Goal: Task Accomplishment & Management: Manage account settings

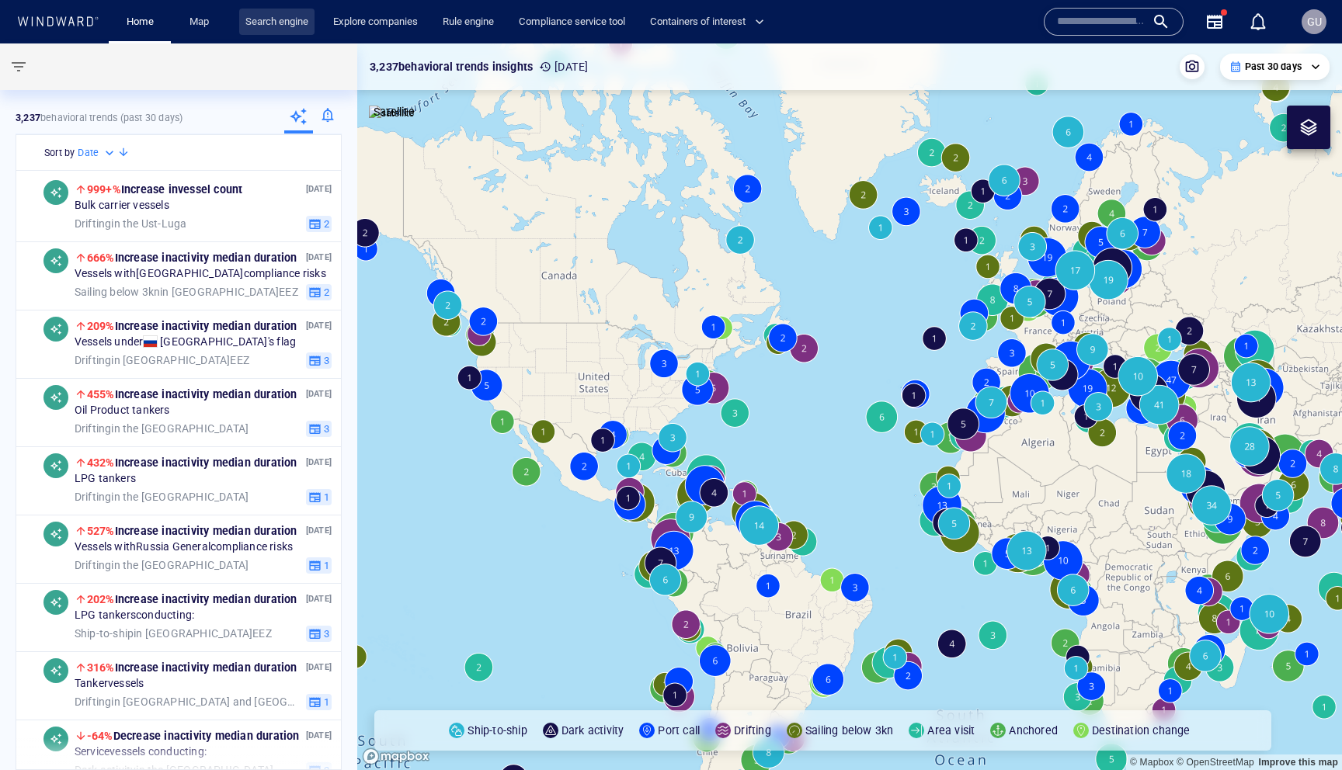
click at [267, 23] on link "Search engine" at bounding box center [276, 22] width 75 height 27
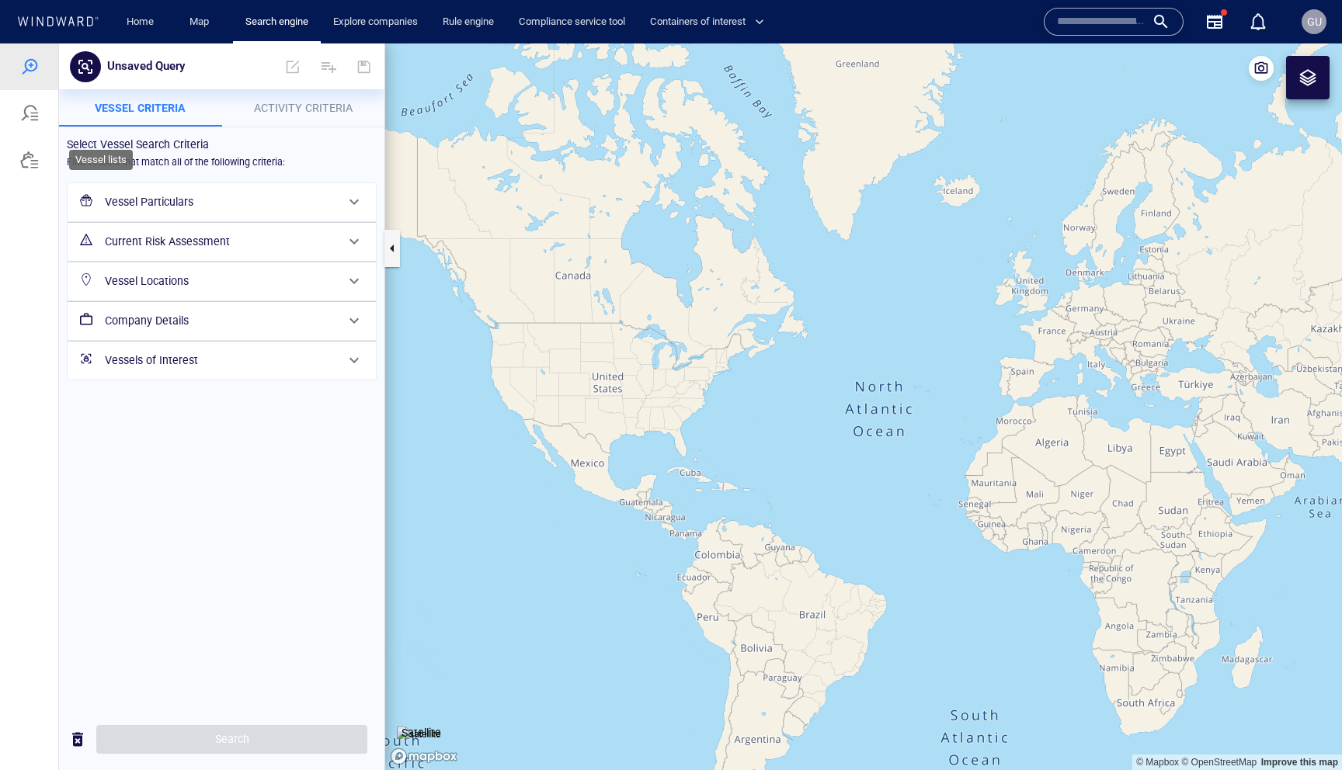
click at [38, 169] on div at bounding box center [29, 160] width 58 height 47
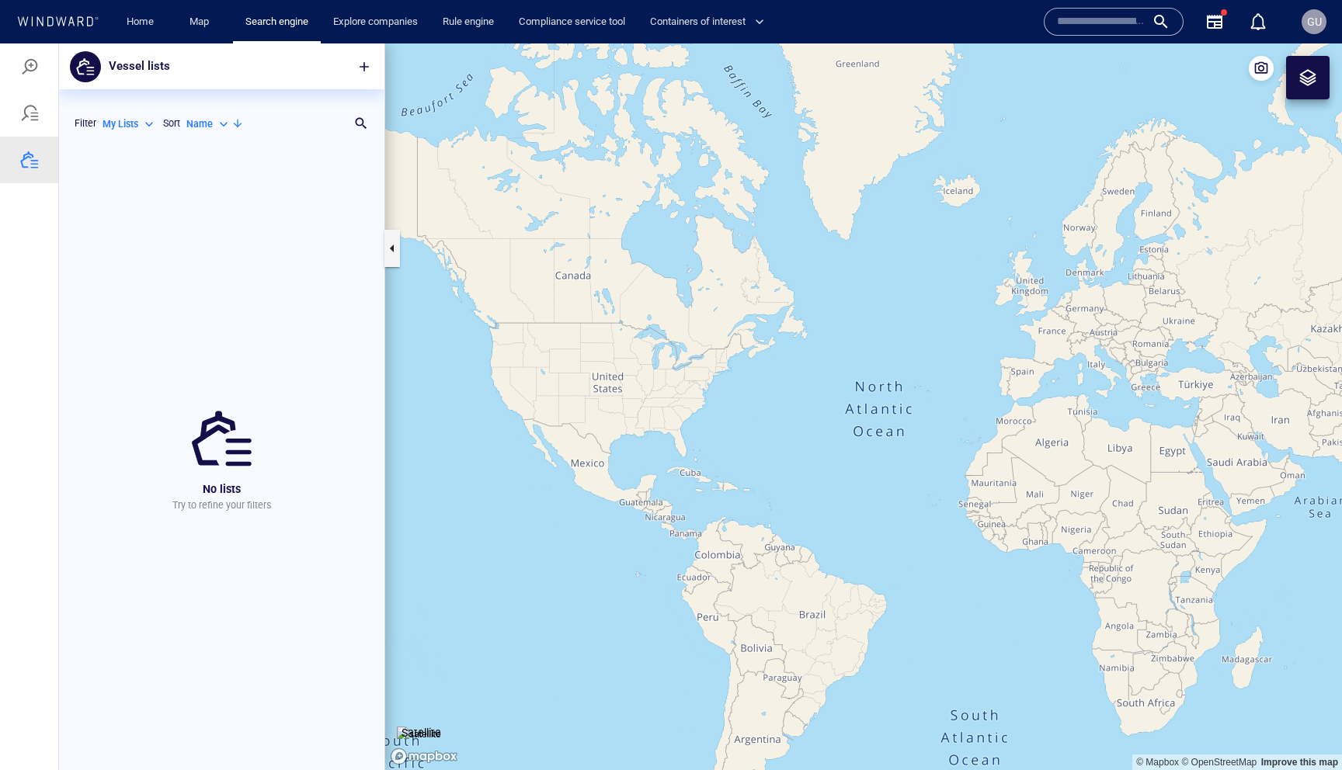
click at [123, 127] on p "My Lists" at bounding box center [121, 124] width 36 height 14
click at [147, 150] on p "All Lists ( 328 )" at bounding box center [144, 149] width 58 height 14
type input "***"
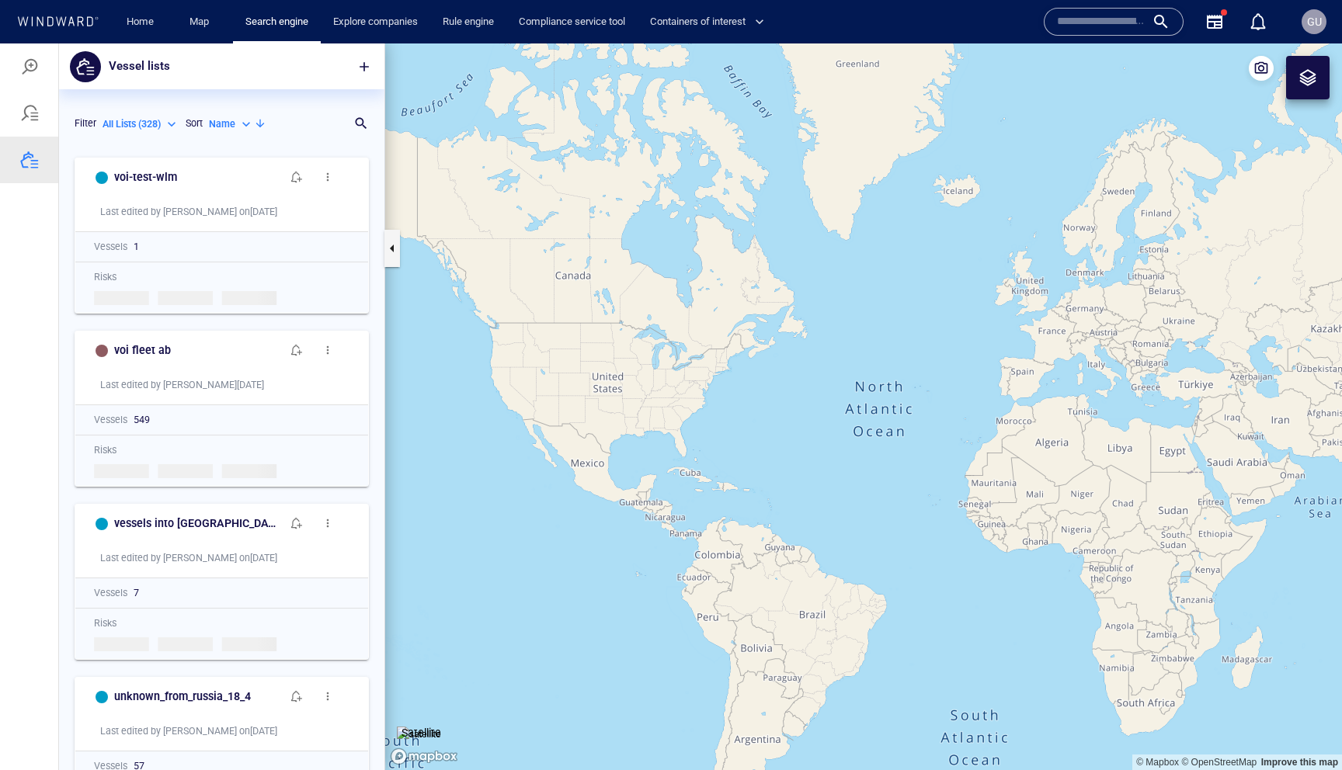
click at [141, 123] on p "All Lists ( 328 )" at bounding box center [132, 124] width 58 height 14
click at [257, 138] on div at bounding box center [671, 406] width 1342 height 727
click at [292, 178] on span "button" at bounding box center [296, 177] width 12 height 12
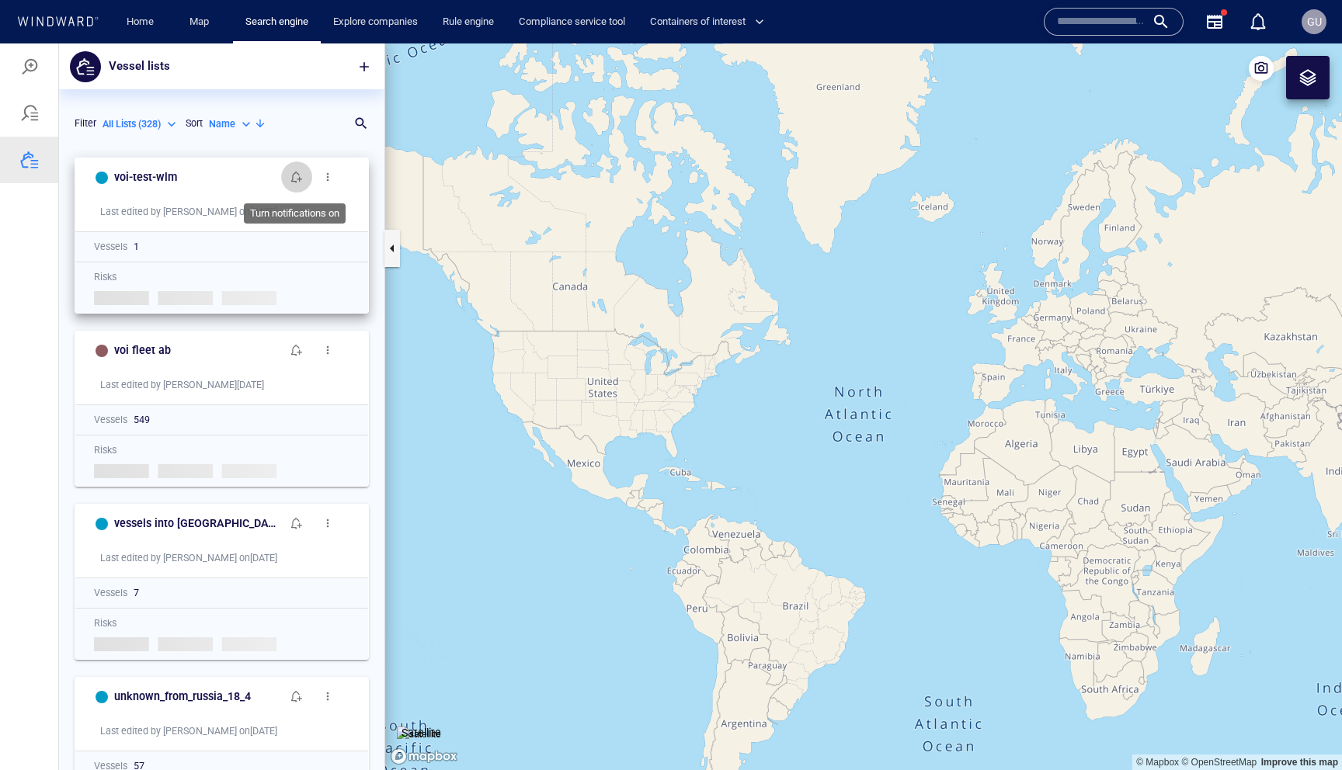
click at [295, 178] on span "button" at bounding box center [296, 177] width 12 height 12
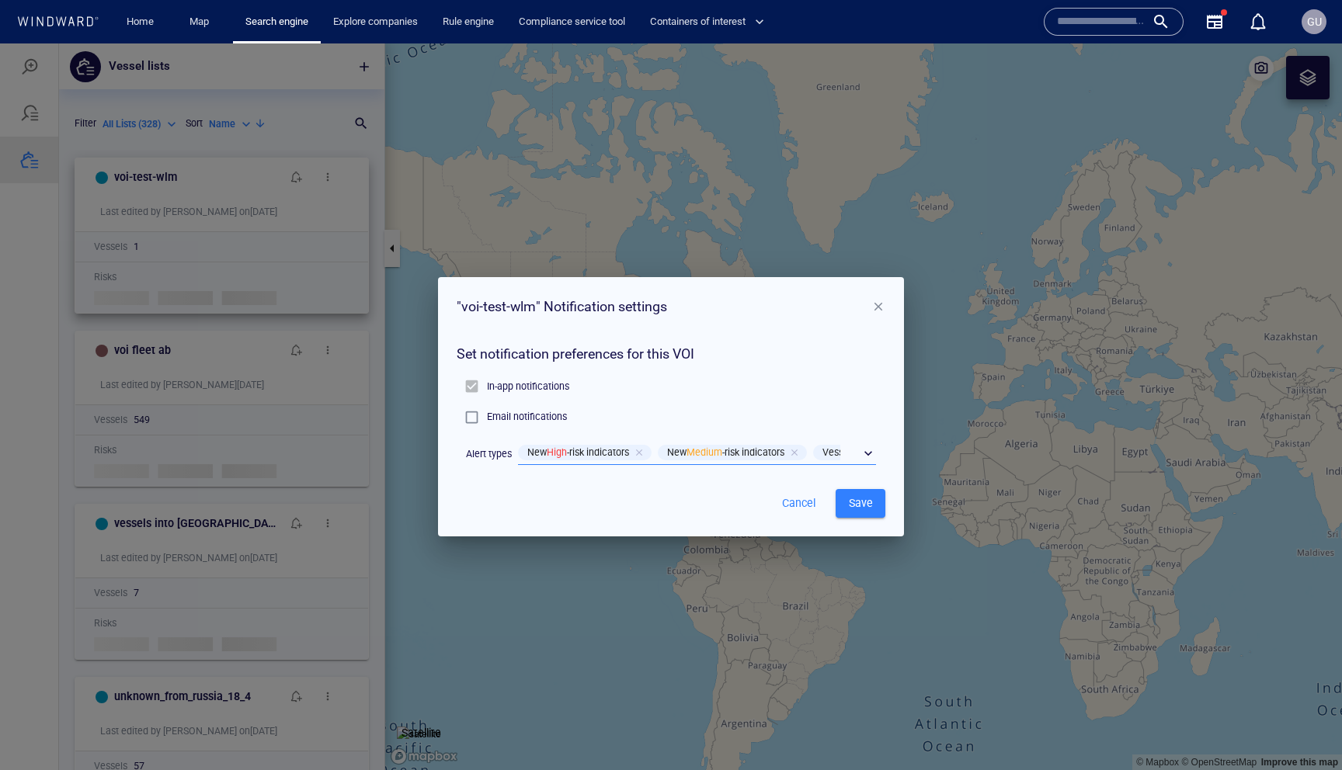
click at [869, 452] on div "​" at bounding box center [697, 453] width 358 height 23
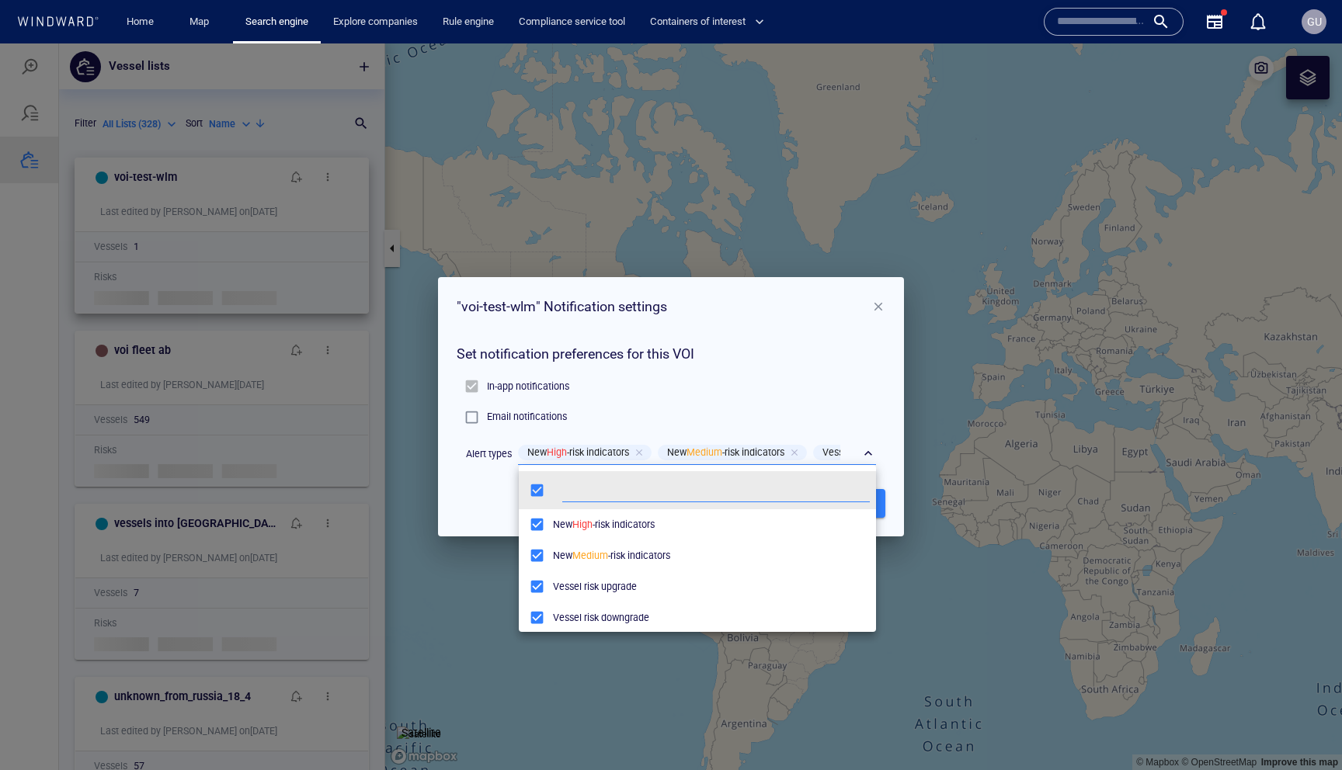
scroll to position [155, 357]
click at [732, 386] on div at bounding box center [671, 406] width 1342 height 727
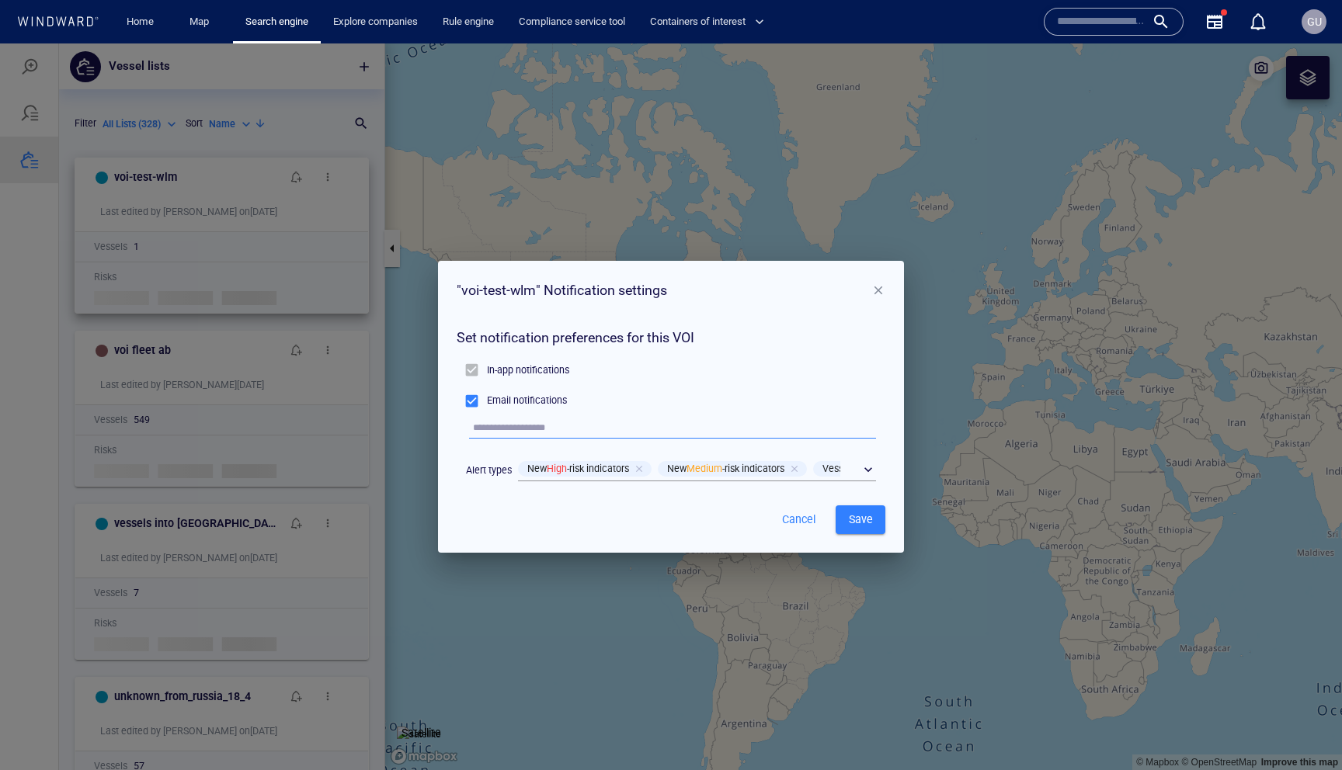
click at [876, 287] on span "button" at bounding box center [878, 290] width 14 height 14
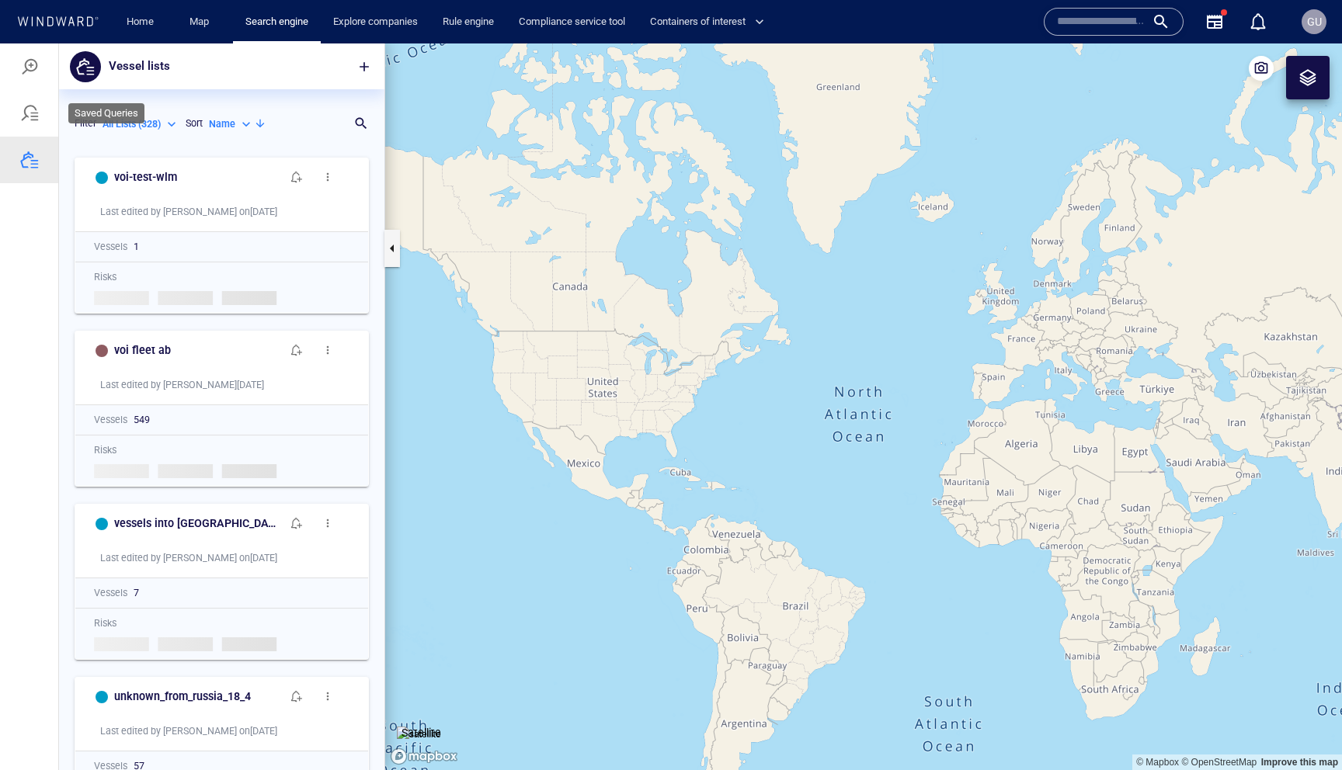
click at [45, 113] on div at bounding box center [29, 113] width 58 height 47
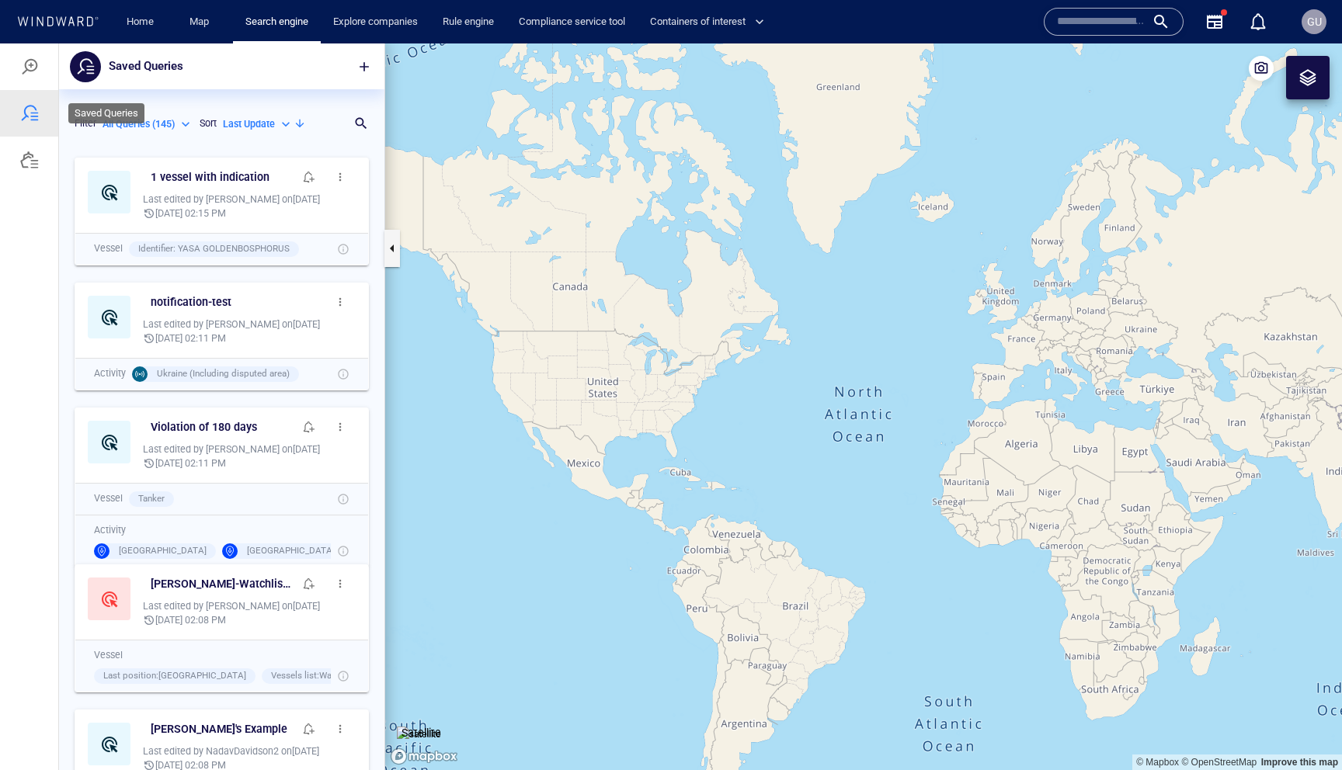
scroll to position [621, 325]
click at [203, 300] on h6 "notification-test" at bounding box center [191, 302] width 81 height 19
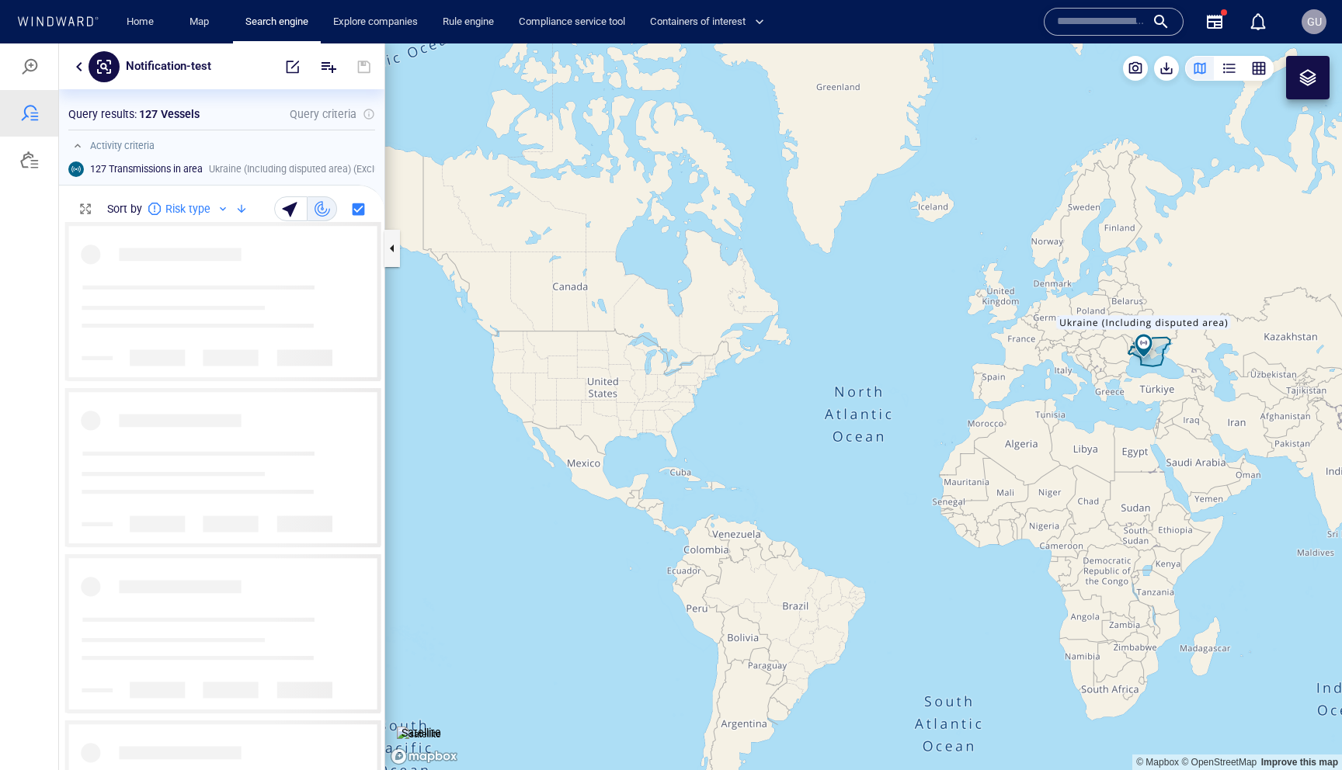
scroll to position [548, 325]
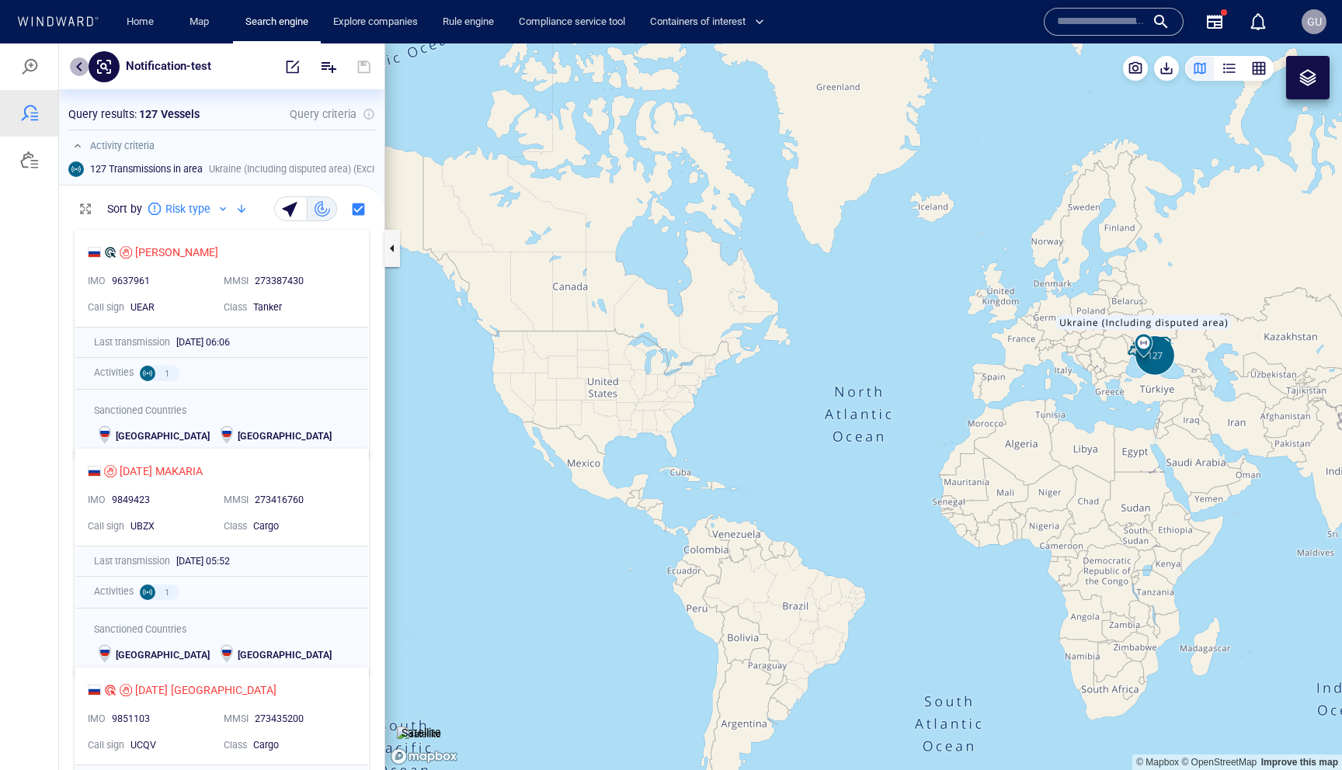
click at [84, 68] on button "button" at bounding box center [79, 66] width 19 height 19
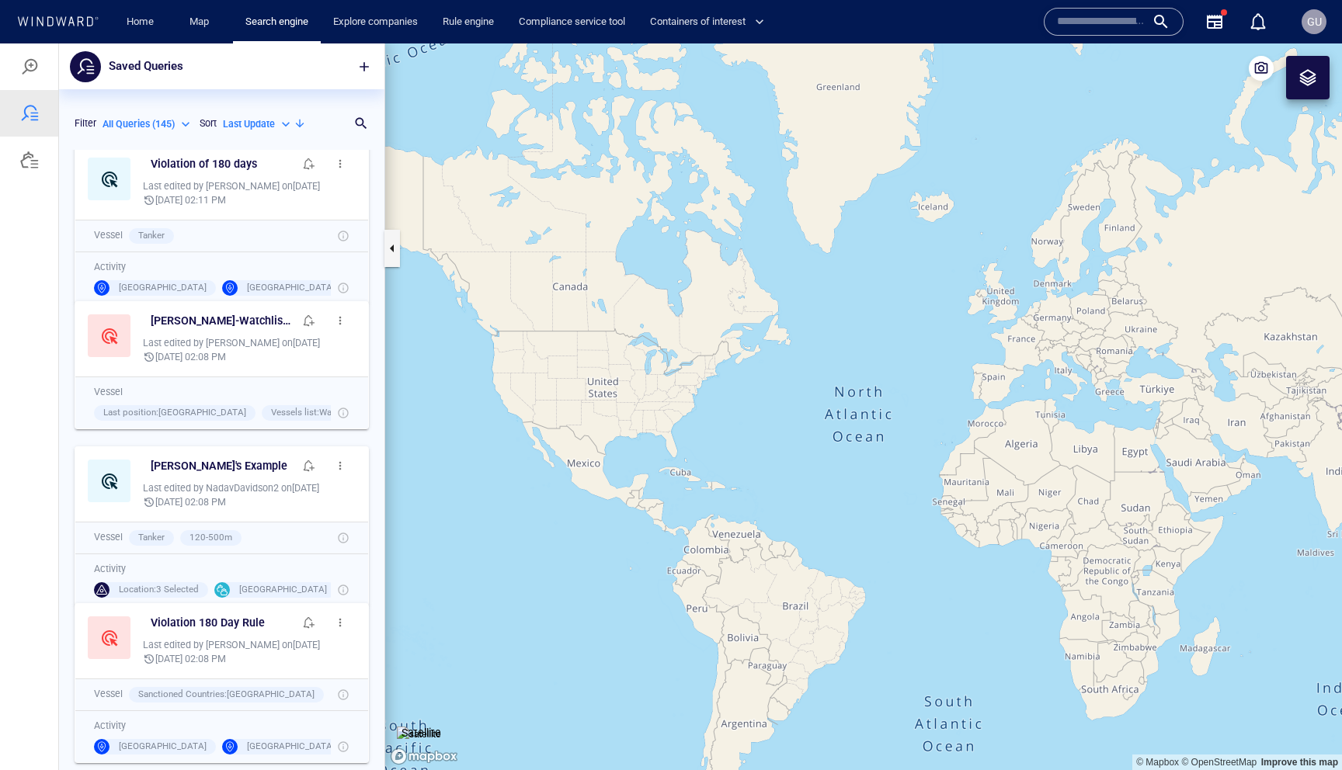
scroll to position [0, 0]
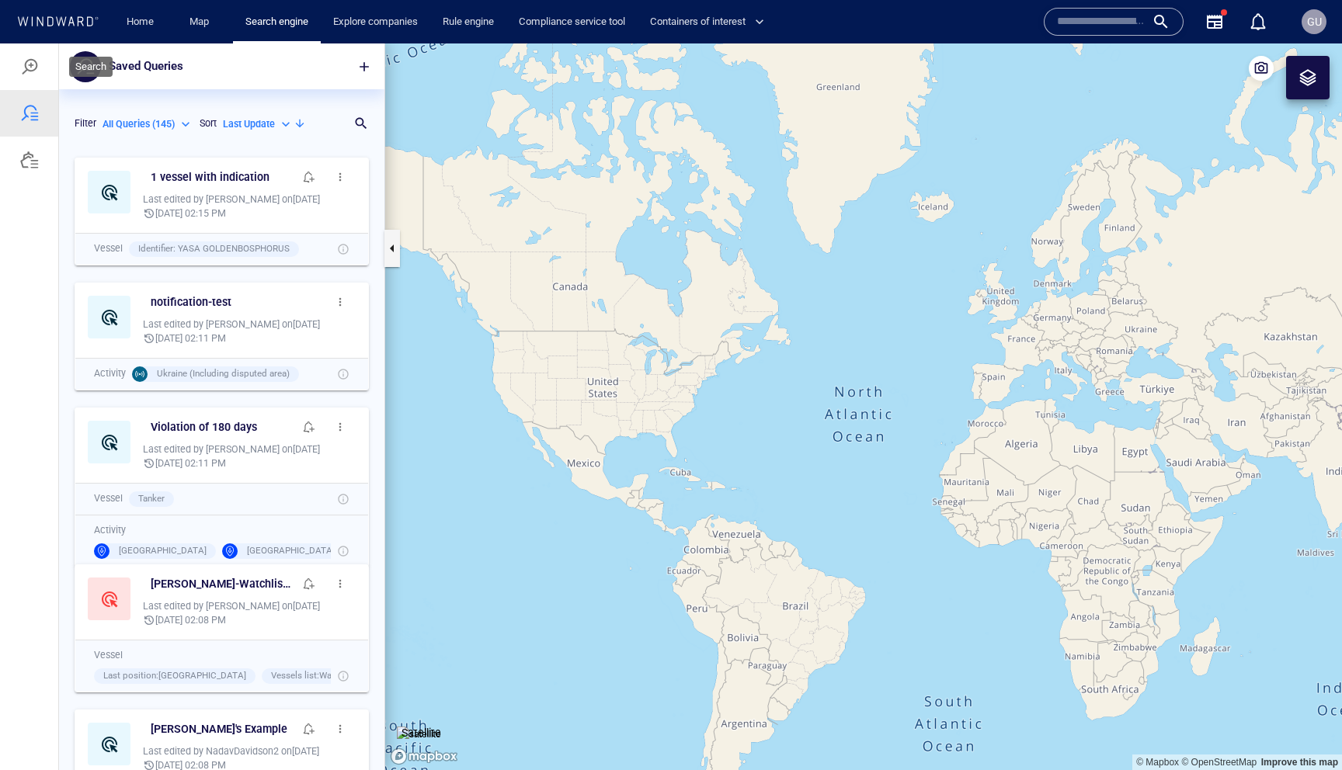
click at [44, 65] on div at bounding box center [29, 66] width 58 height 47
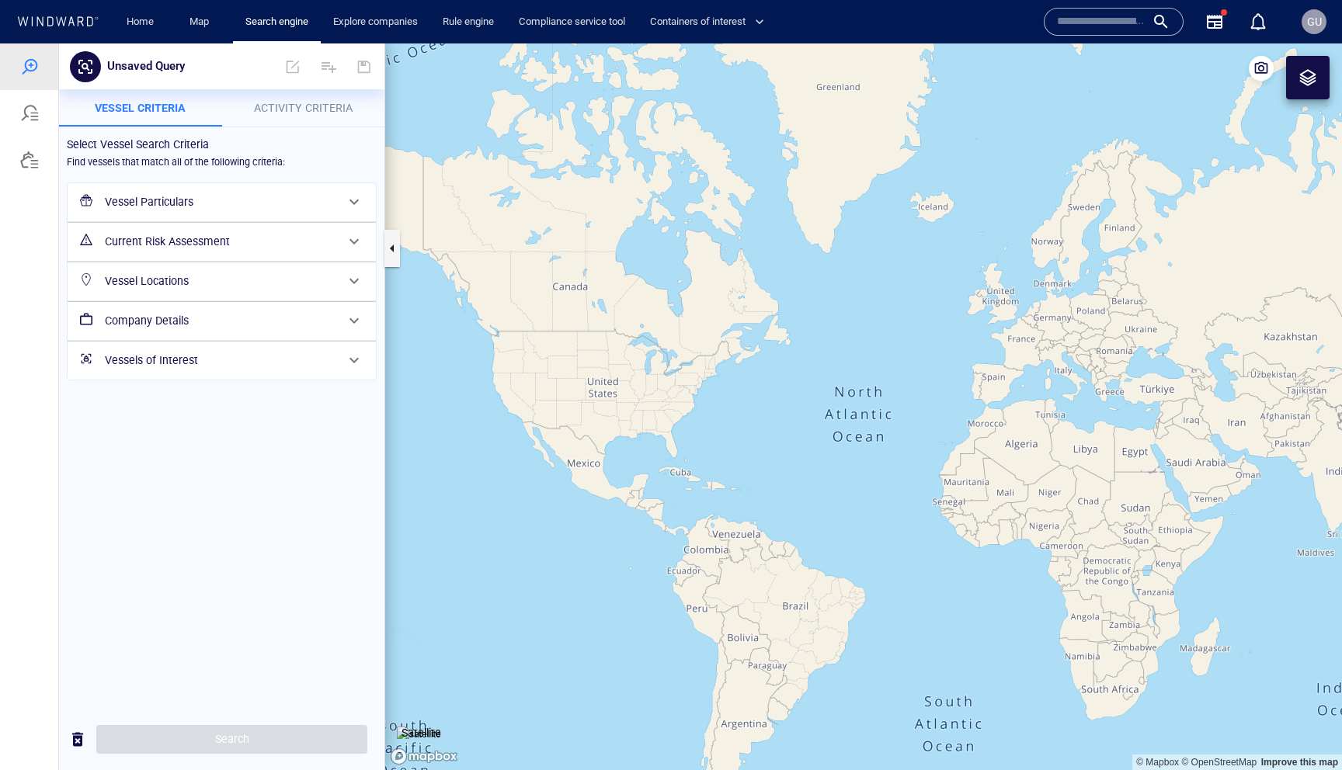
click at [215, 203] on h6 "Vessel Particulars" at bounding box center [220, 202] width 231 height 19
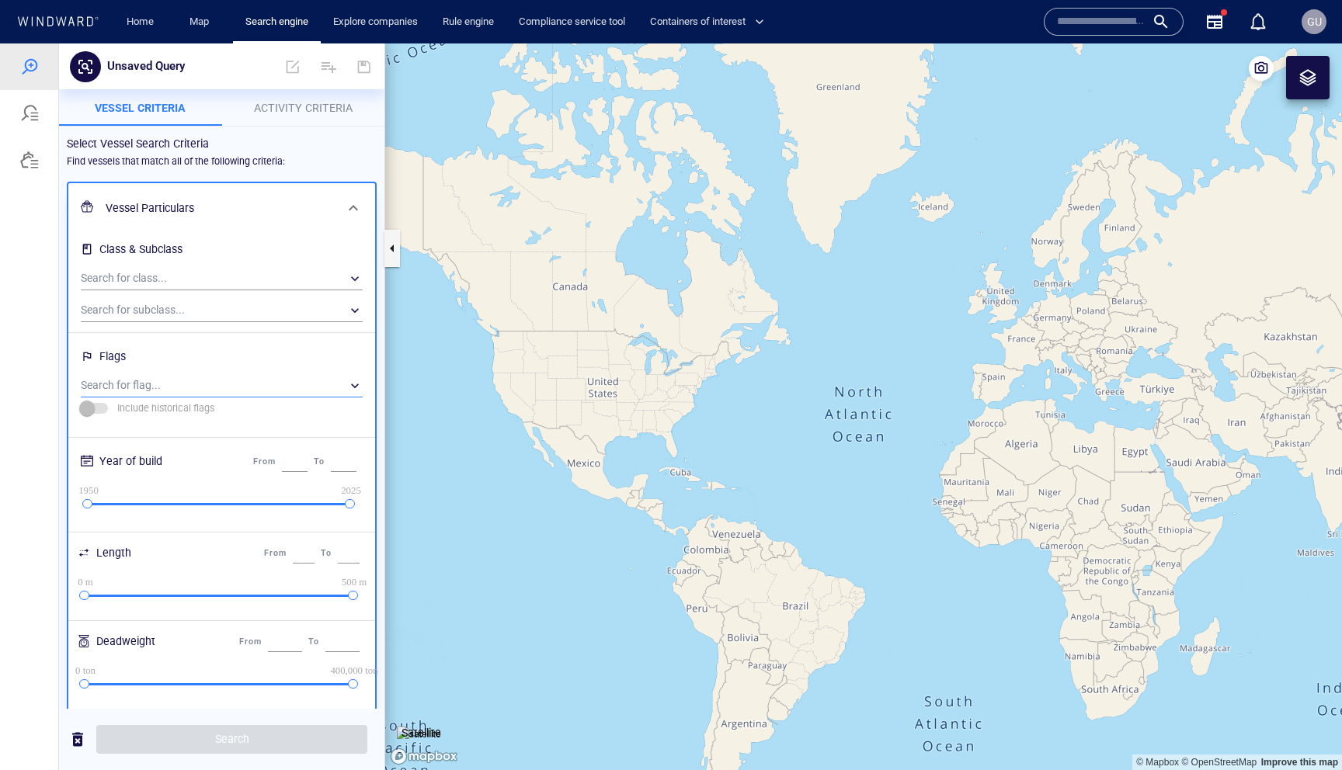
click at [184, 379] on div "​" at bounding box center [222, 385] width 282 height 23
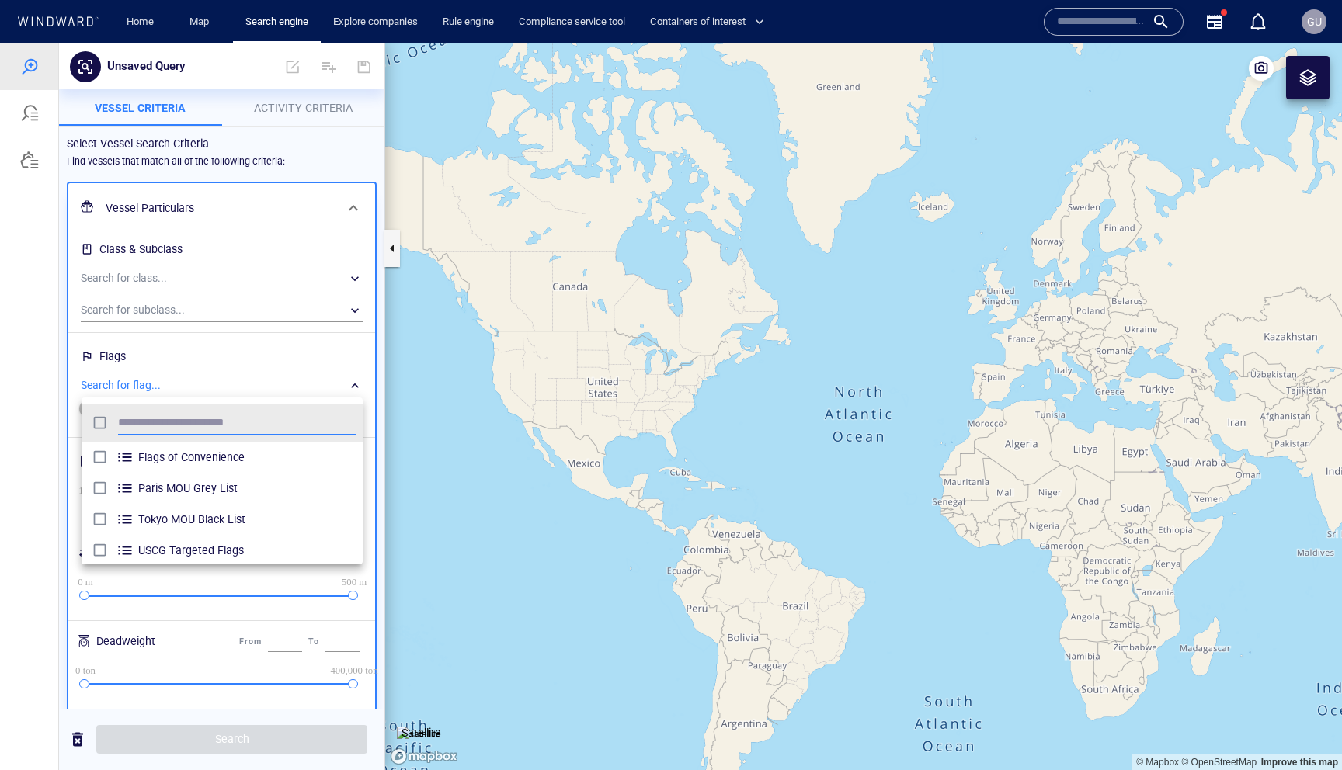
scroll to position [155, 281]
type input "****"
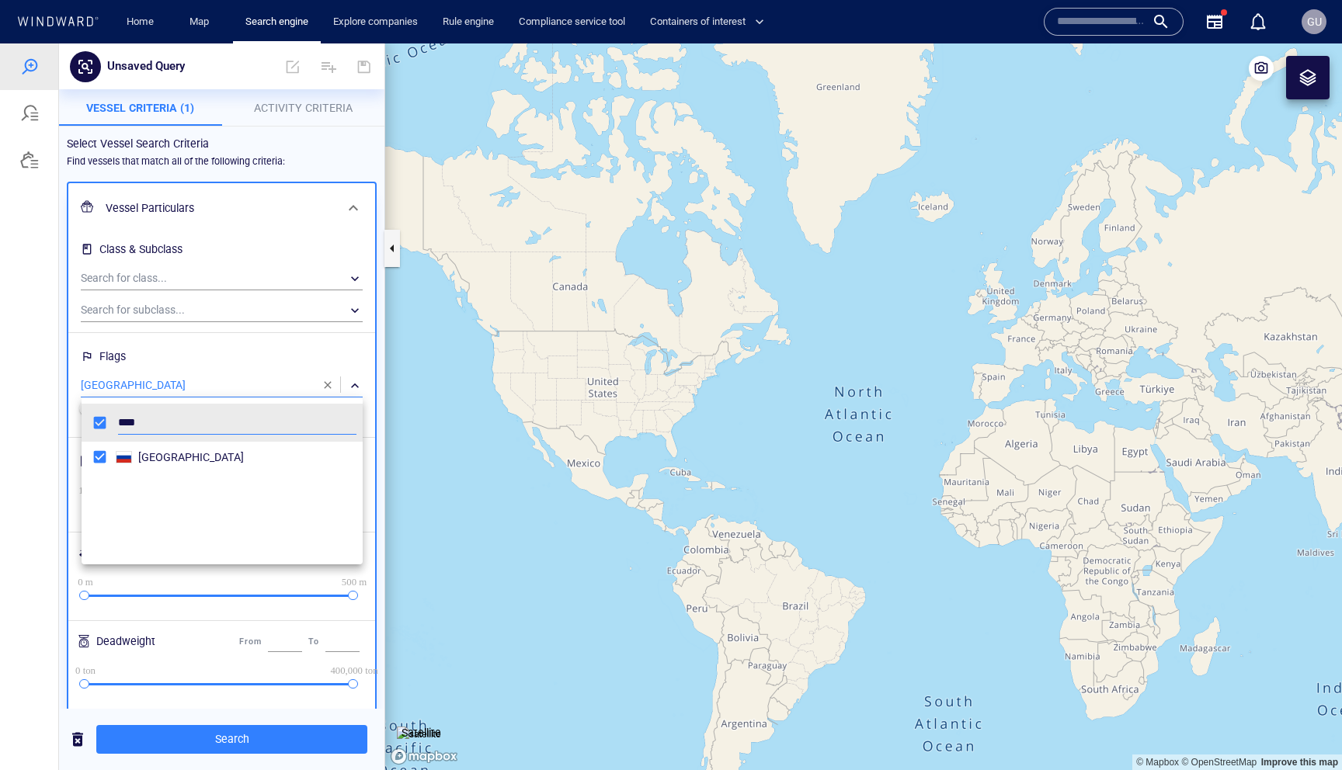
click at [159, 280] on div at bounding box center [671, 406] width 1342 height 727
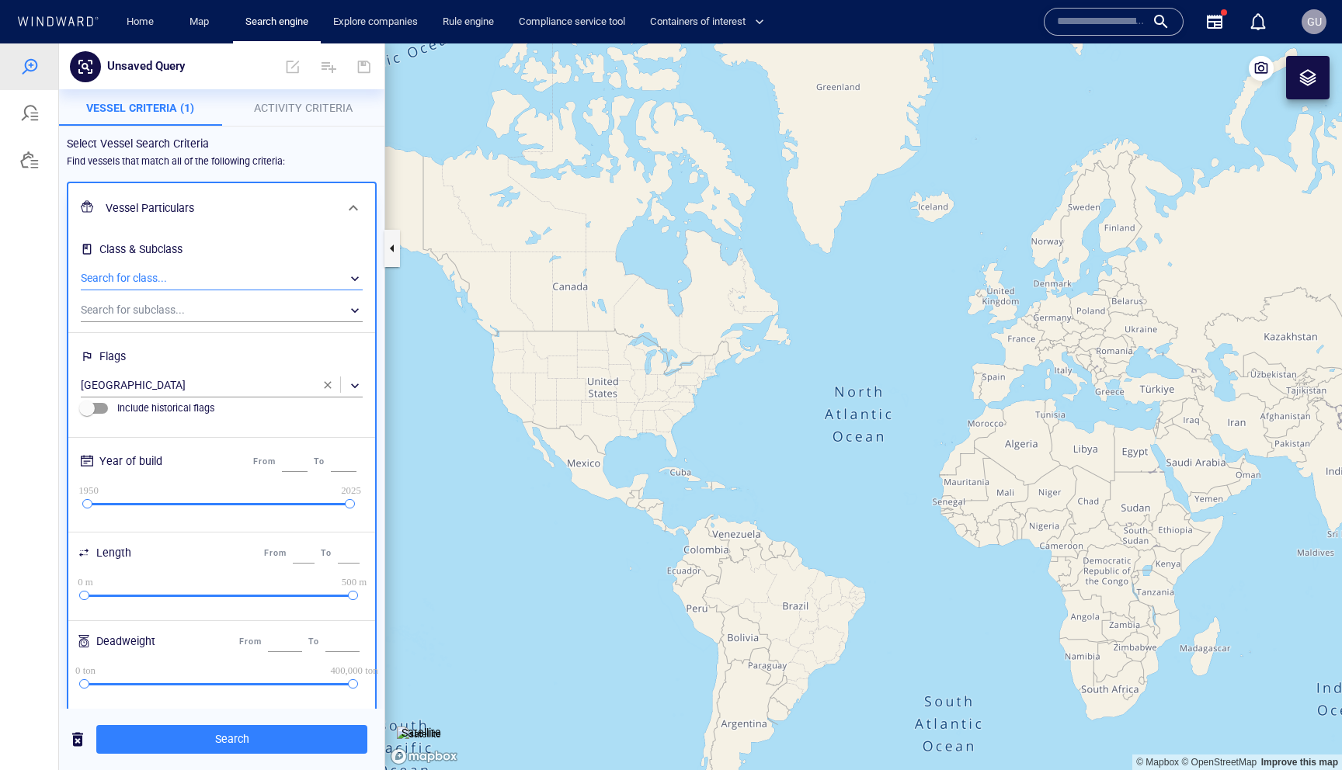
click at [170, 276] on div "​" at bounding box center [222, 278] width 282 height 23
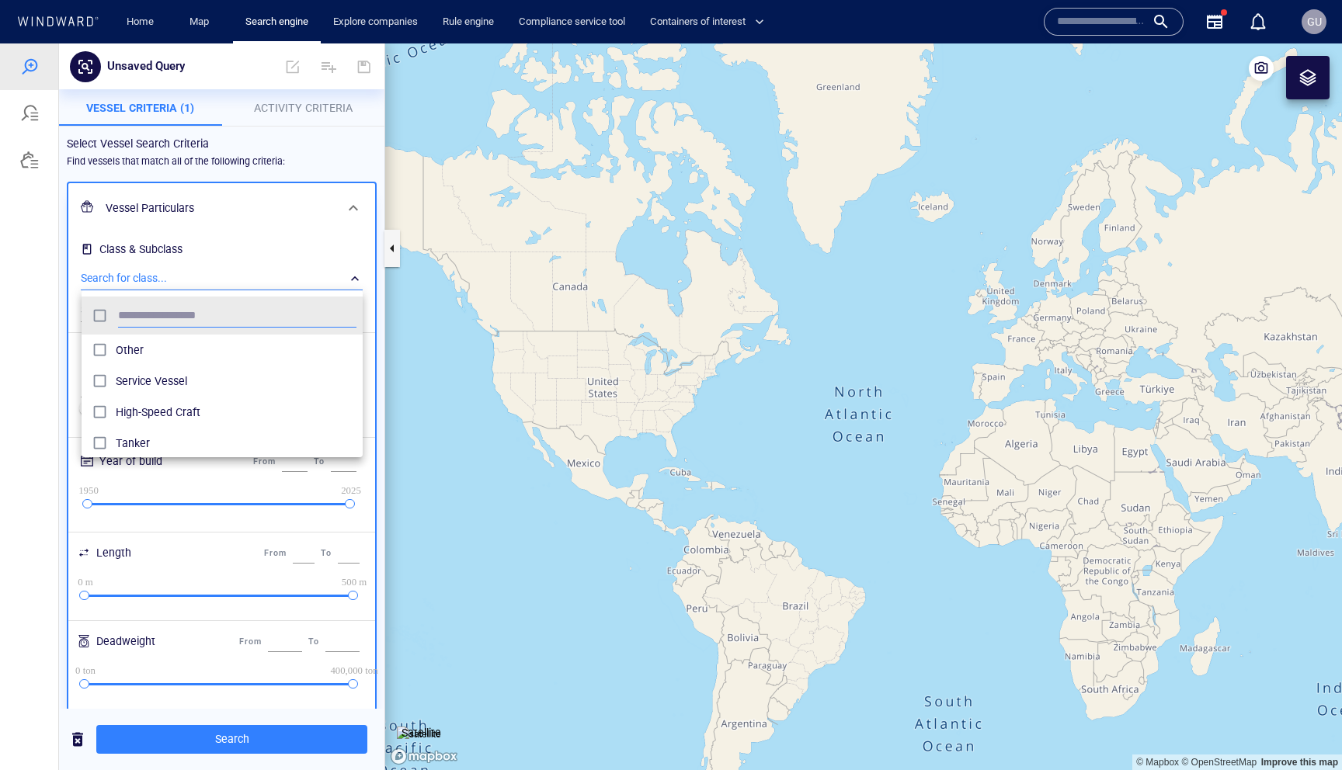
scroll to position [155, 281]
type input "****"
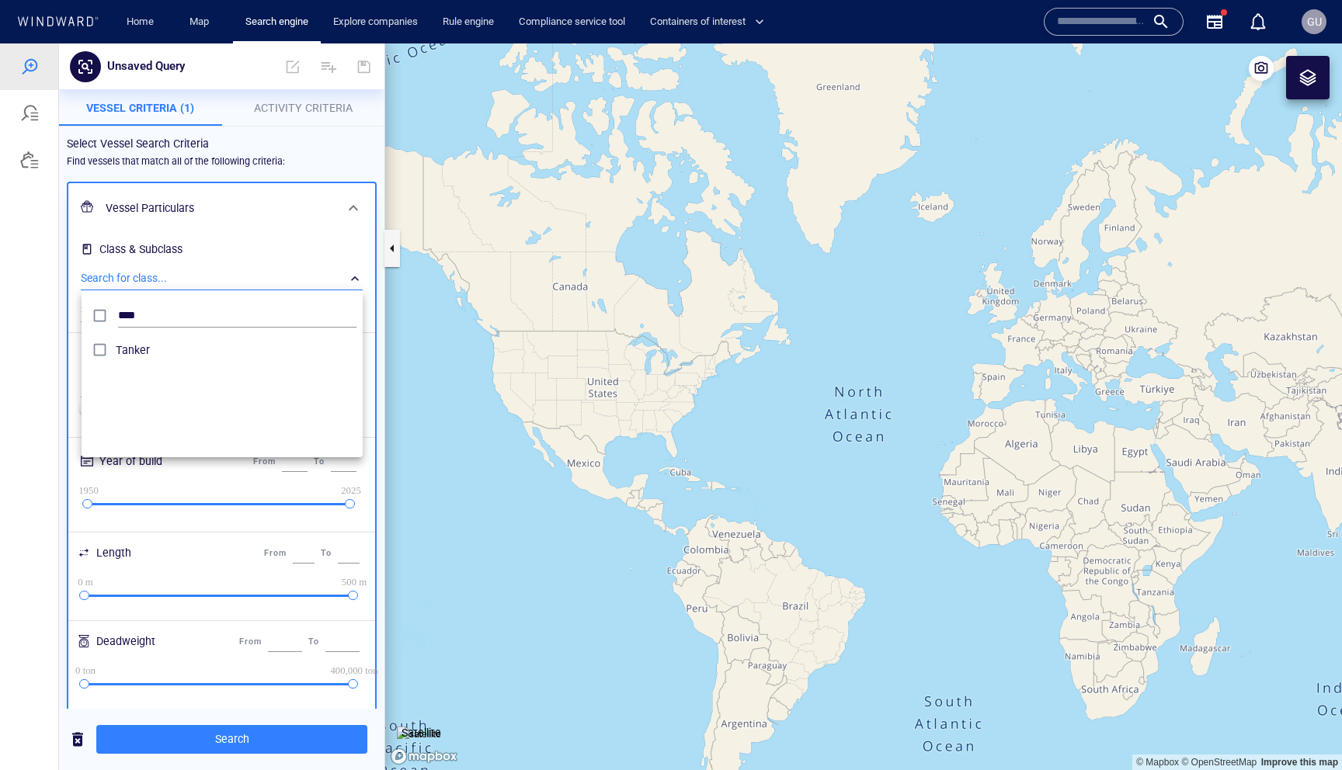
click at [151, 257] on div at bounding box center [671, 406] width 1342 height 727
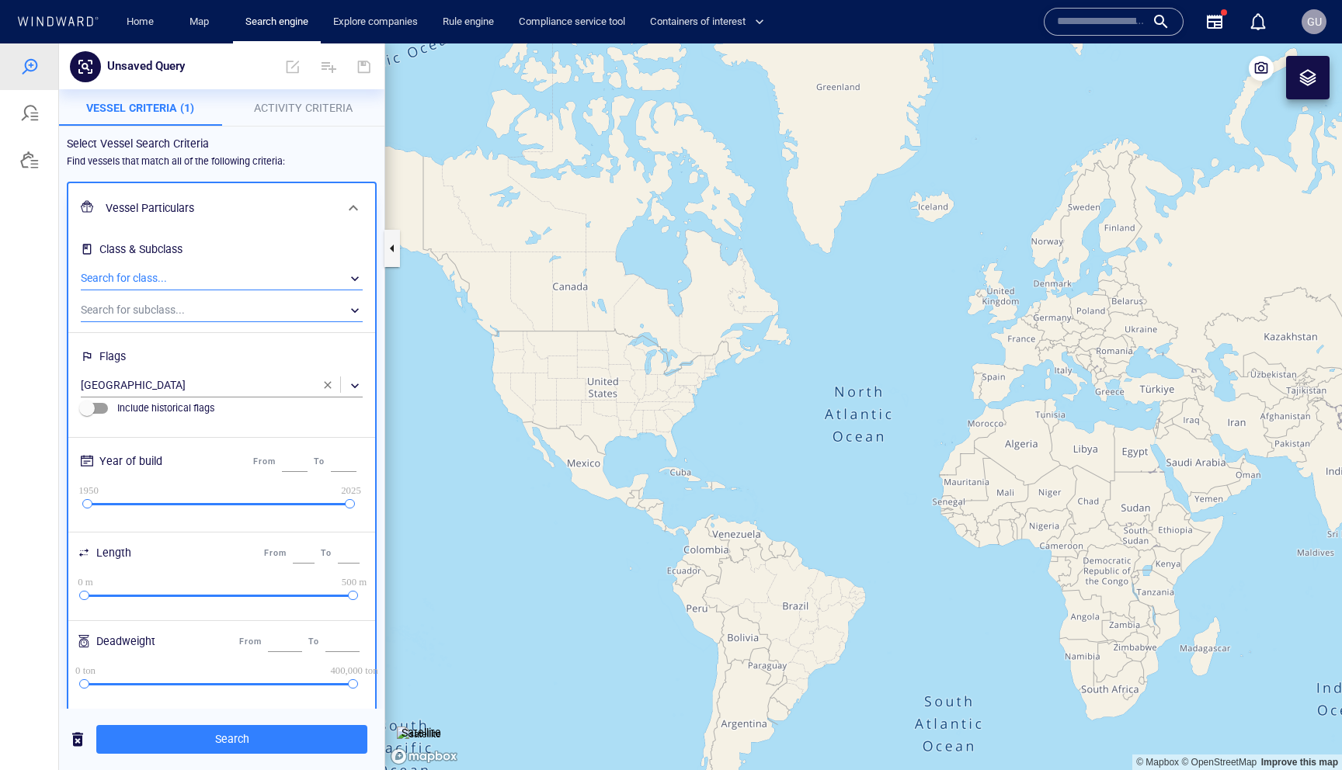
click at [151, 319] on div "​" at bounding box center [222, 310] width 282 height 23
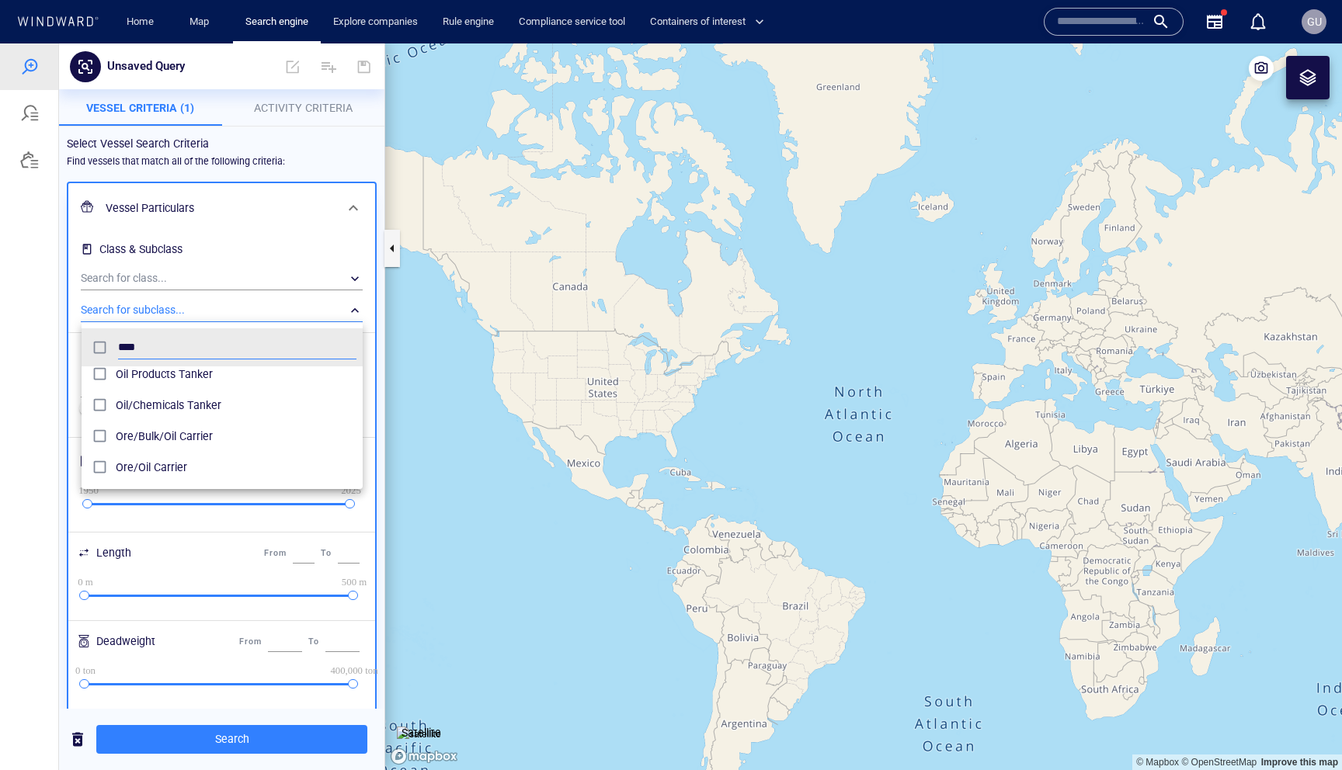
scroll to position [0, 0]
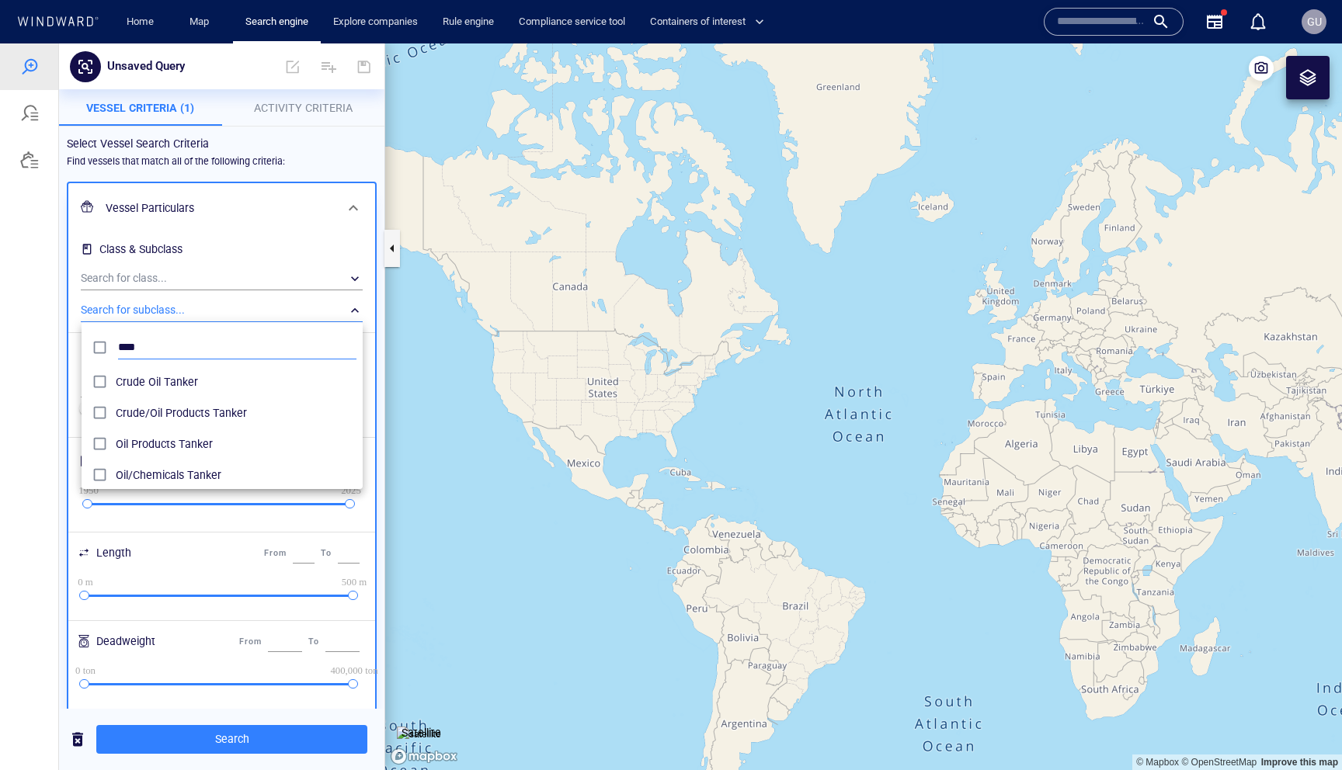
type input "***"
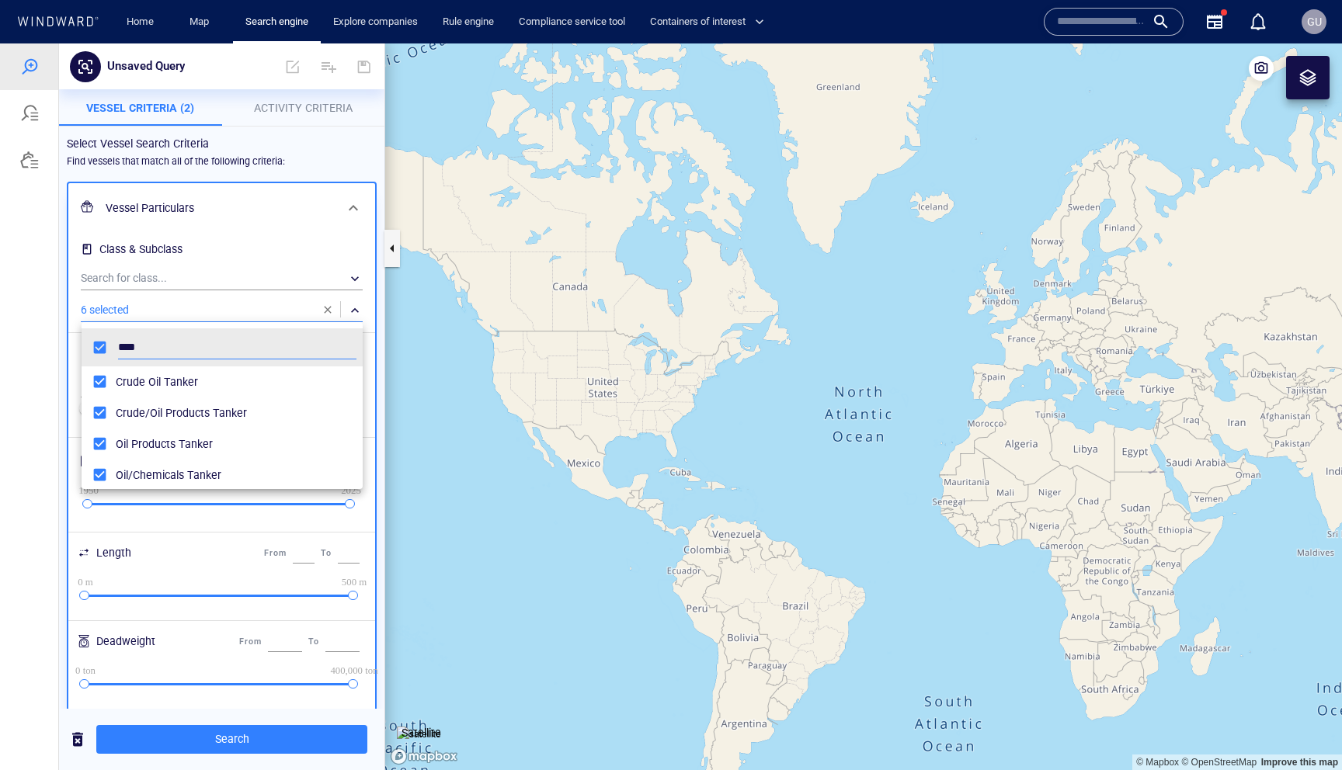
click at [240, 188] on div at bounding box center [671, 406] width 1342 height 727
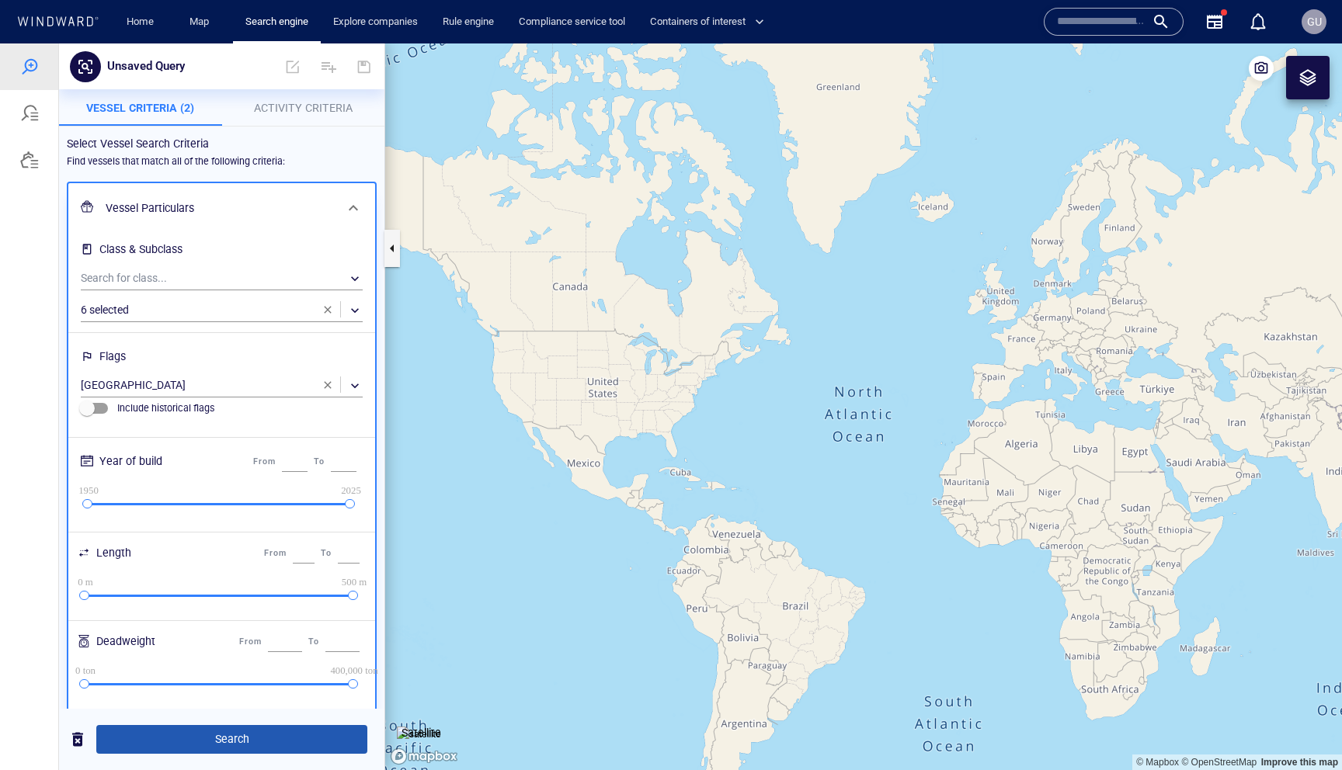
click at [256, 742] on span "Search" at bounding box center [232, 739] width 246 height 19
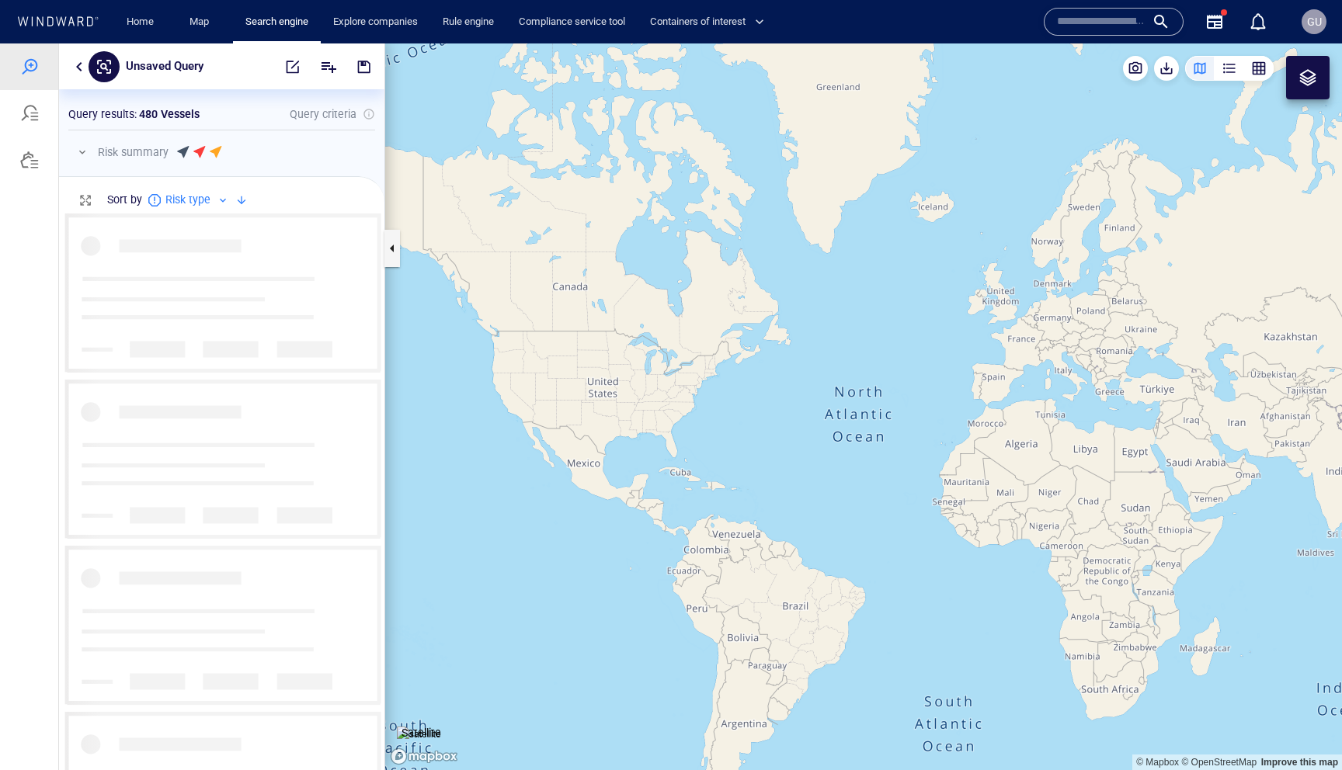
scroll to position [557, 325]
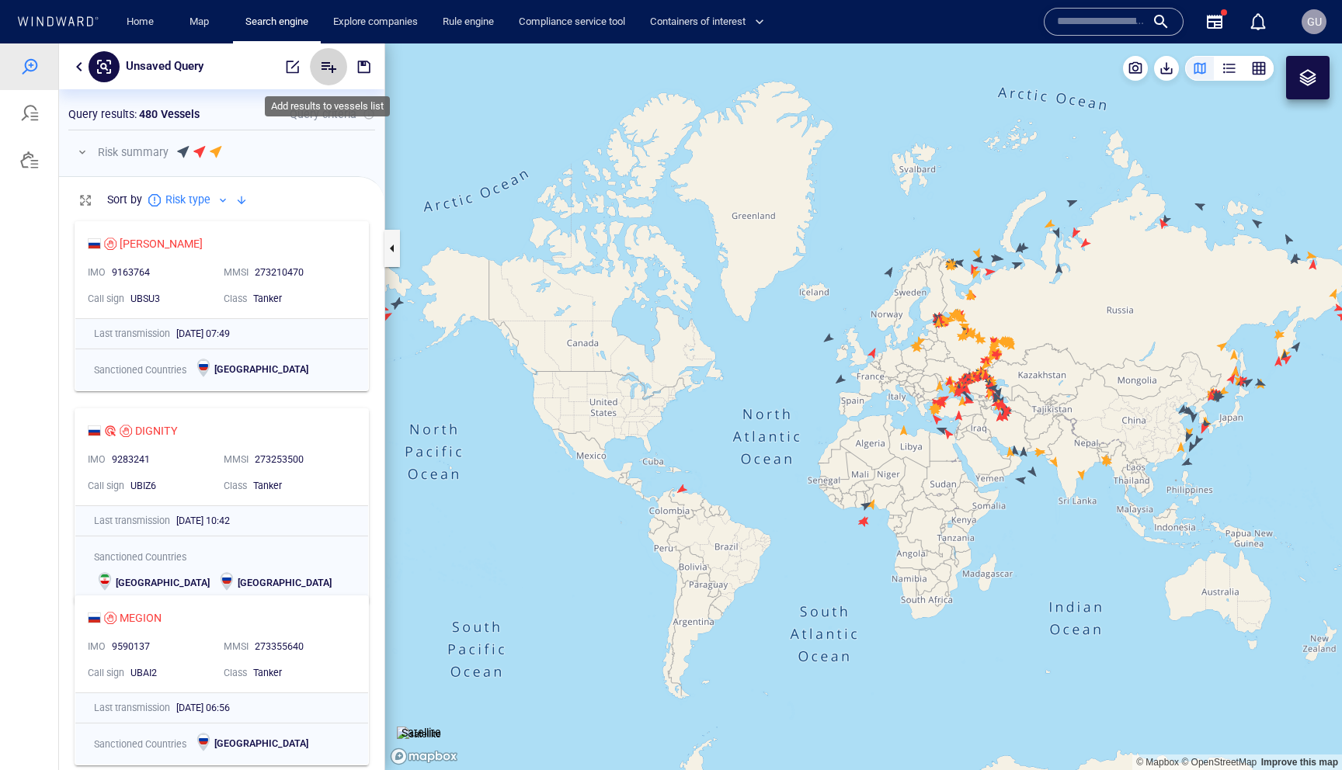
click at [333, 69] on icon "Add" at bounding box center [328, 66] width 19 height 19
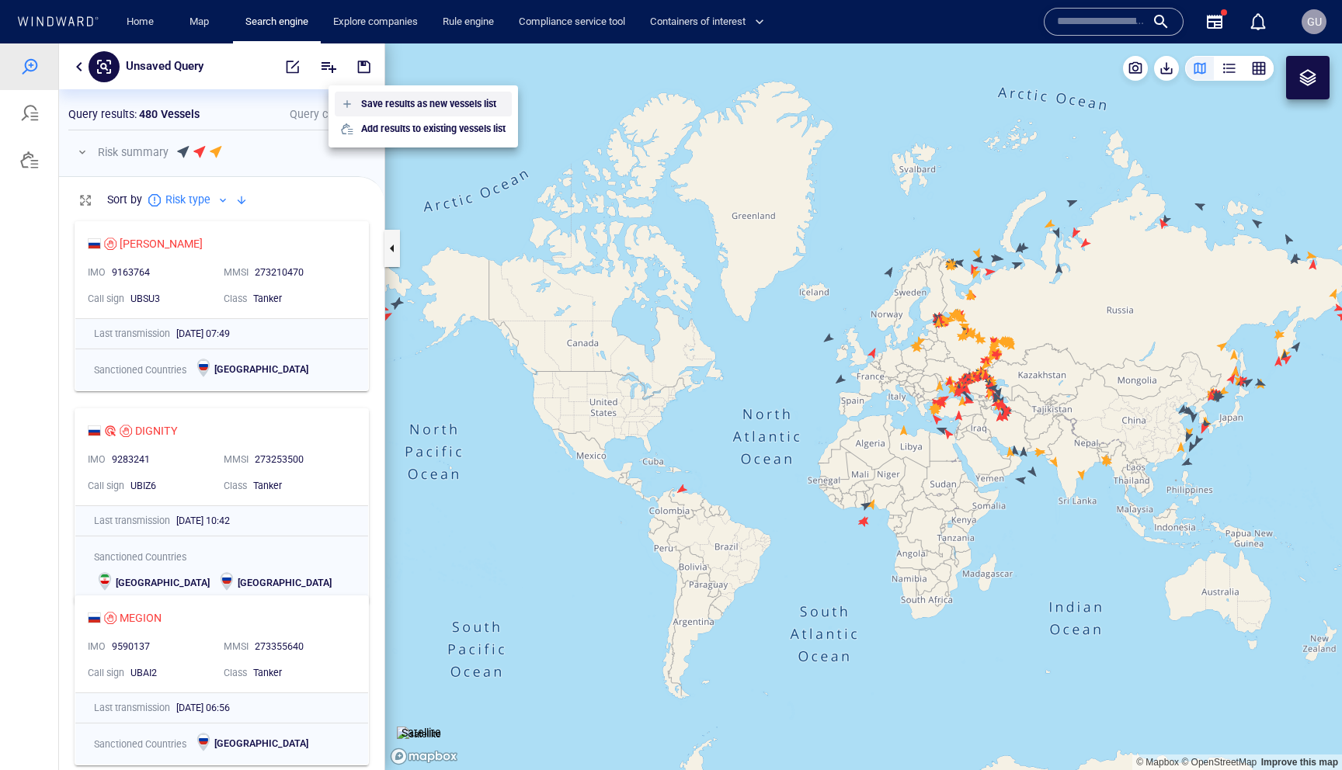
click at [408, 107] on p "Save results as new vessels list" at bounding box center [428, 104] width 135 height 14
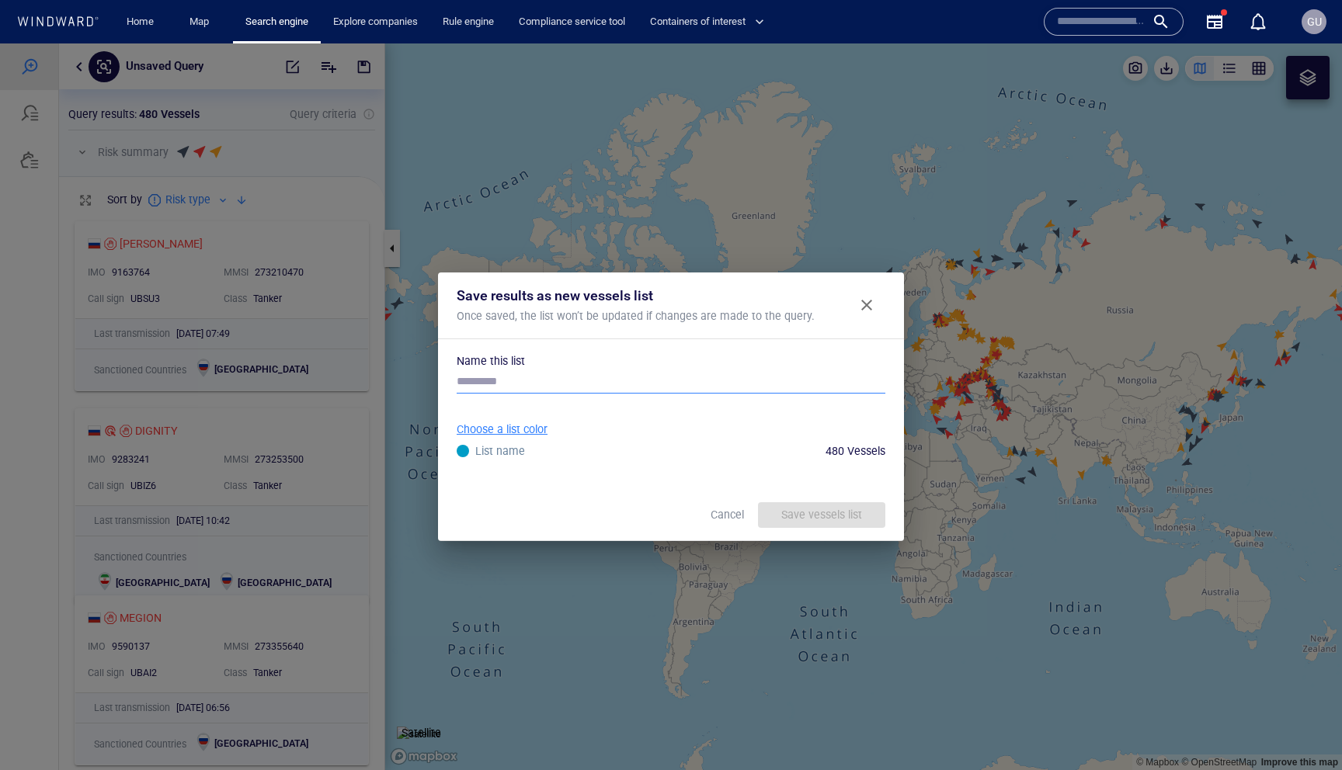
click at [506, 382] on input "text" at bounding box center [671, 381] width 429 height 23
type input "**********"
click at [468, 454] on span "button" at bounding box center [463, 451] width 12 height 12
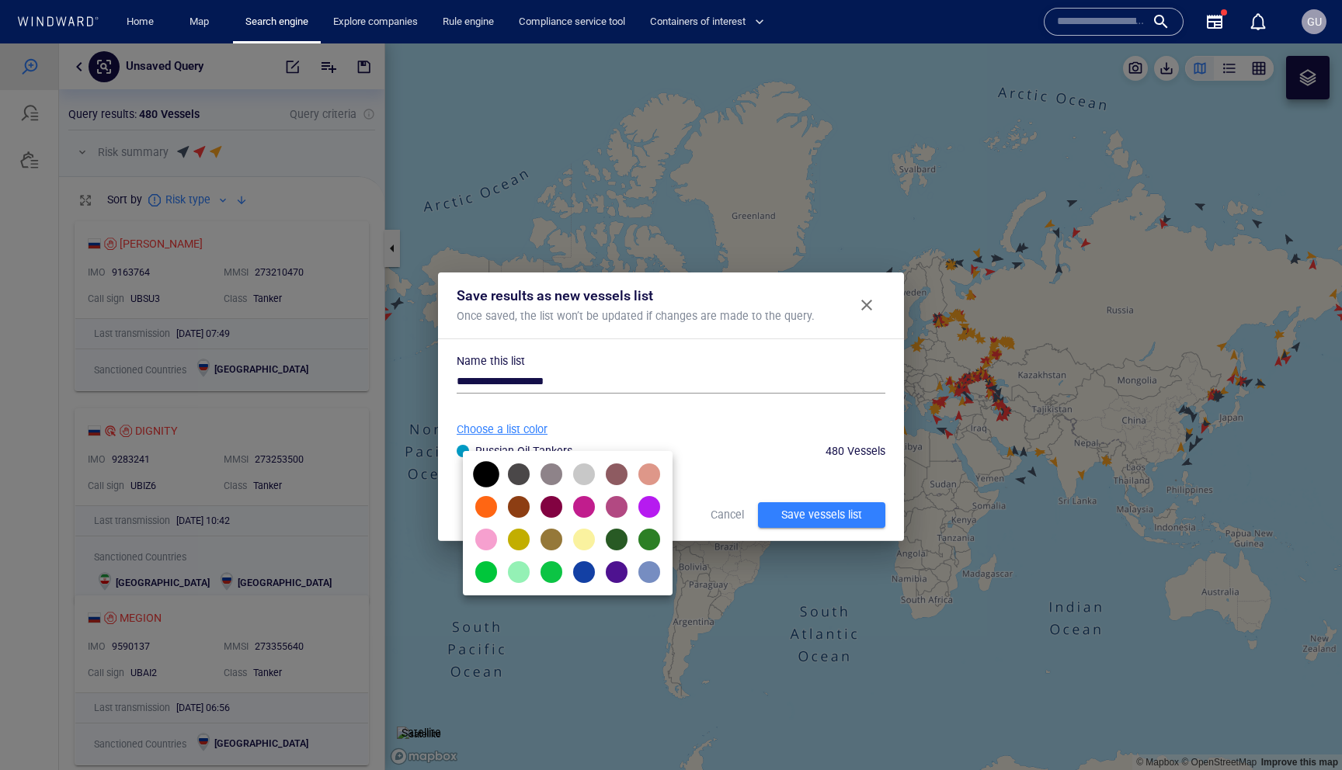
click at [490, 471] on div at bounding box center [486, 474] width 26 height 26
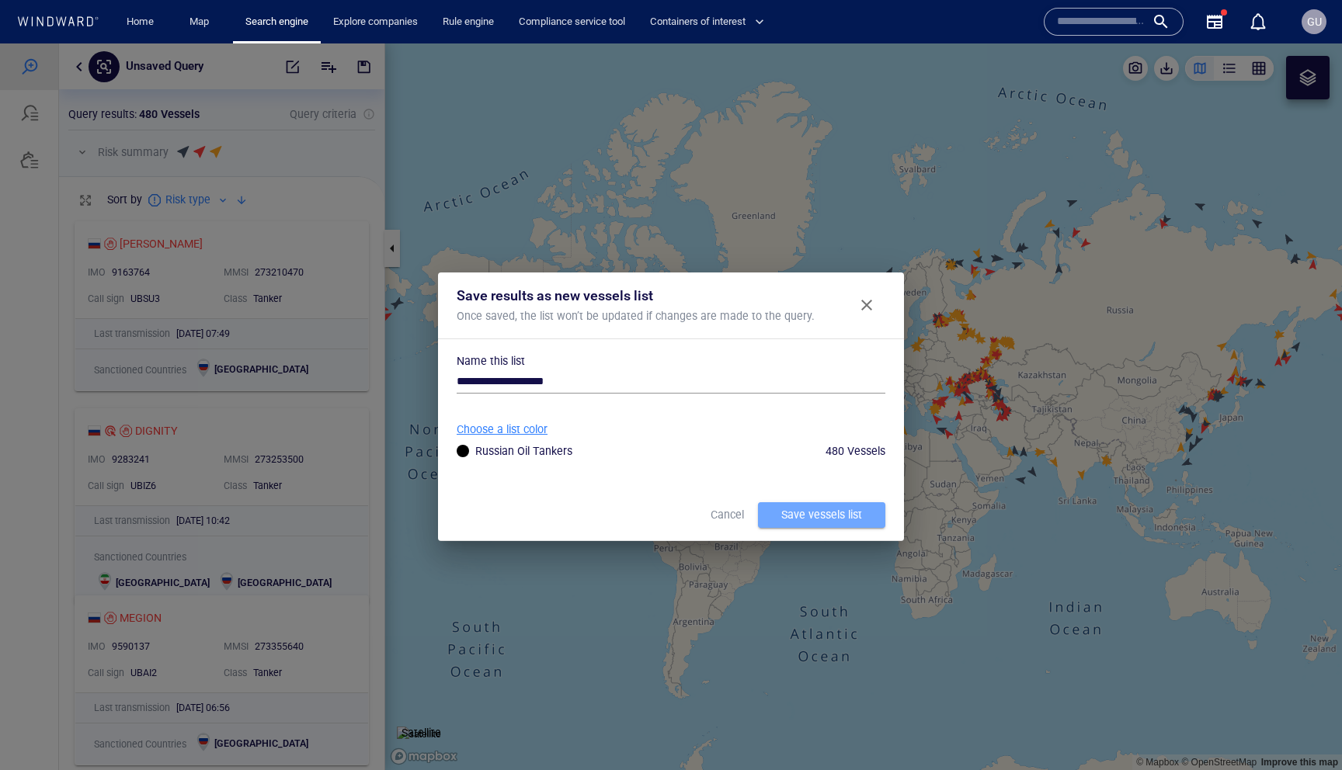
click at [815, 516] on div "Save vessels list" at bounding box center [821, 515] width 87 height 26
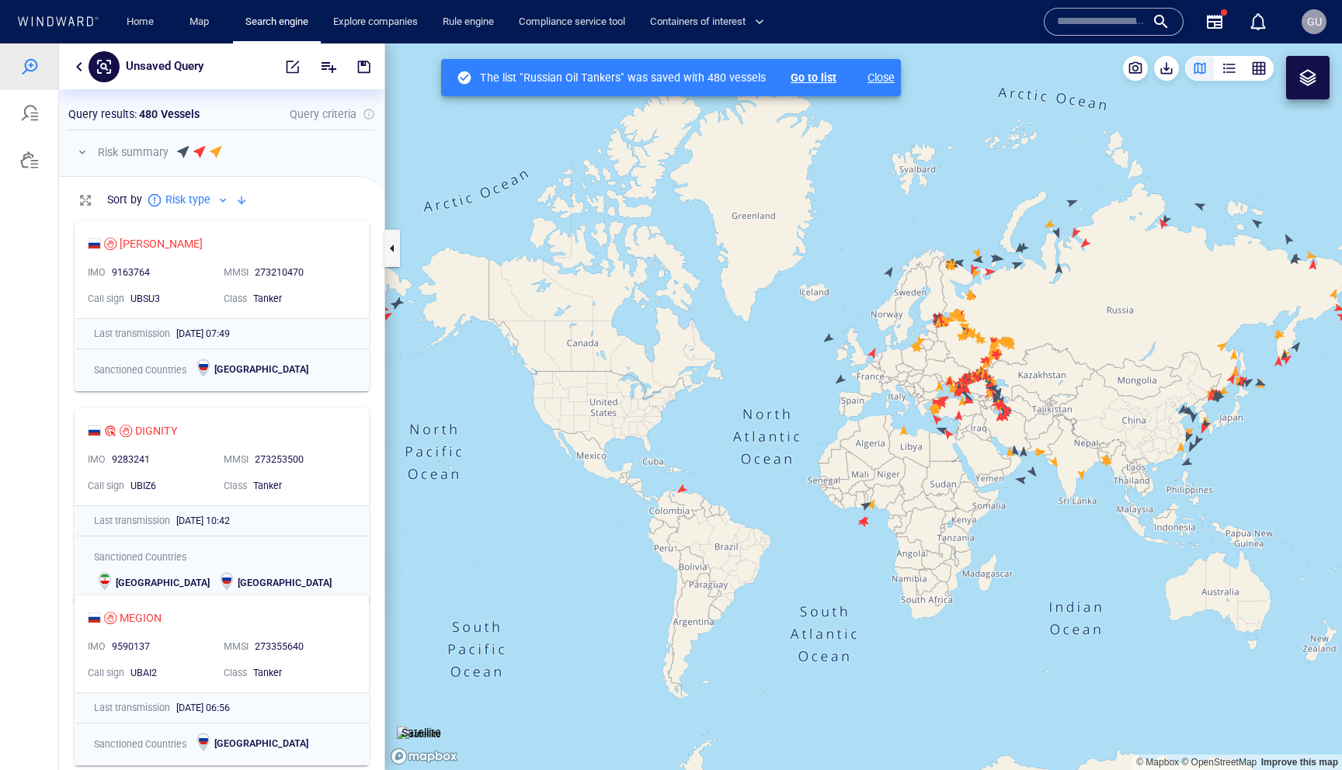
click at [805, 82] on p "Go to list" at bounding box center [801, 77] width 71 height 19
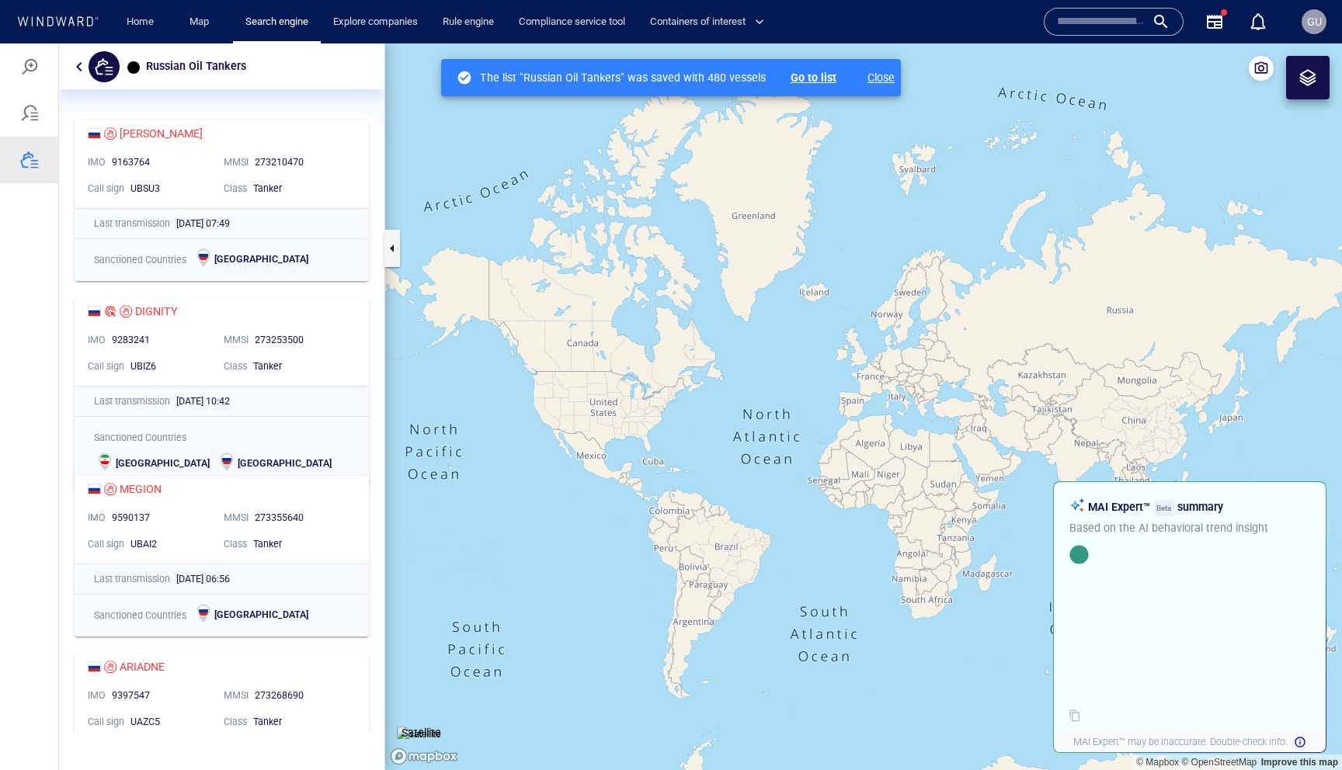
scroll to position [621, 325]
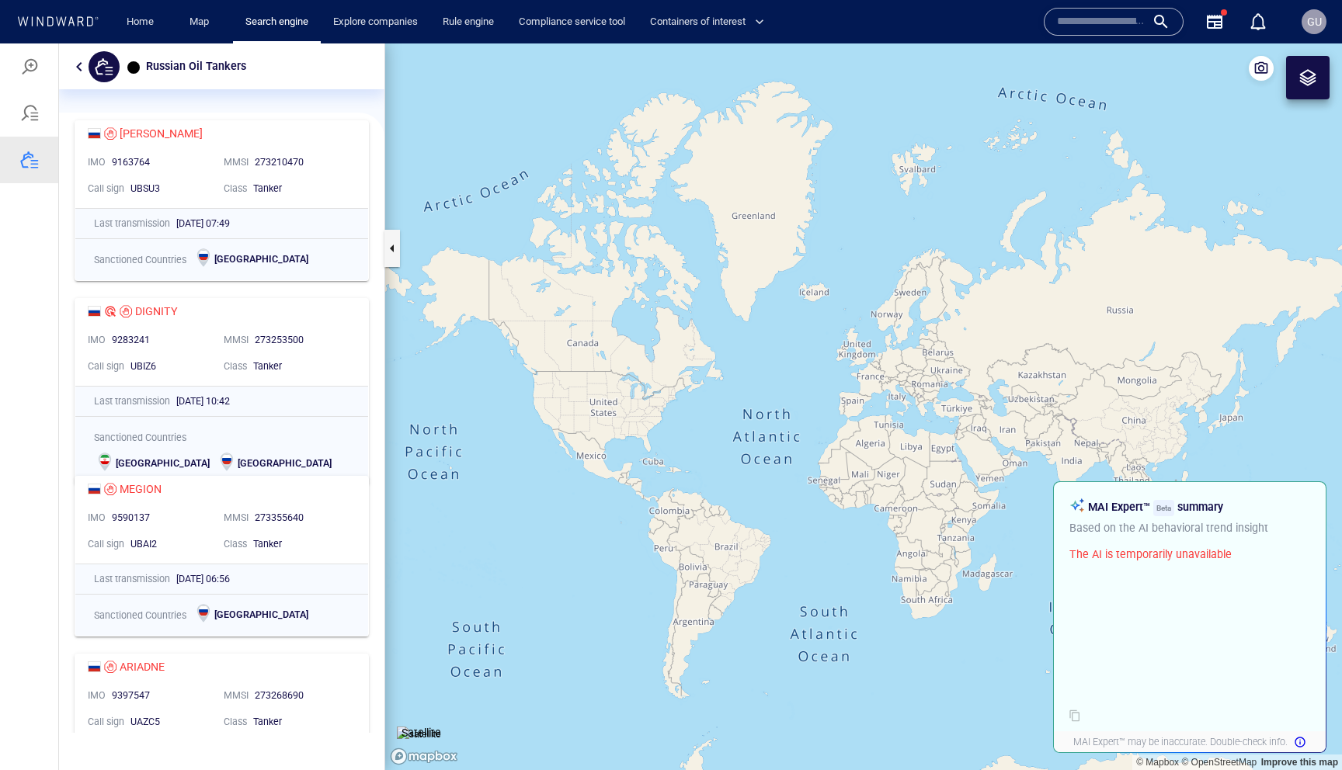
click at [78, 63] on button "button" at bounding box center [79, 66] width 19 height 19
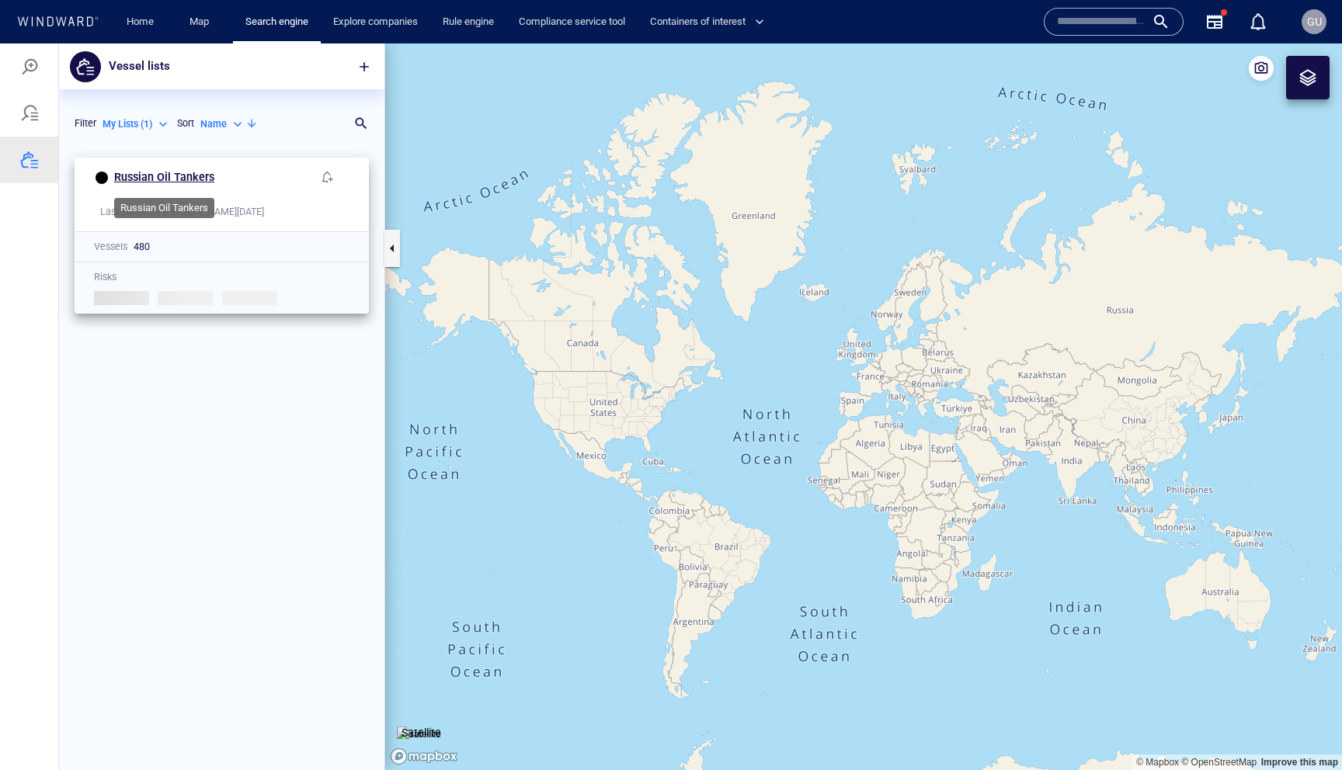
click at [141, 181] on h6 "Russian Oil Tankers" at bounding box center [164, 177] width 100 height 19
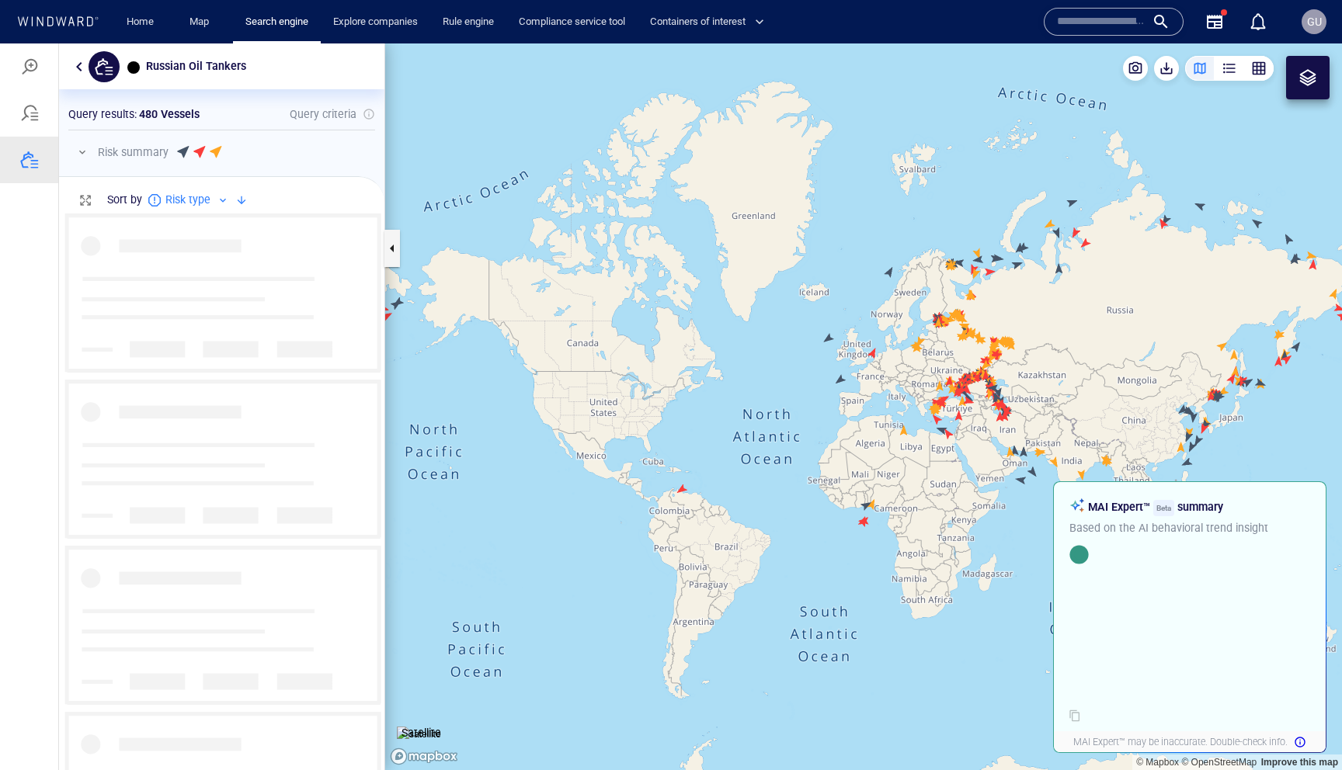
scroll to position [557, 325]
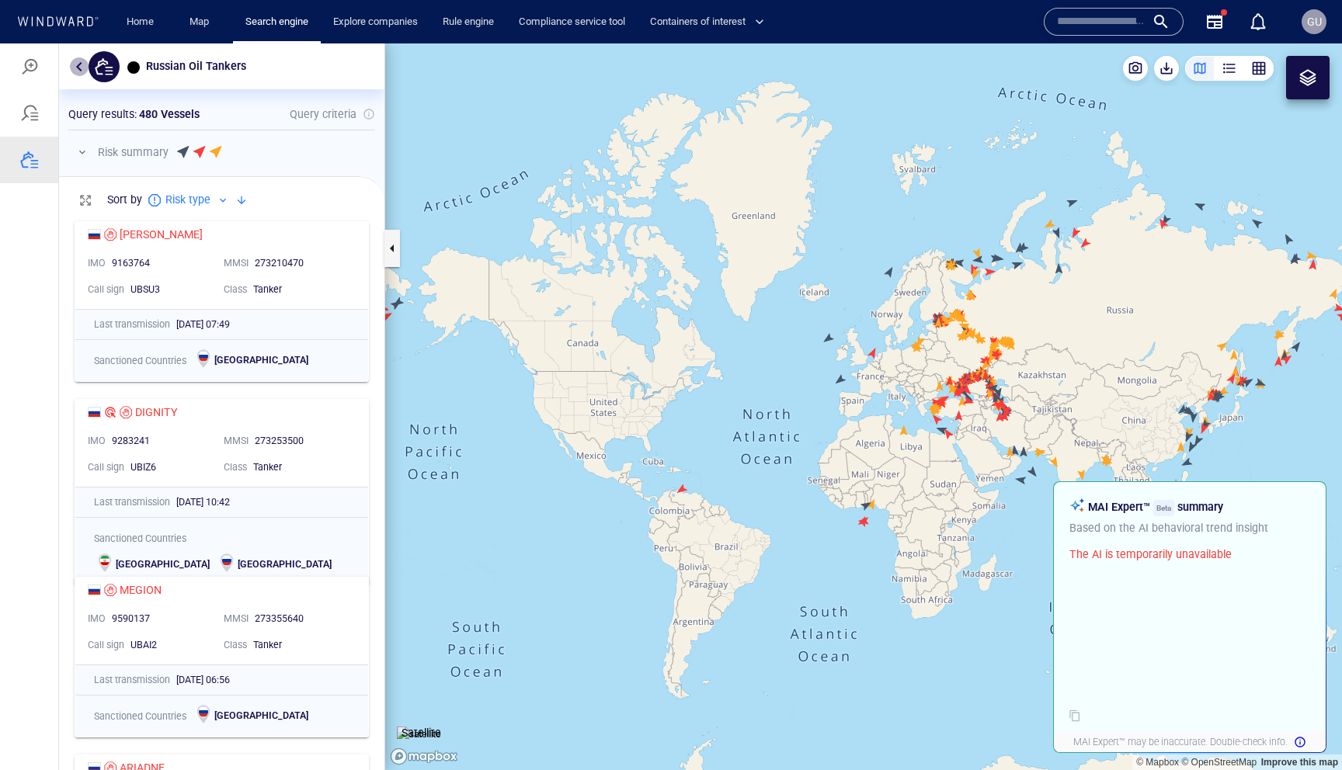
click at [82, 64] on button "button" at bounding box center [79, 66] width 19 height 19
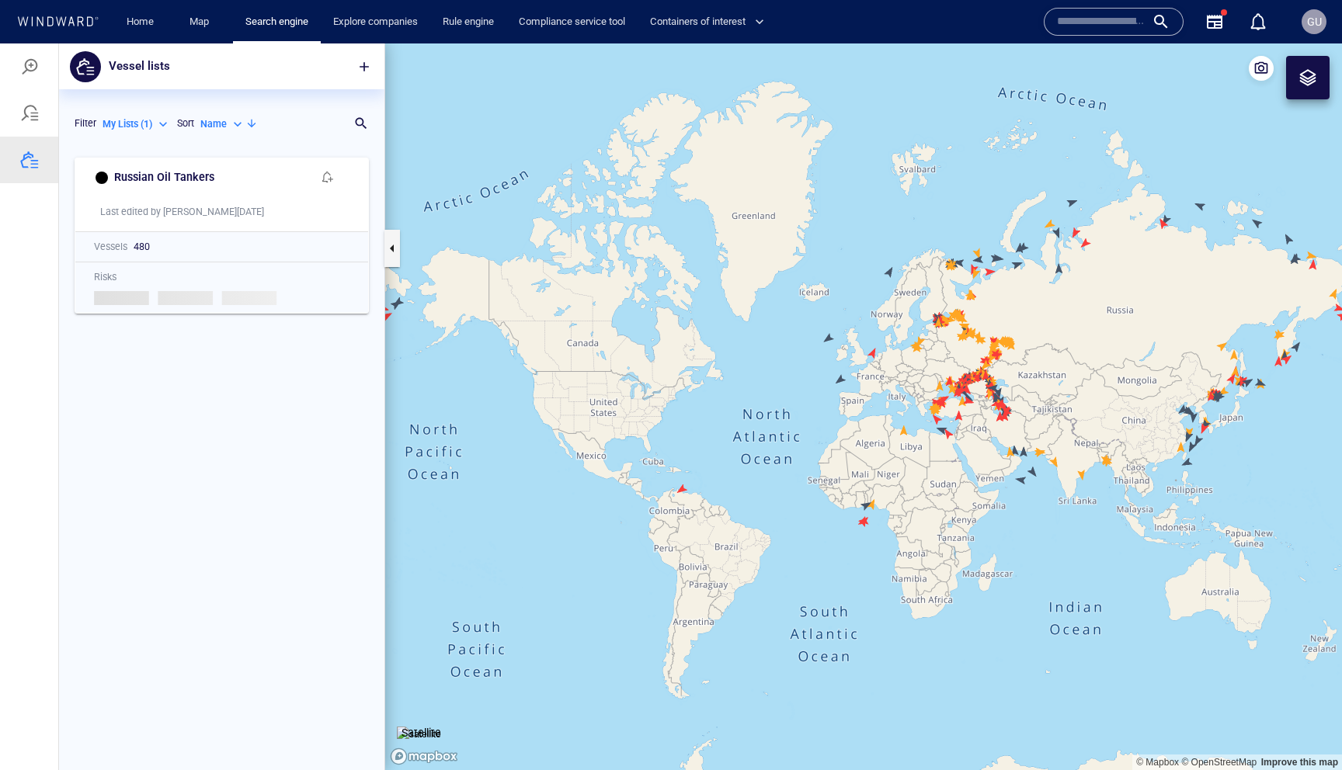
scroll to position [621, 325]
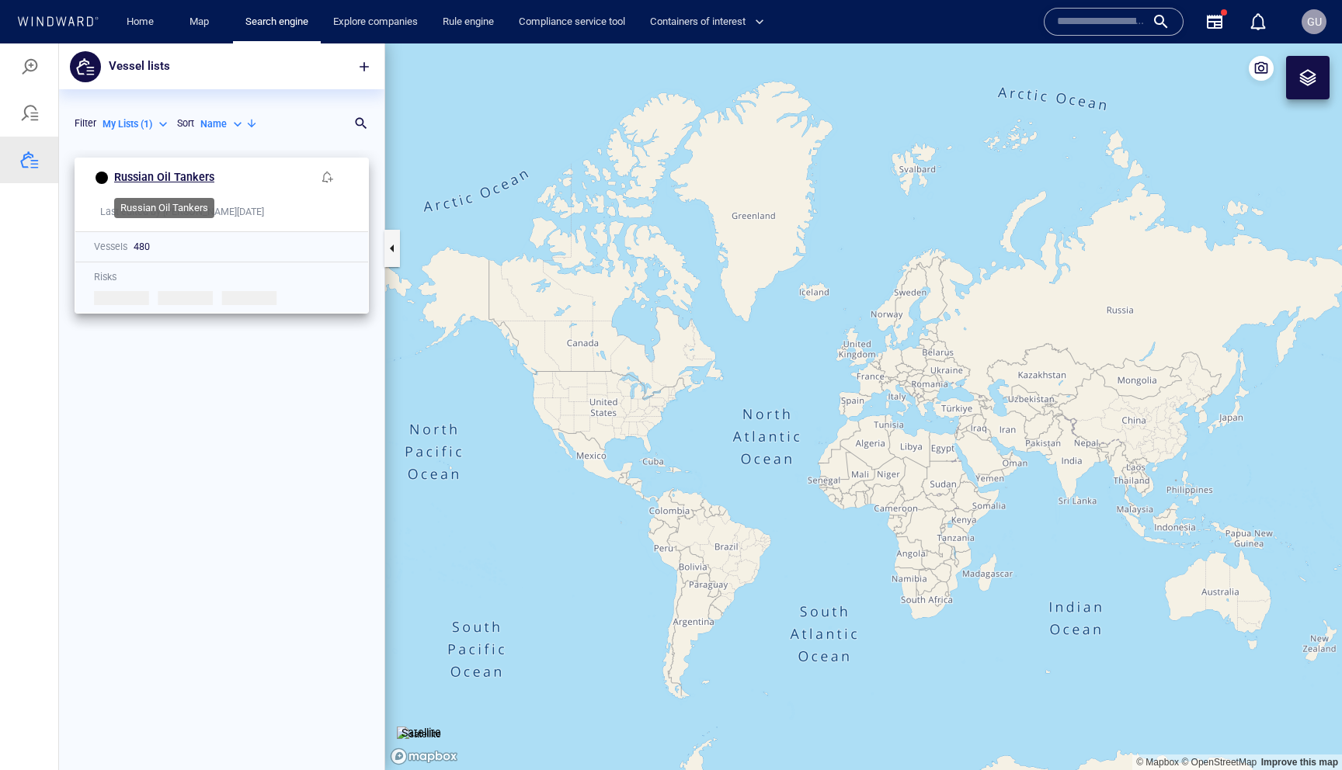
click at [160, 178] on h6 "Russian Oil Tankers" at bounding box center [164, 177] width 100 height 19
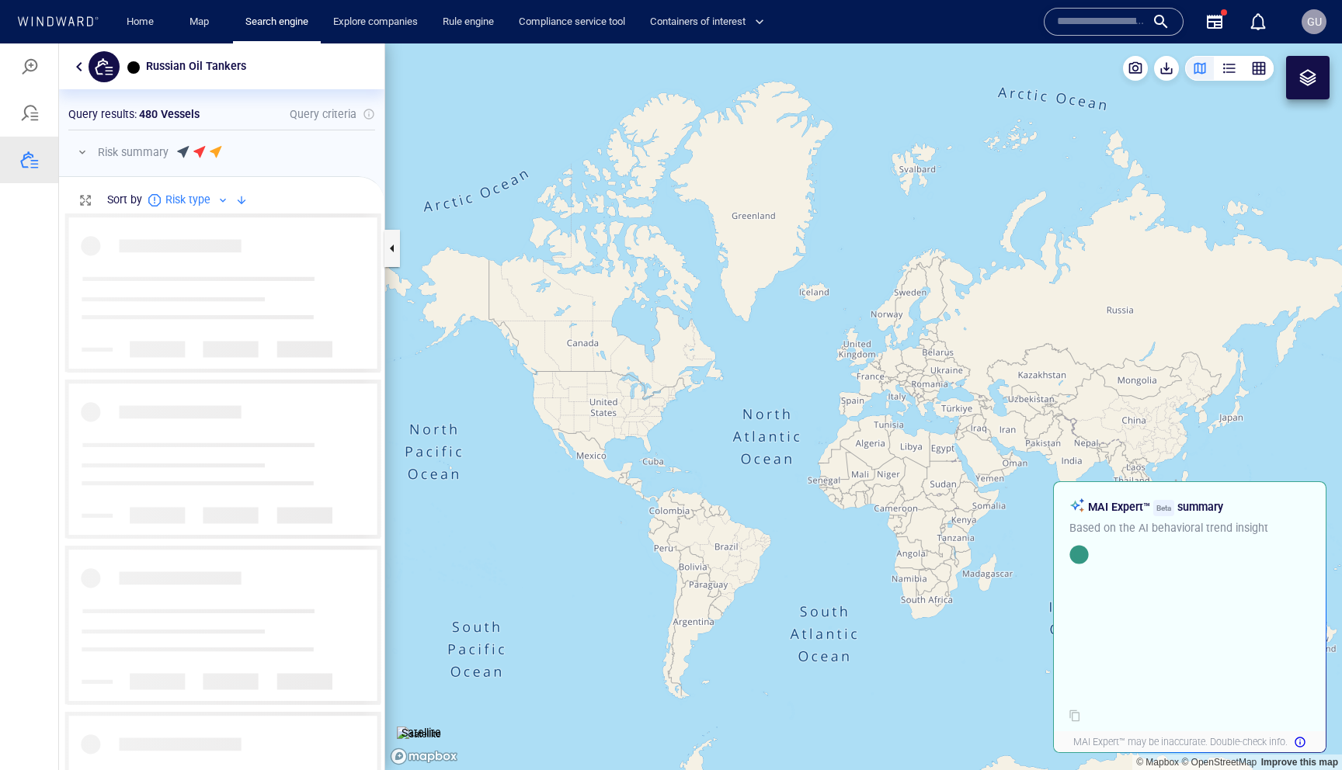
scroll to position [557, 325]
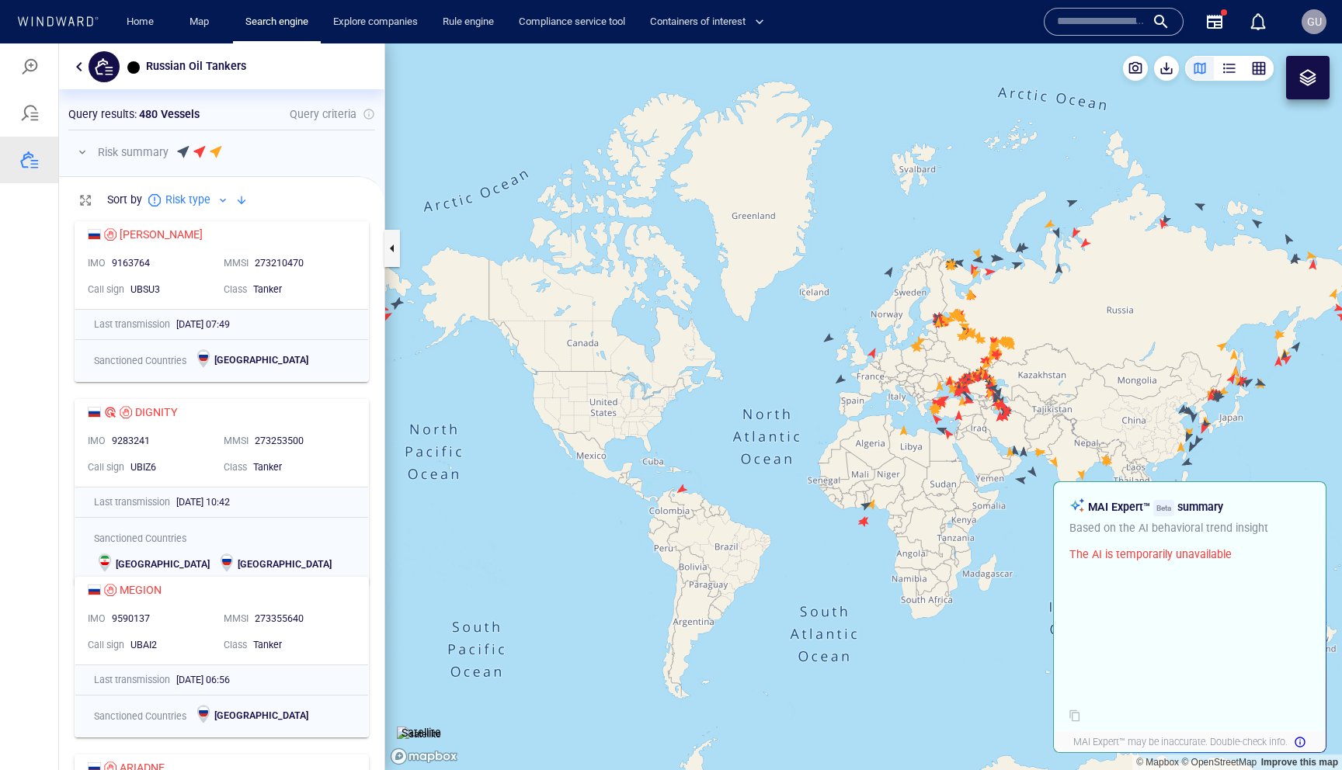
click at [80, 71] on button "button" at bounding box center [79, 66] width 19 height 19
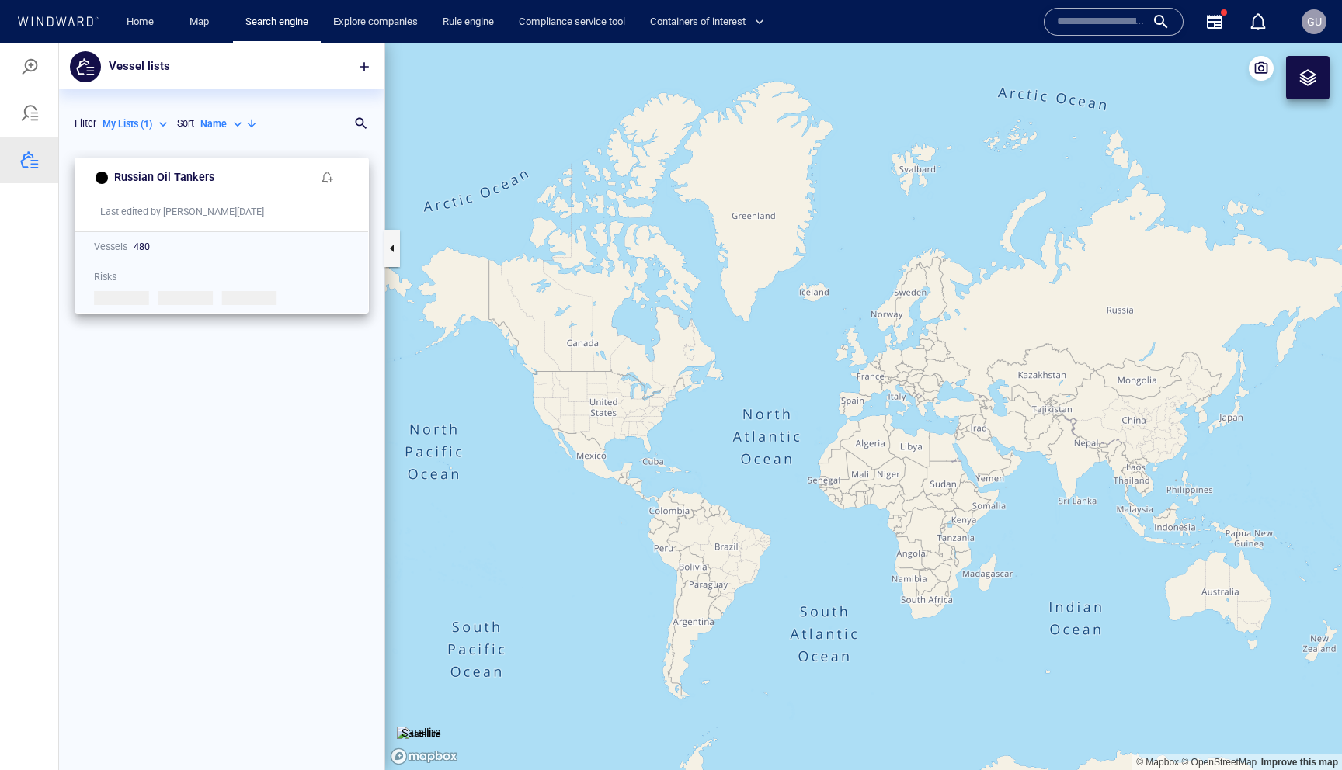
scroll to position [621, 325]
click at [327, 177] on span "button" at bounding box center [328, 177] width 12 height 12
click at [276, 372] on div "Russian Oil Tankers Last edited by Guy_M on 11/09/2025 Vessels 480 Risks Loadin…" at bounding box center [221, 460] width 325 height 621
click at [161, 182] on h6 "Russian Oil Tankers" at bounding box center [164, 177] width 100 height 19
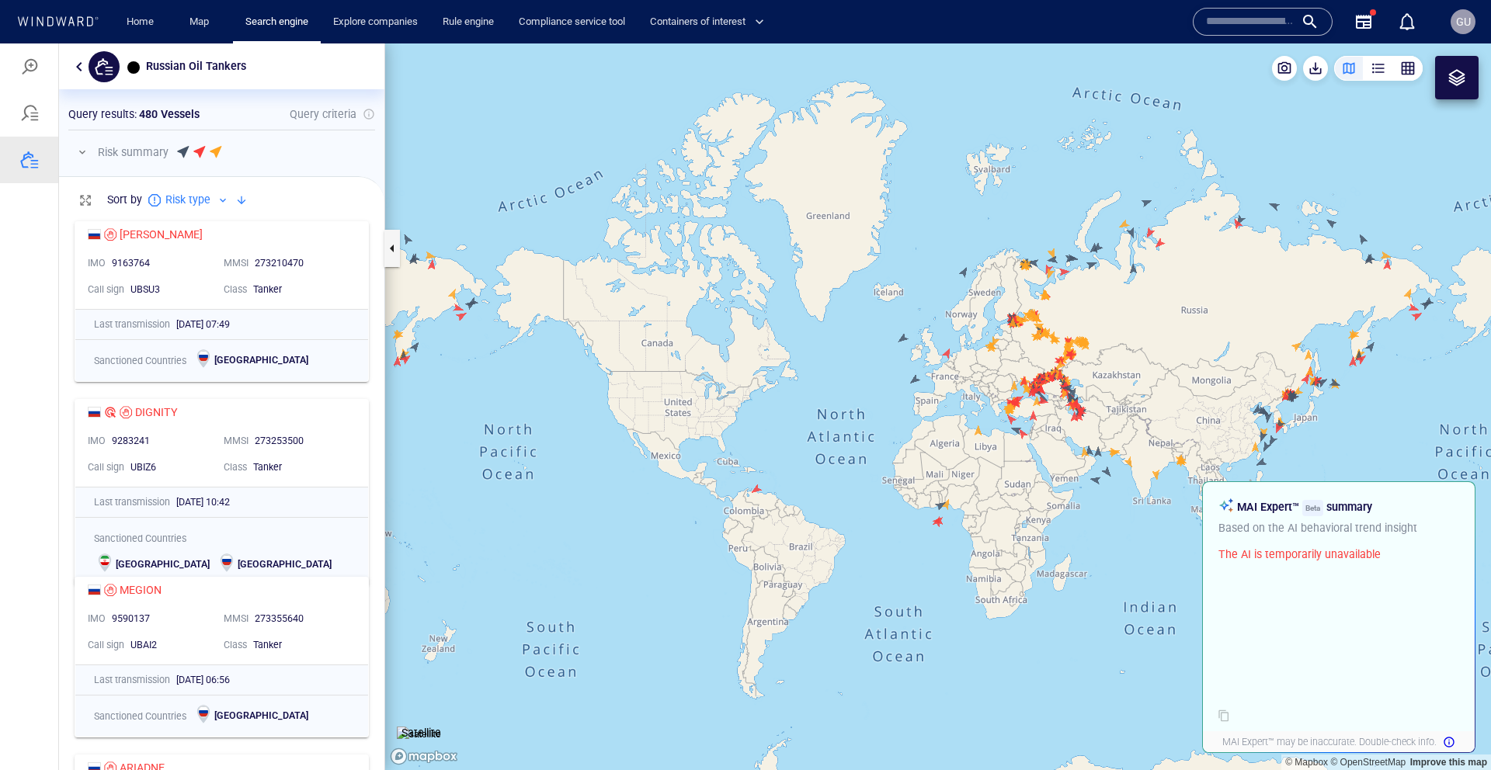
scroll to position [558, 325]
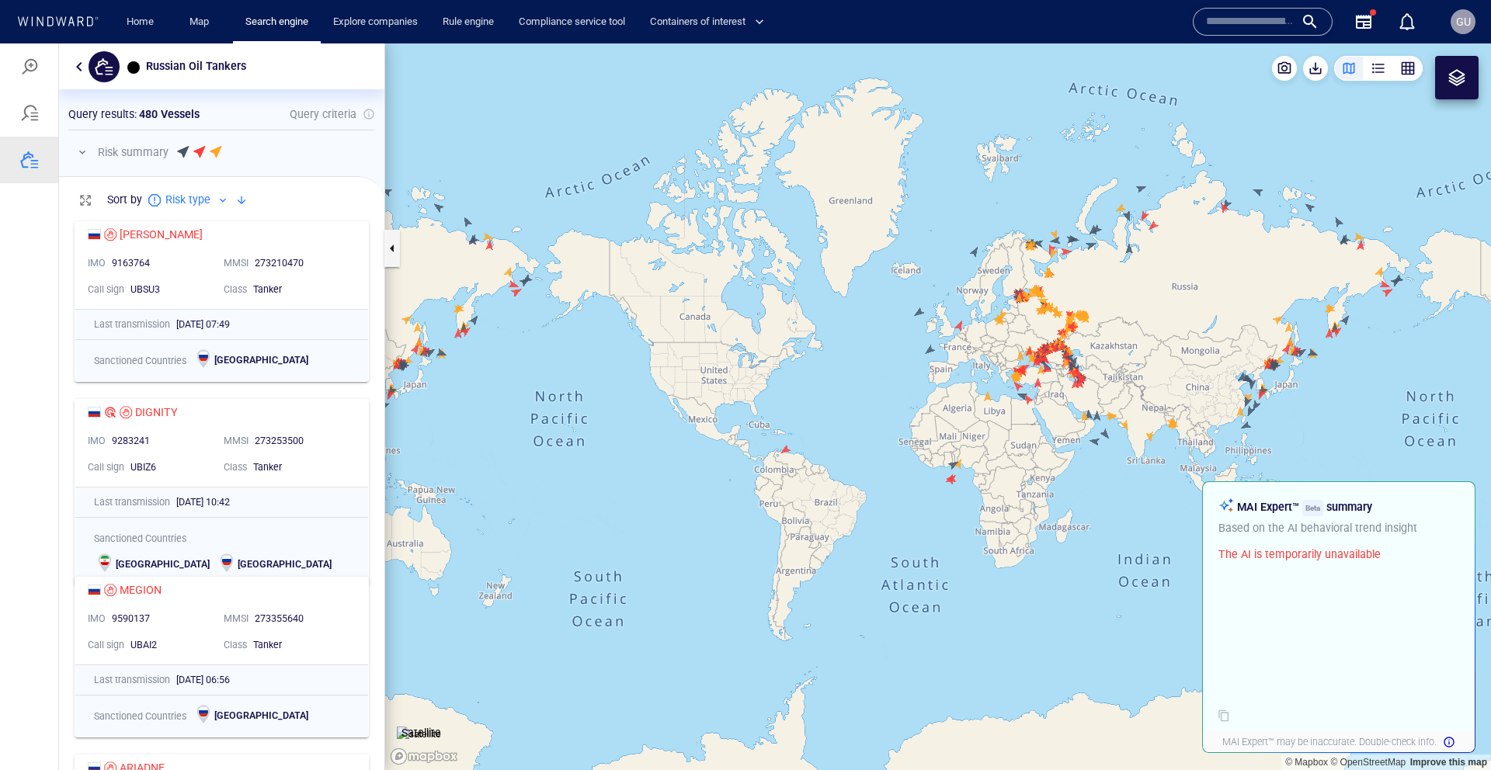
click at [75, 70] on button "button" at bounding box center [79, 66] width 19 height 19
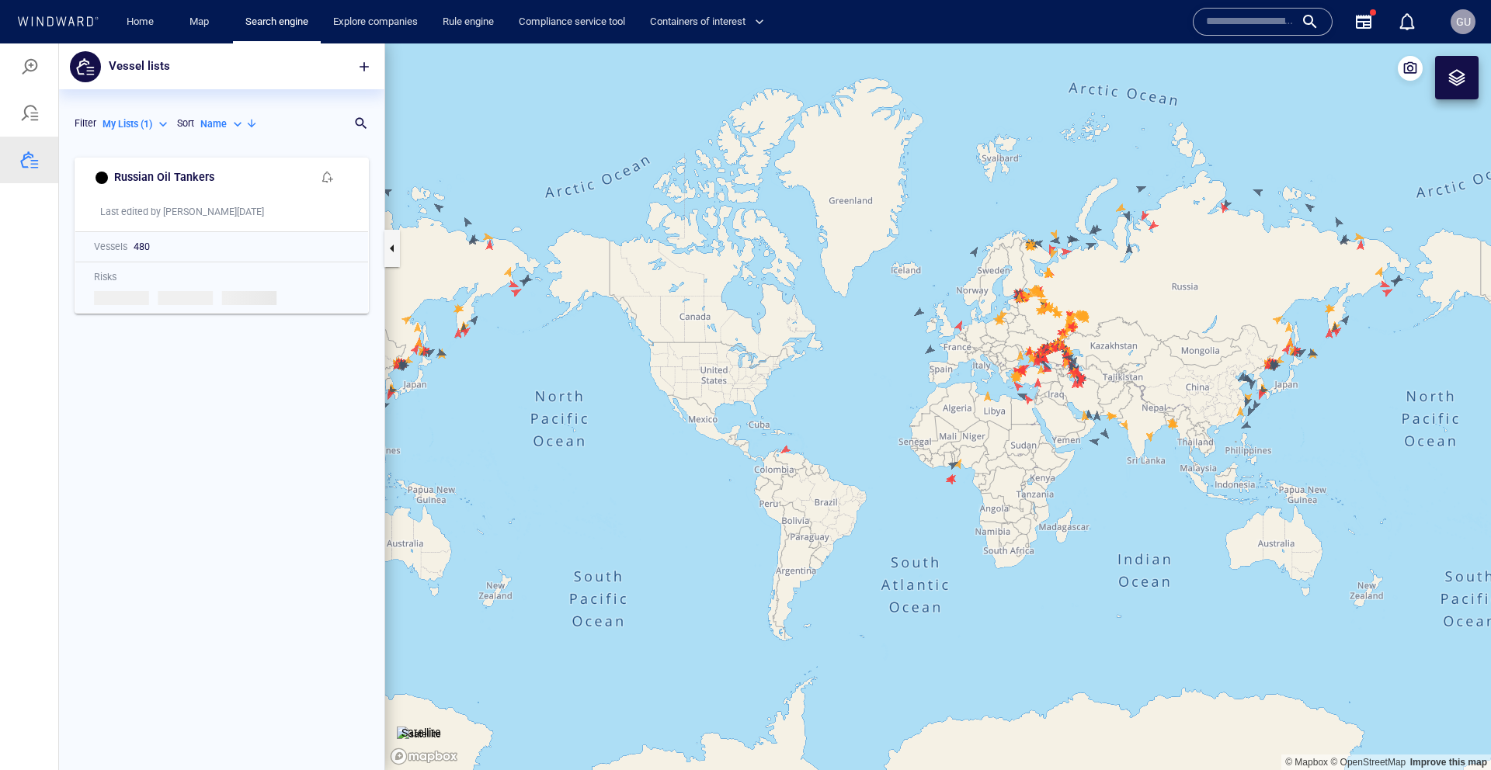
scroll to position [621, 325]
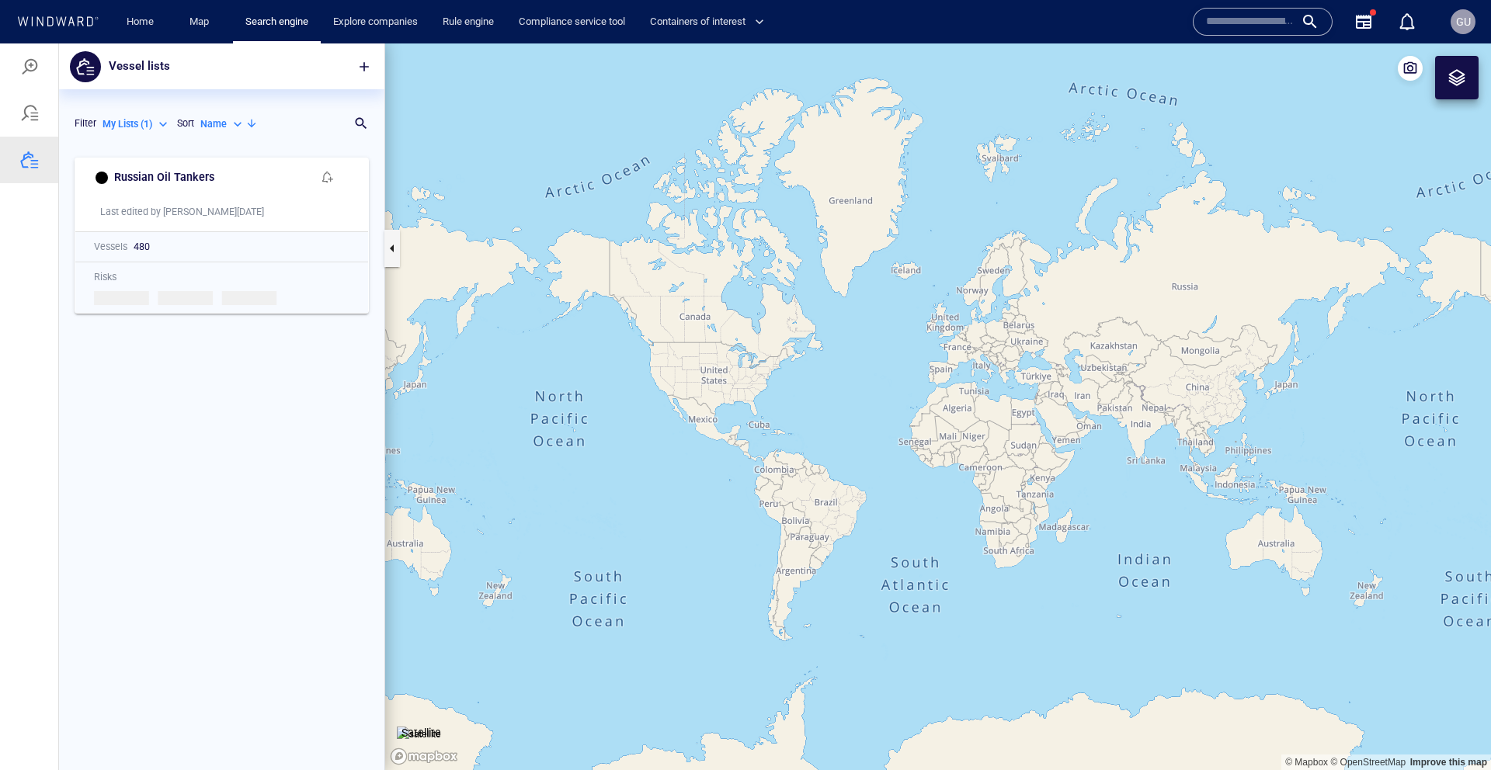
click at [214, 388] on div "Russian Oil Tankers Last edited by Guy_M on 11/09/2025 Vessels 480 Risks Loadin…" at bounding box center [221, 460] width 325 height 621
click at [203, 359] on div "Russian Oil Tankers Last edited by Guy_M on 11/09/2025 Vessels 480 Risks Loadin…" at bounding box center [221, 460] width 325 height 621
click at [44, 151] on div at bounding box center [29, 160] width 58 height 47
click at [43, 132] on div at bounding box center [29, 113] width 58 height 47
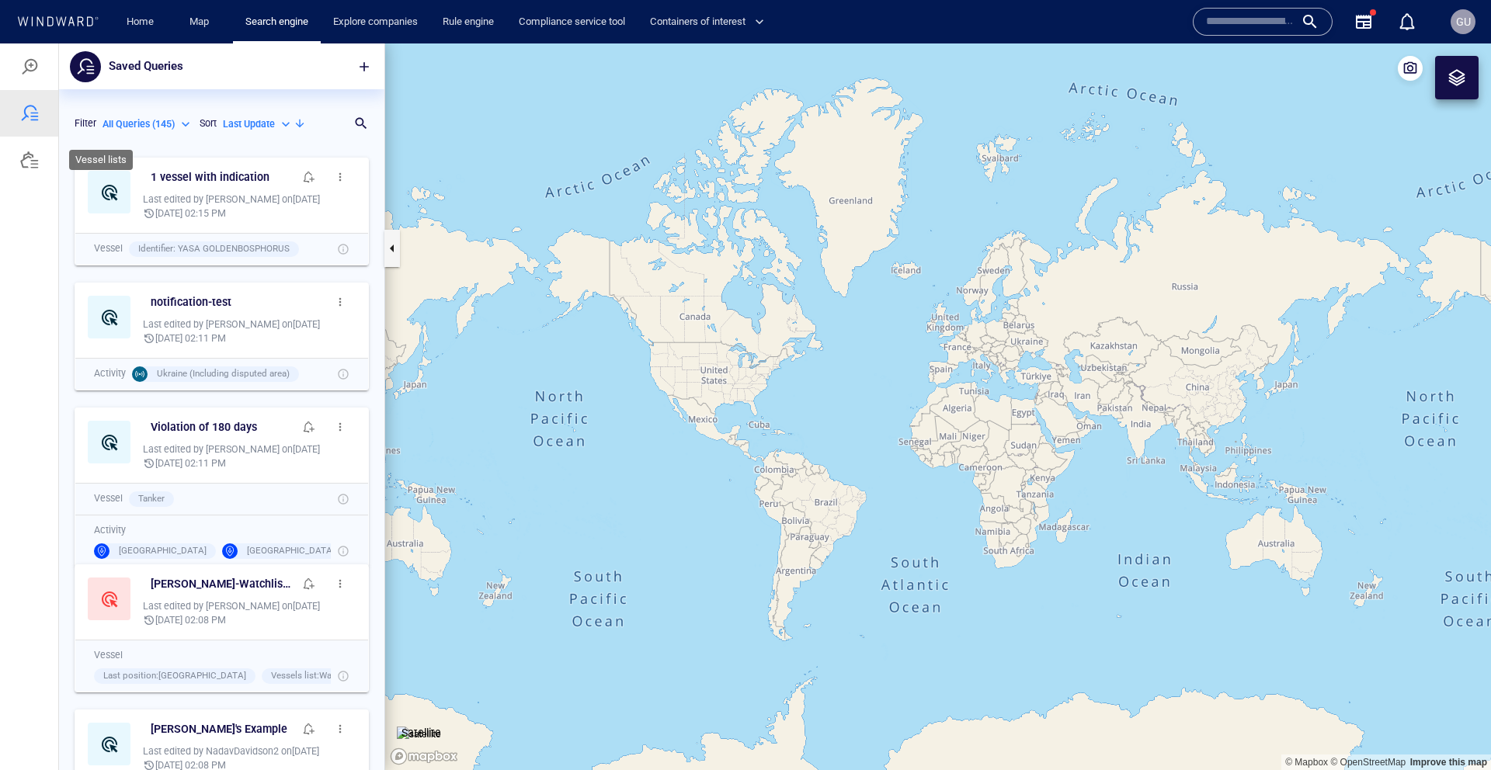
click at [34, 158] on div at bounding box center [29, 160] width 19 height 19
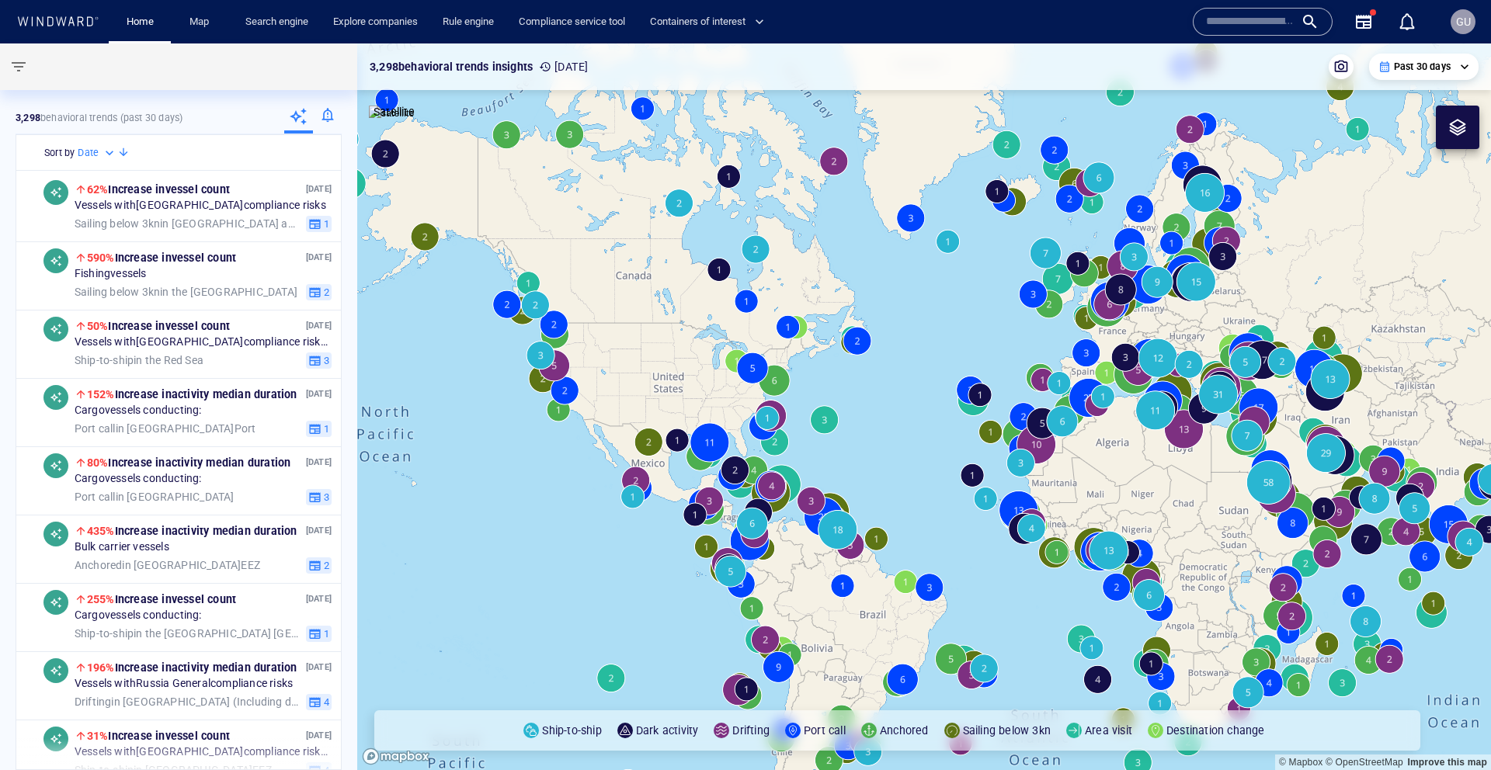
click at [325, 116] on div at bounding box center [327, 118] width 29 height 31
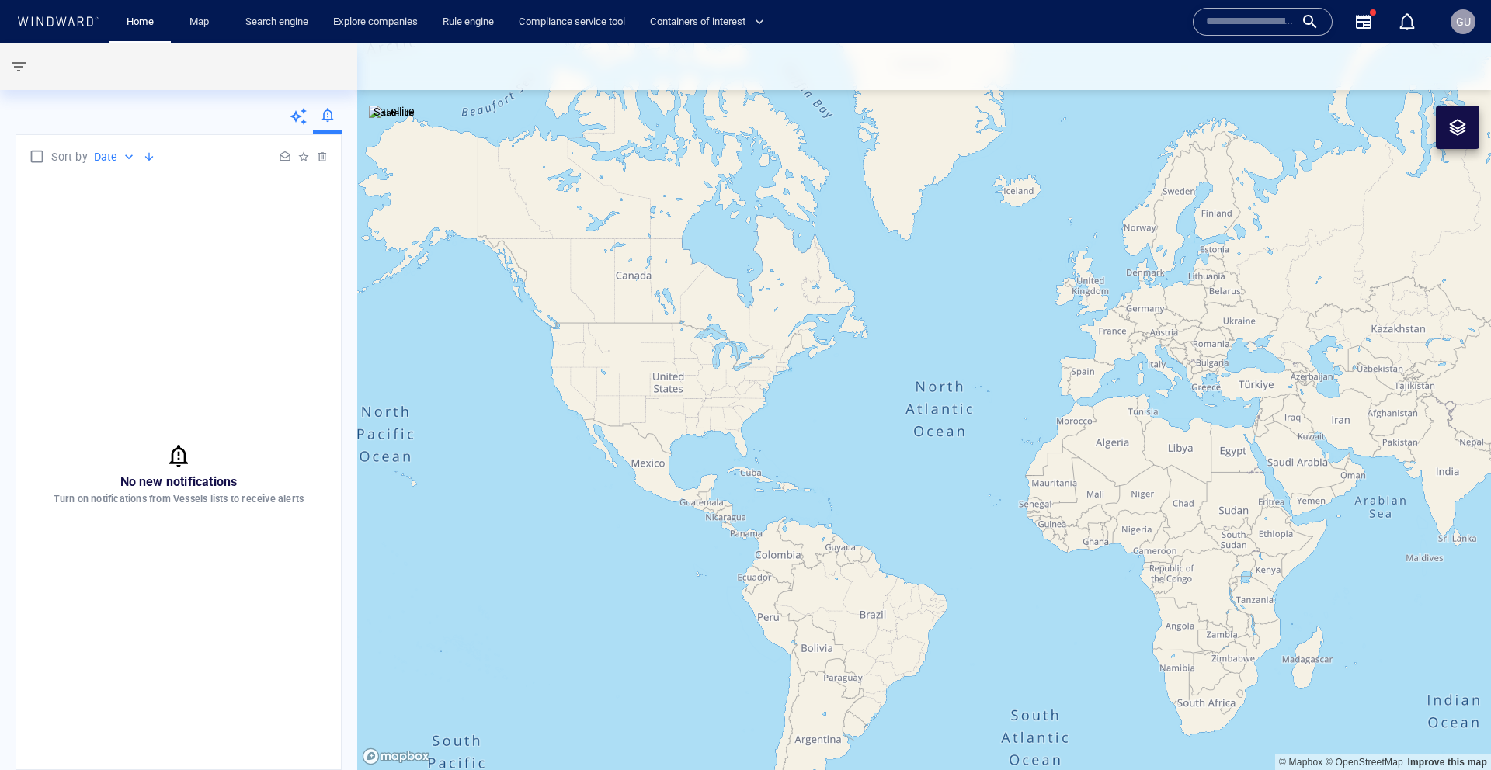
click at [214, 329] on div "No new notifications Turn on notifications from Vessels lists to receive alerts" at bounding box center [178, 474] width 325 height 590
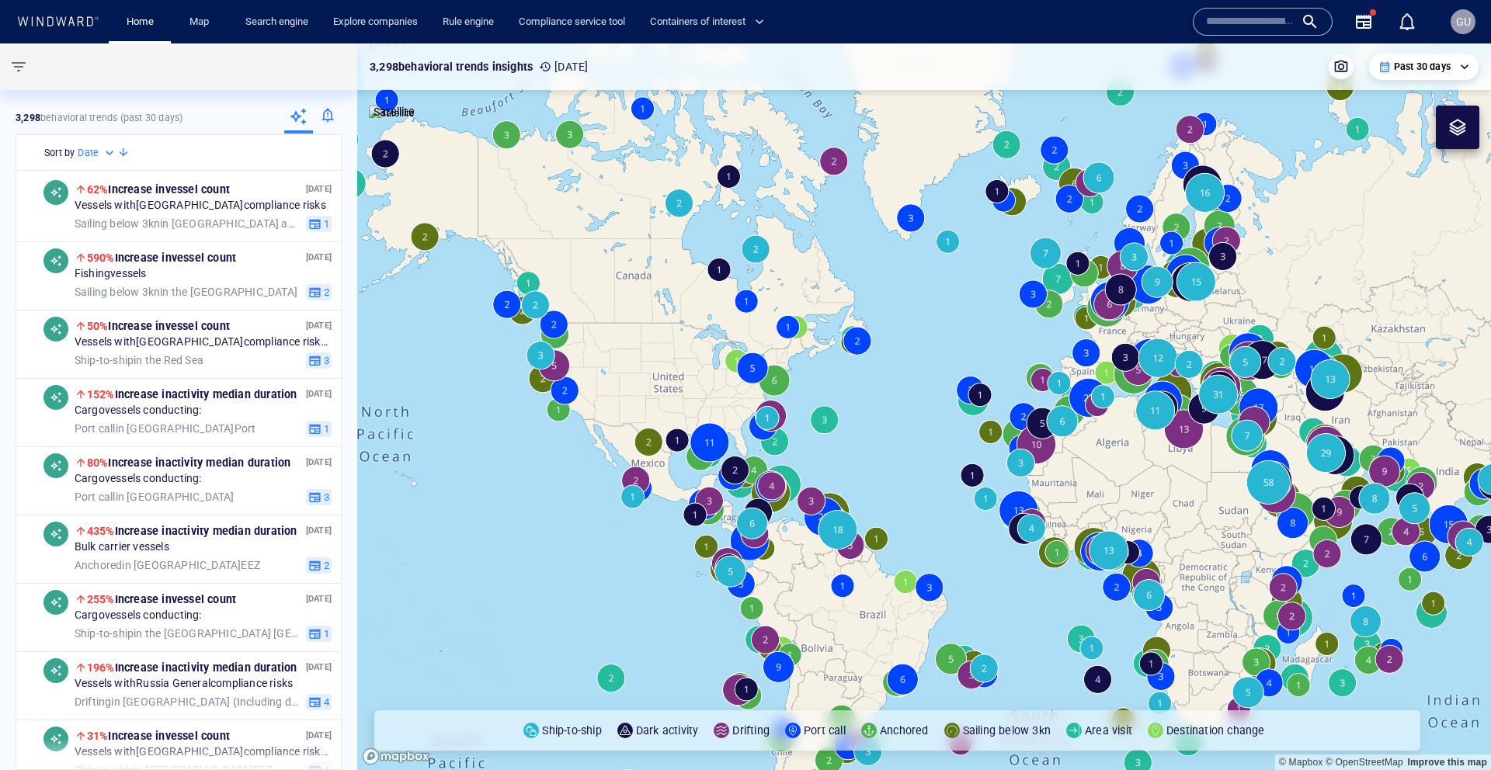
click at [335, 117] on div at bounding box center [327, 118] width 29 height 31
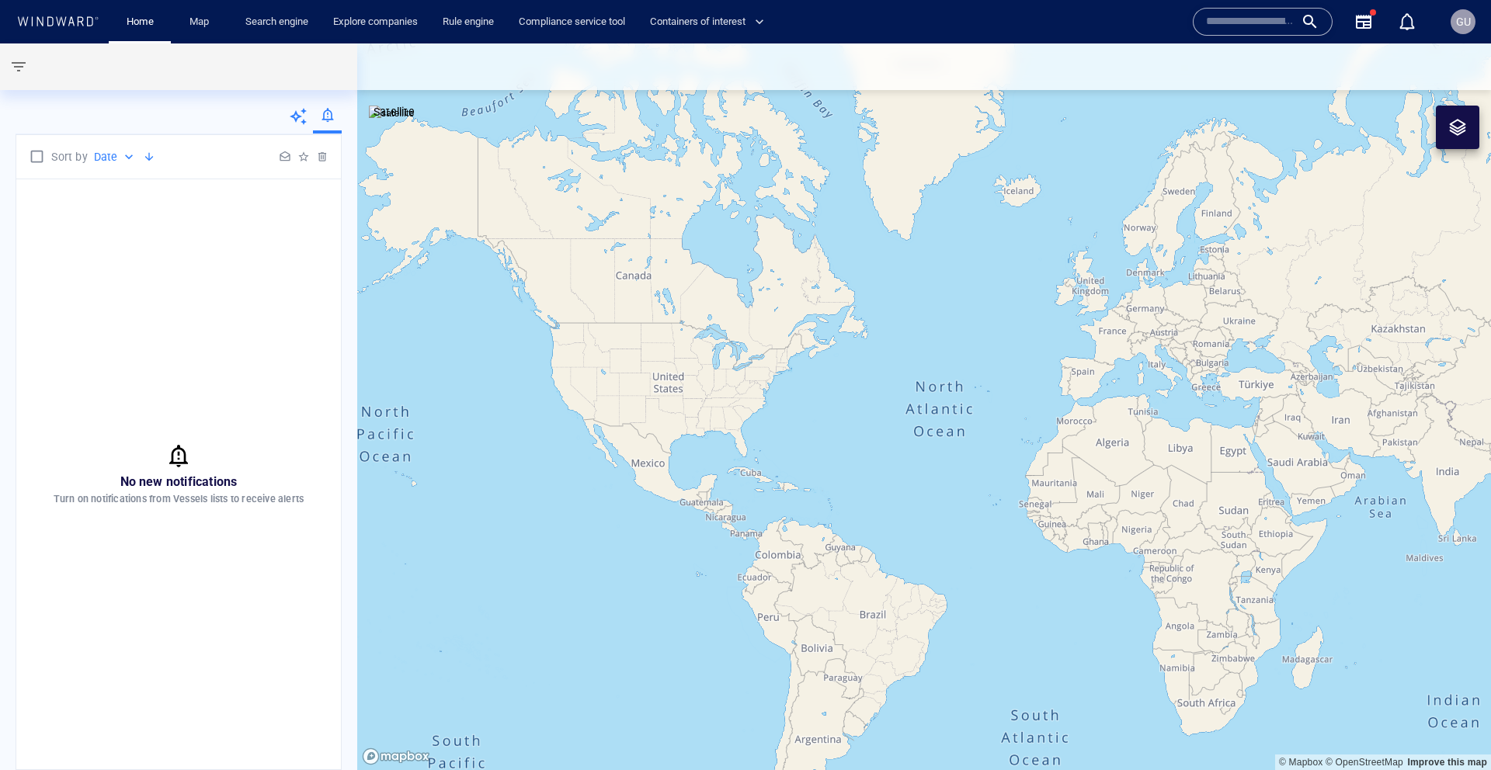
click at [249, 329] on div "No new notifications Turn on notifications from Vessels lists to receive alerts" at bounding box center [178, 474] width 325 height 590
drag, startPoint x: 210, startPoint y: 517, endPoint x: 227, endPoint y: 513, distance: 17.5
click at [210, 517] on div "No new notifications Turn on notifications from Vessels lists to receive alerts" at bounding box center [178, 474] width 325 height 590
drag, startPoint x: 195, startPoint y: 494, endPoint x: 158, endPoint y: 480, distance: 39.1
click at [159, 480] on div "No new notifications Turn on notifications from Vessels lists to receive alerts" at bounding box center [178, 474] width 325 height 590
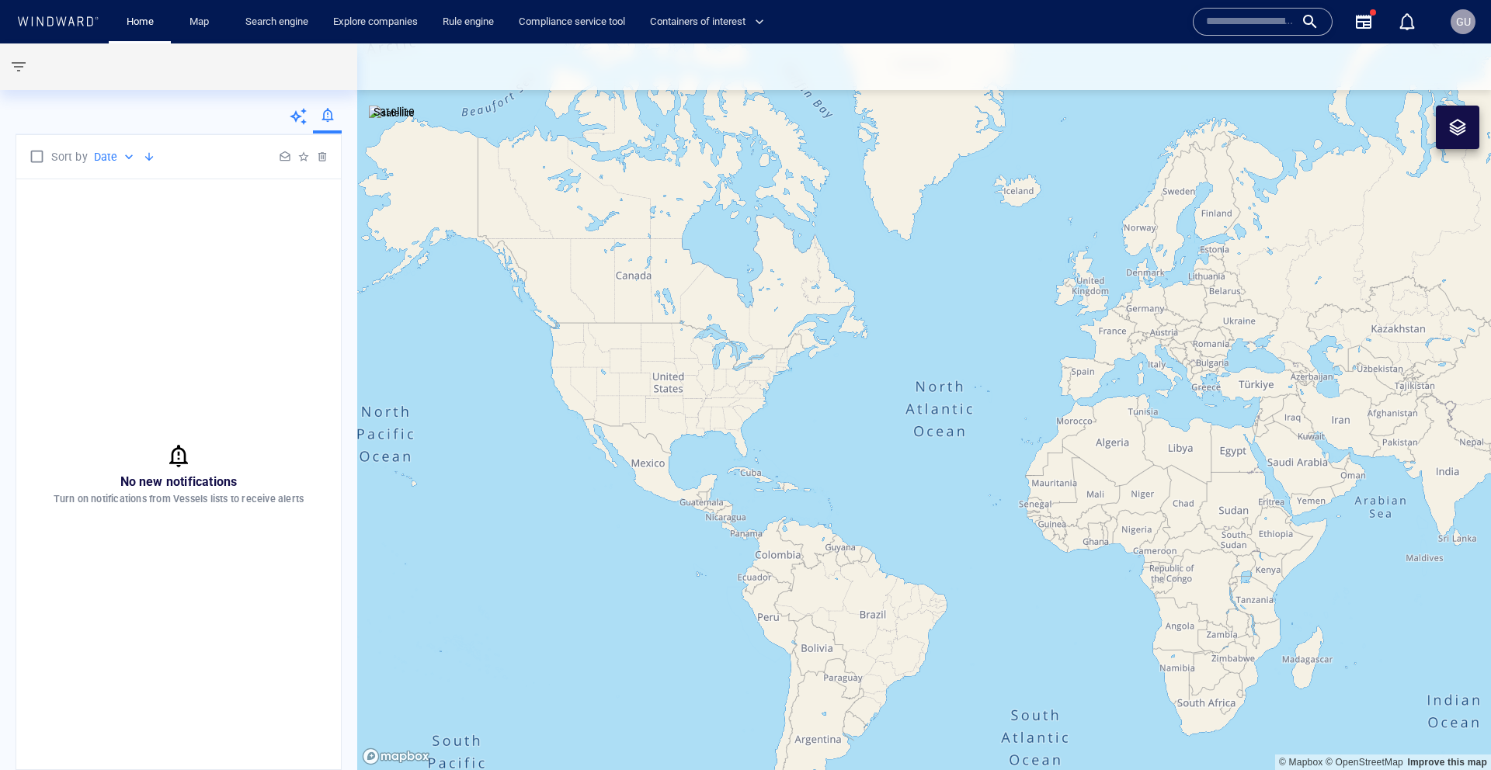
click at [155, 475] on span "No new notifications" at bounding box center [178, 482] width 117 height 15
click at [249, 275] on div "No new notifications Turn on notifications from Vessels lists to receive alerts" at bounding box center [178, 474] width 325 height 590
click at [1410, 26] on div "button" at bounding box center [1407, 21] width 19 height 19
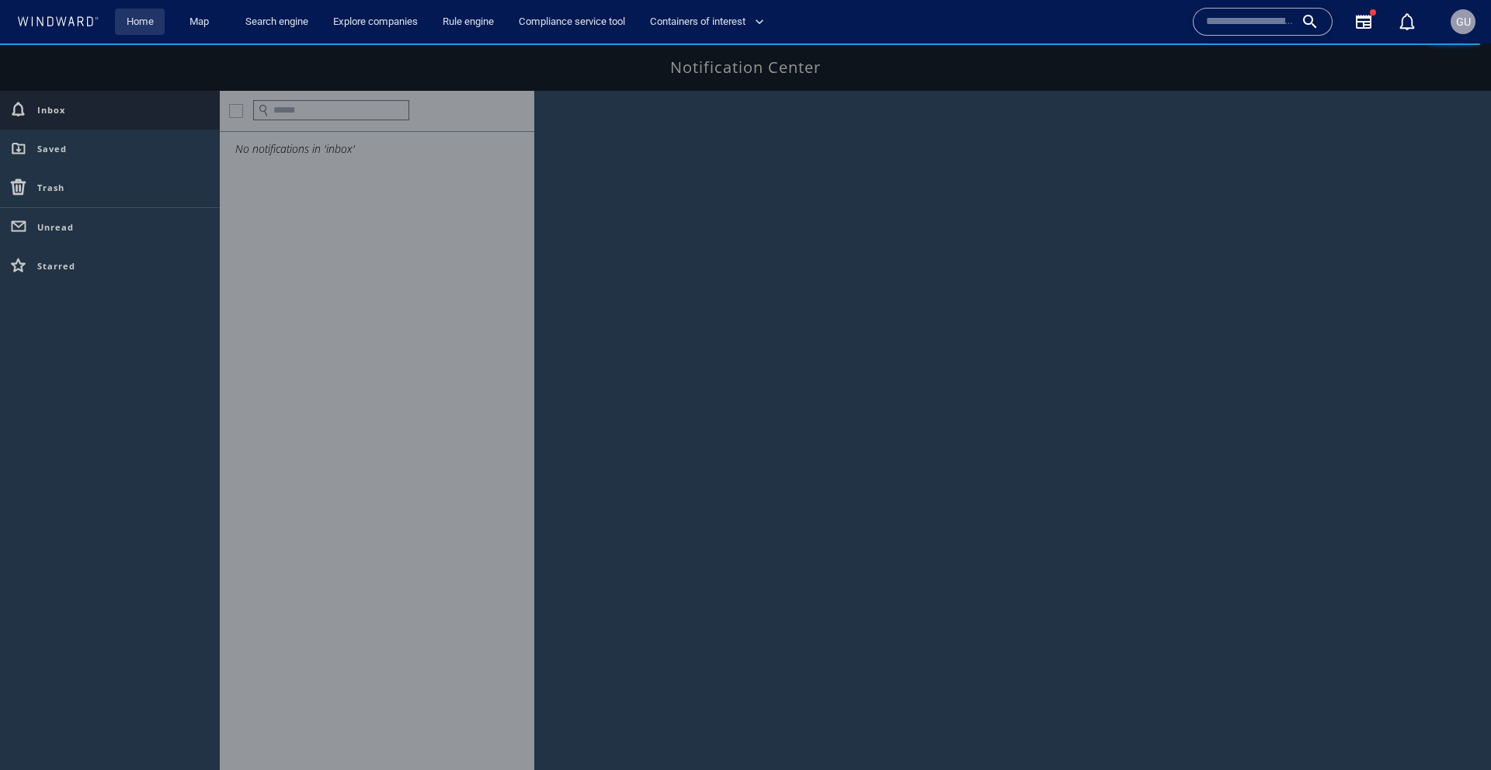
click at [156, 27] on link "Home" at bounding box center [140, 22] width 40 height 27
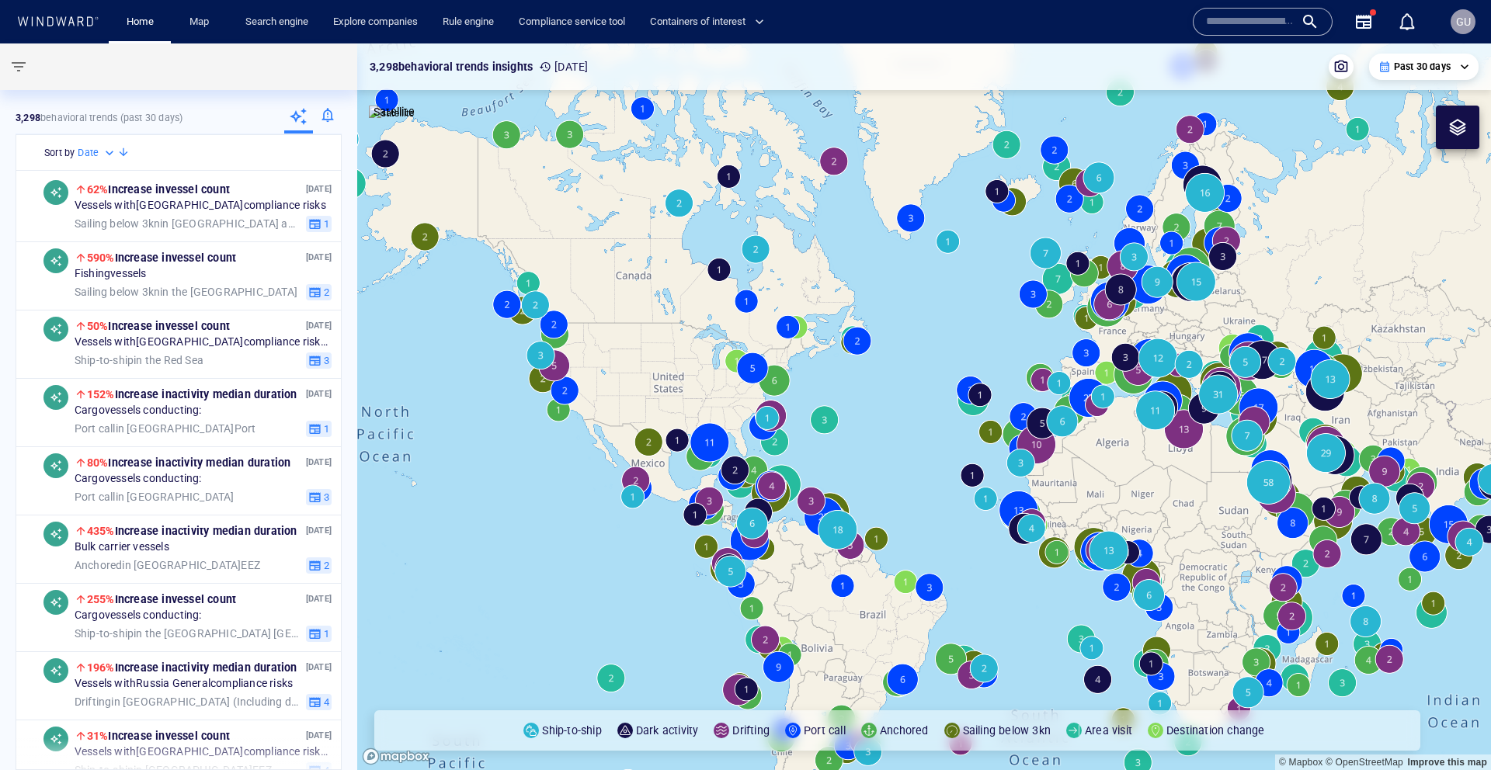
click at [332, 116] on div at bounding box center [327, 118] width 29 height 31
click at [346, 116] on div "**********" at bounding box center [178, 437] width 357 height 668
click at [326, 119] on div at bounding box center [327, 118] width 29 height 31
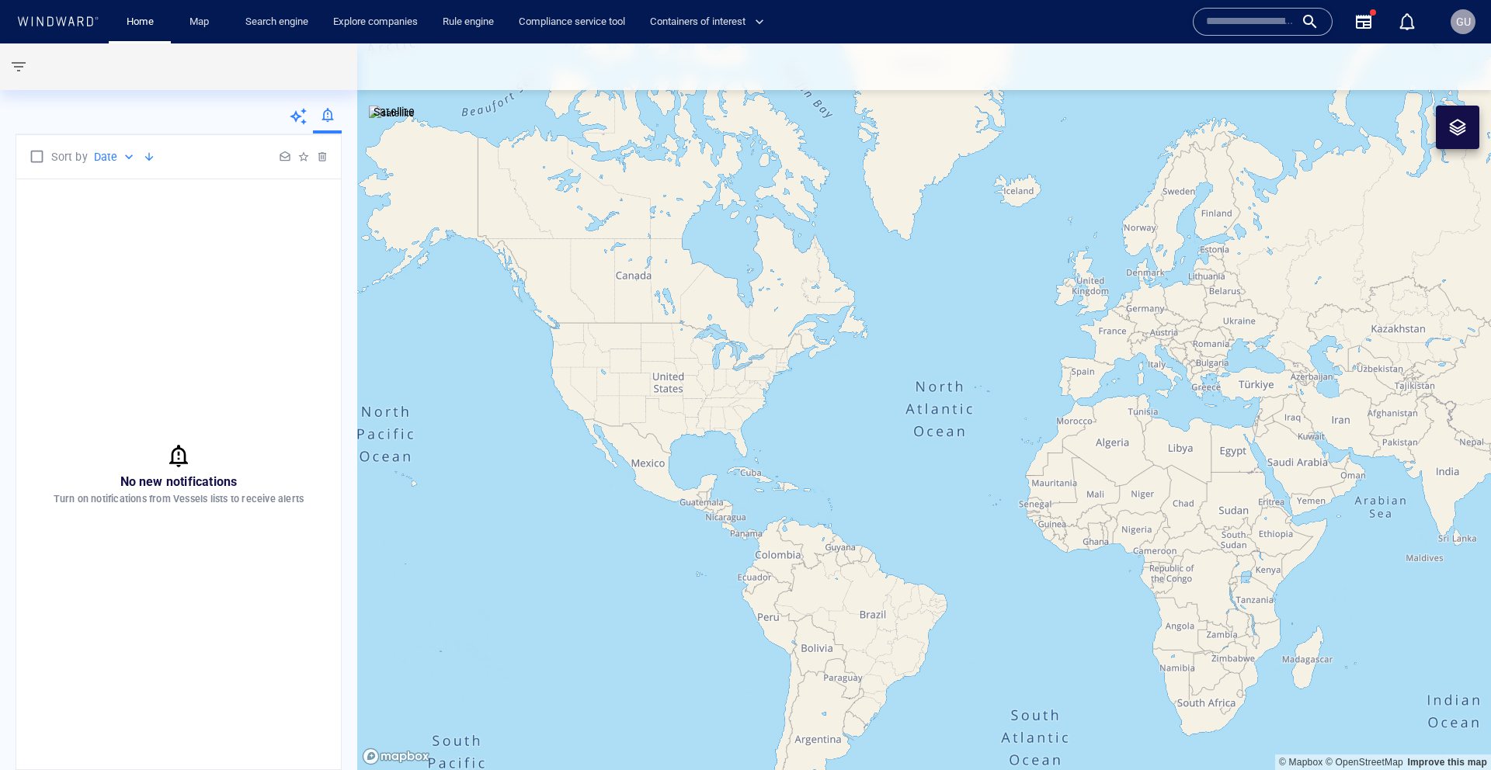
click at [294, 123] on icon at bounding box center [298, 116] width 19 height 19
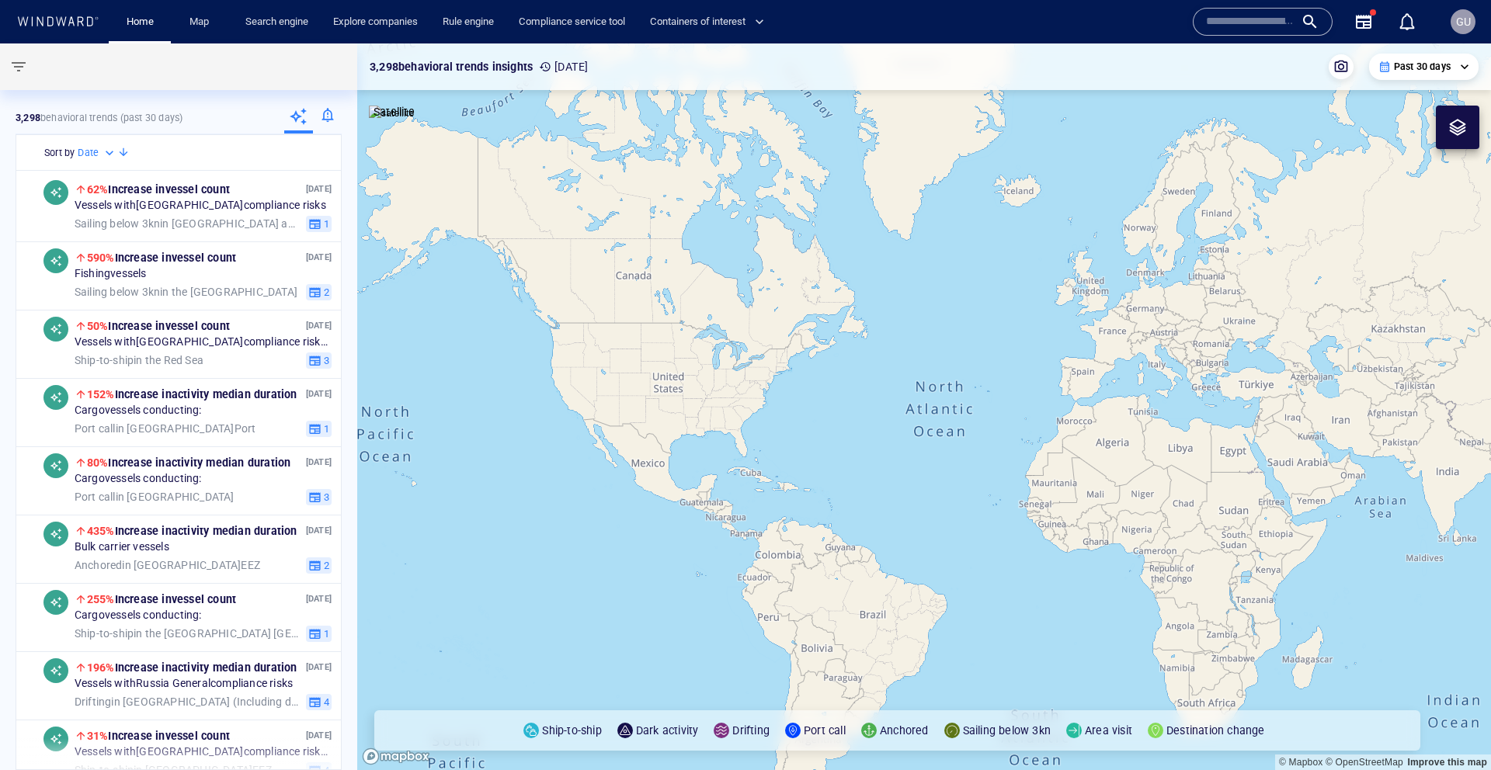
drag, startPoint x: 326, startPoint y: 118, endPoint x: 301, endPoint y: 120, distance: 24.9
click at [325, 118] on div at bounding box center [327, 118] width 29 height 31
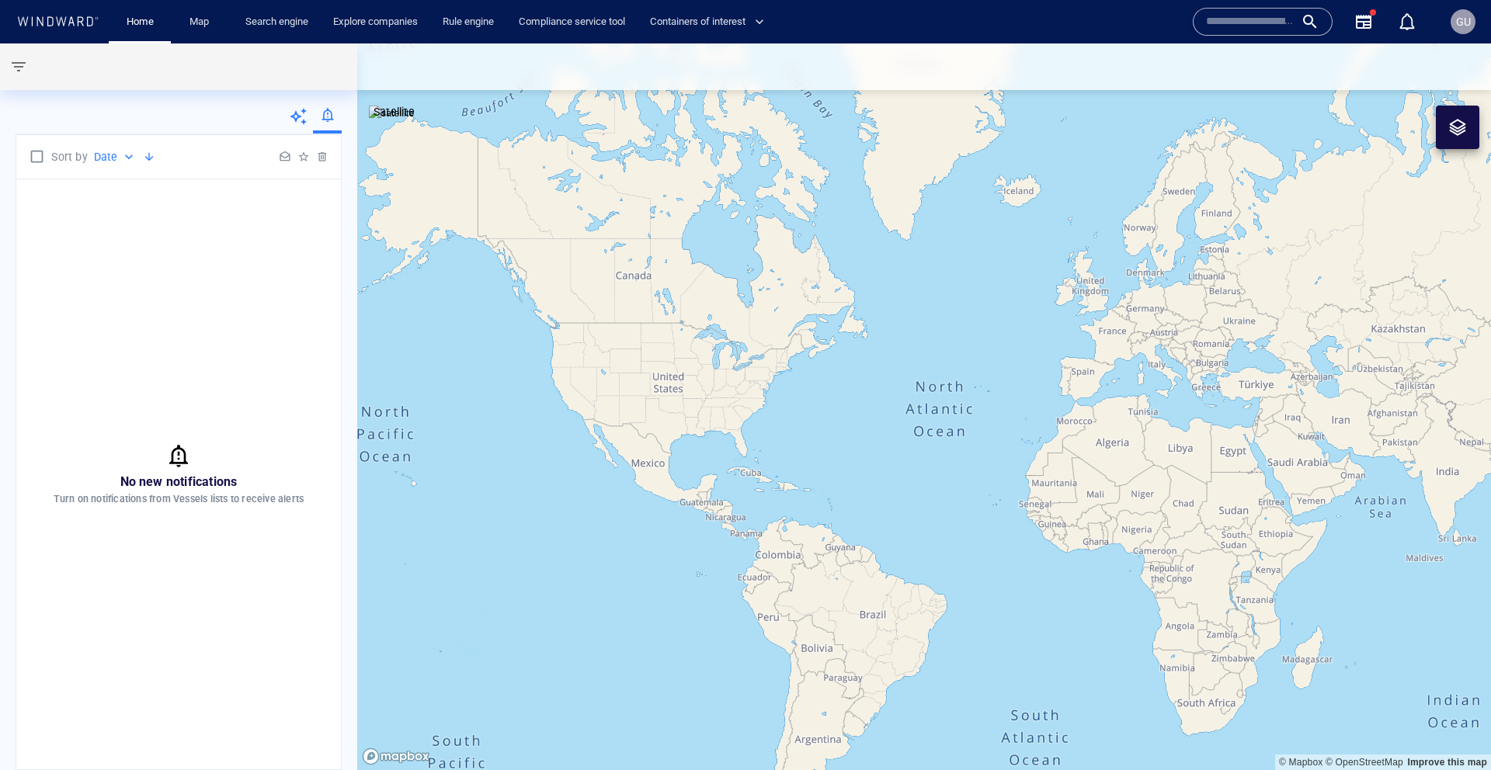
click at [296, 119] on icon at bounding box center [298, 116] width 17 height 17
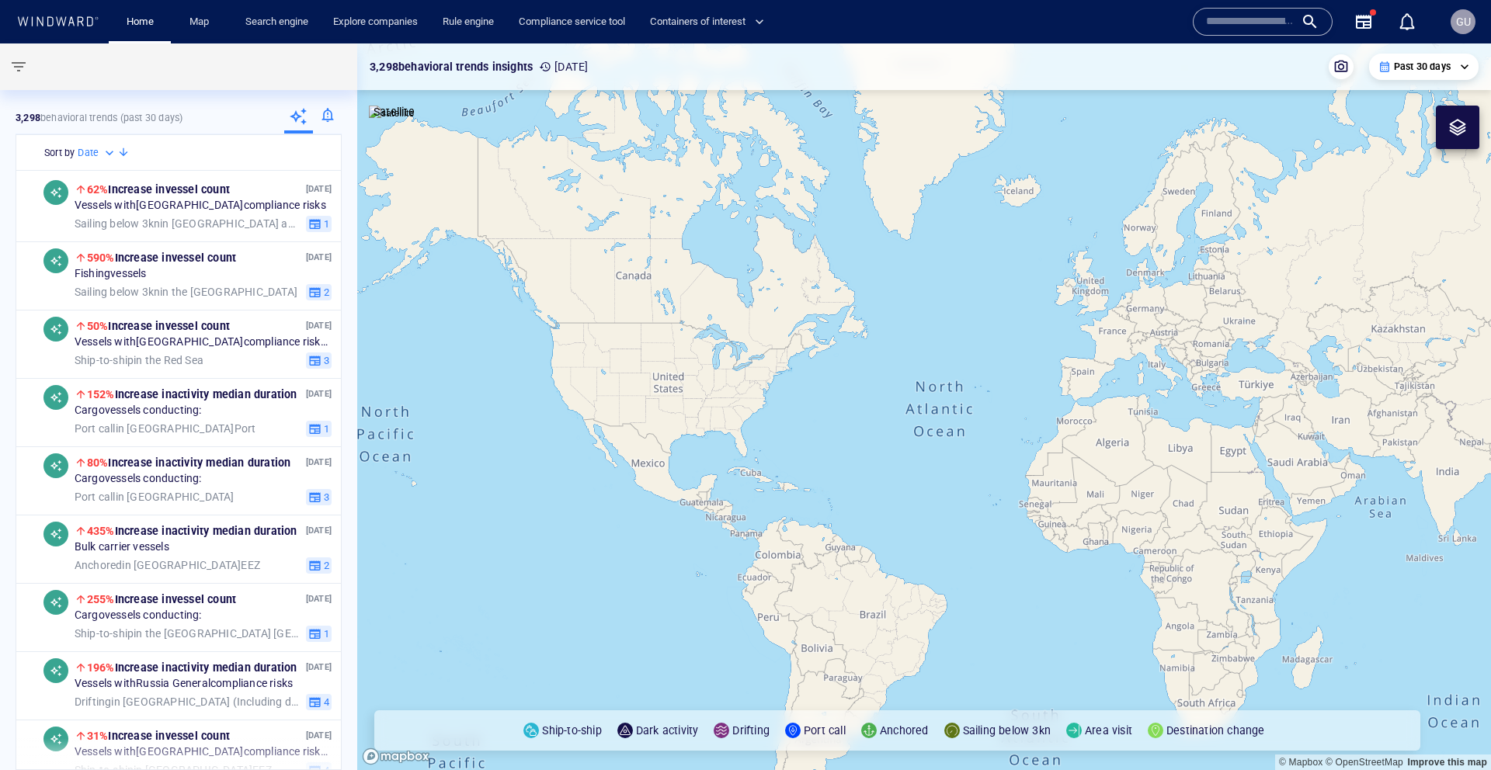
click at [320, 117] on div at bounding box center [327, 118] width 29 height 31
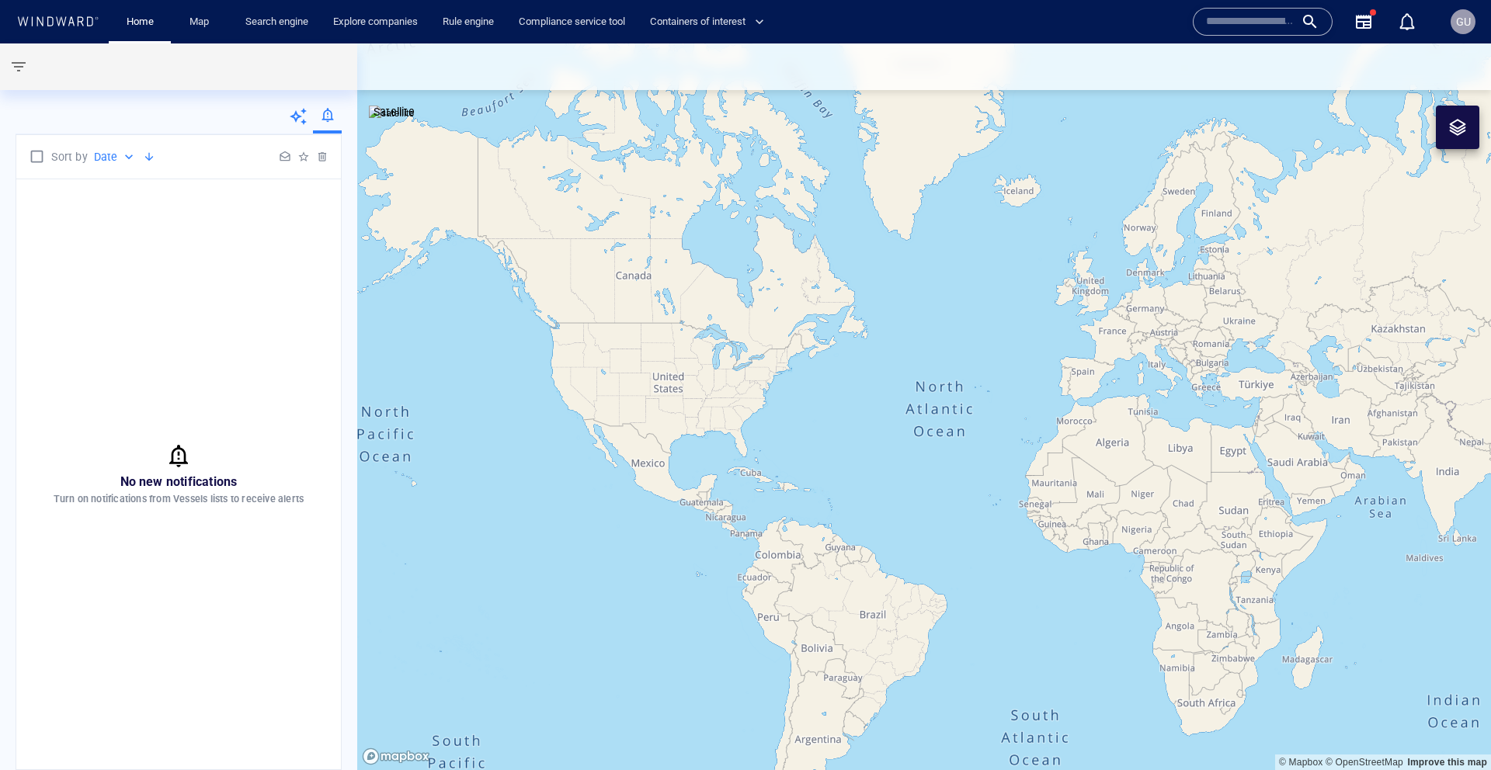
click at [736, 440] on canvas "Map" at bounding box center [924, 406] width 1134 height 727
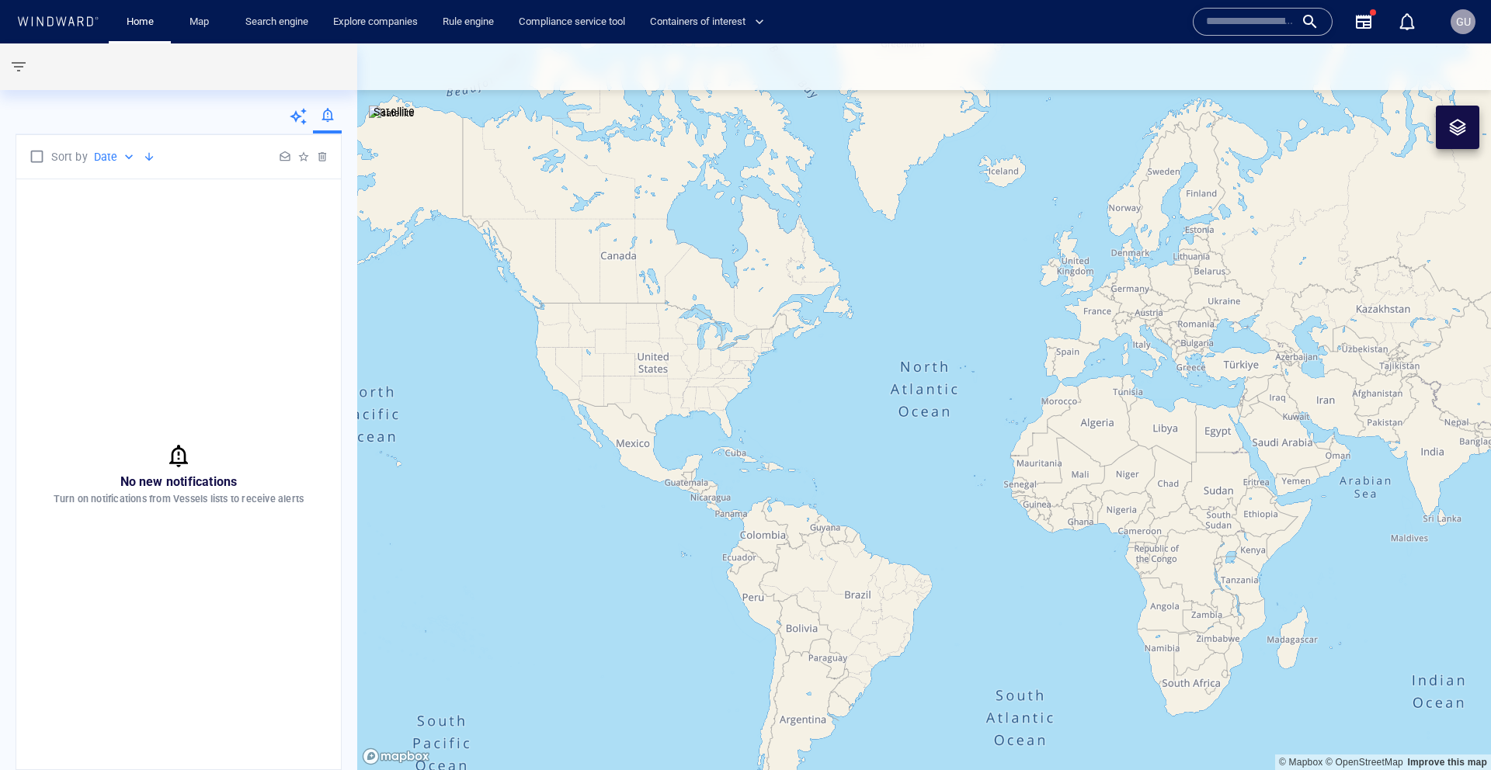
drag, startPoint x: 860, startPoint y: 292, endPoint x: 586, endPoint y: 188, distance: 294.0
click at [881, 293] on canvas "Map" at bounding box center [924, 406] width 1134 height 727
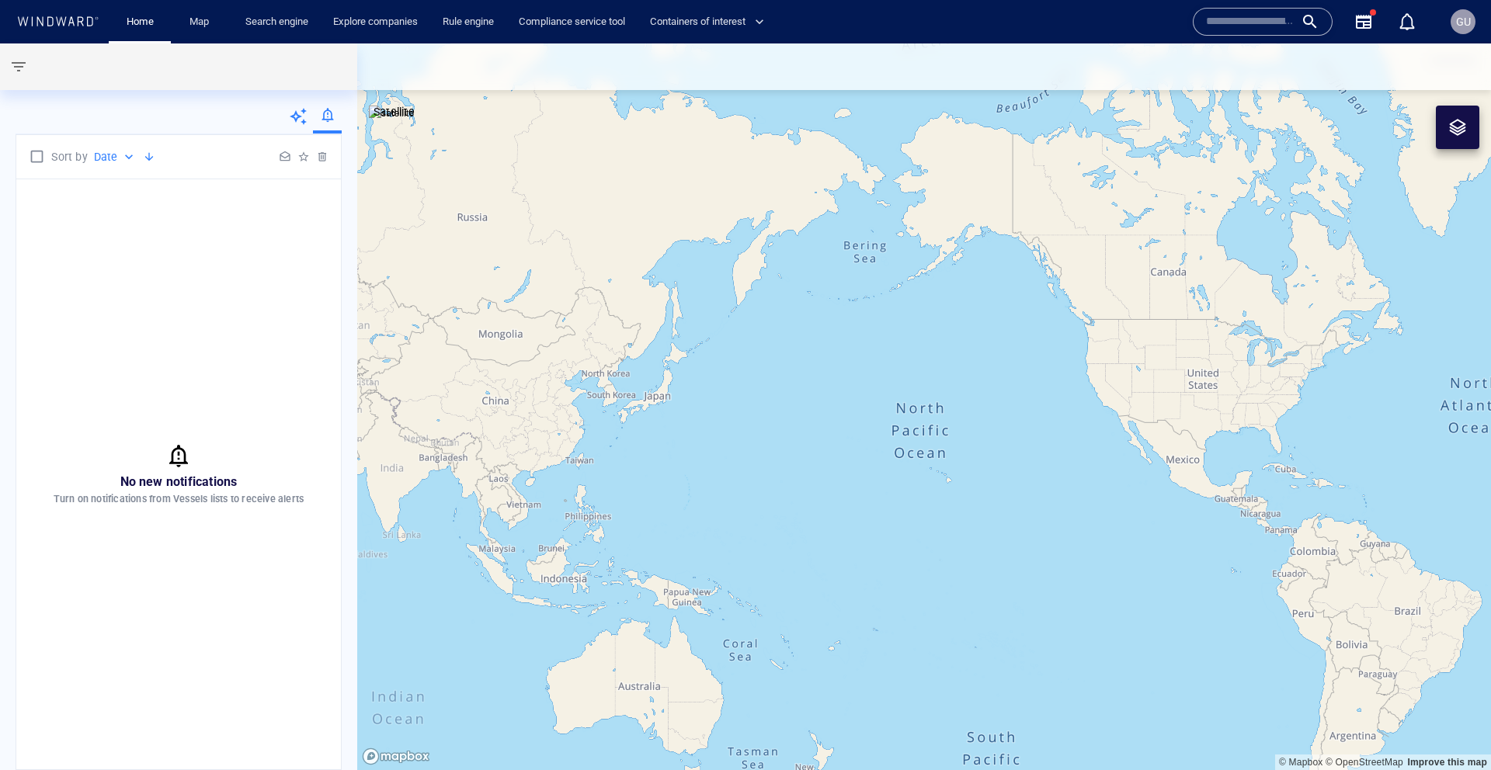
click at [298, 116] on icon at bounding box center [298, 116] width 17 height 17
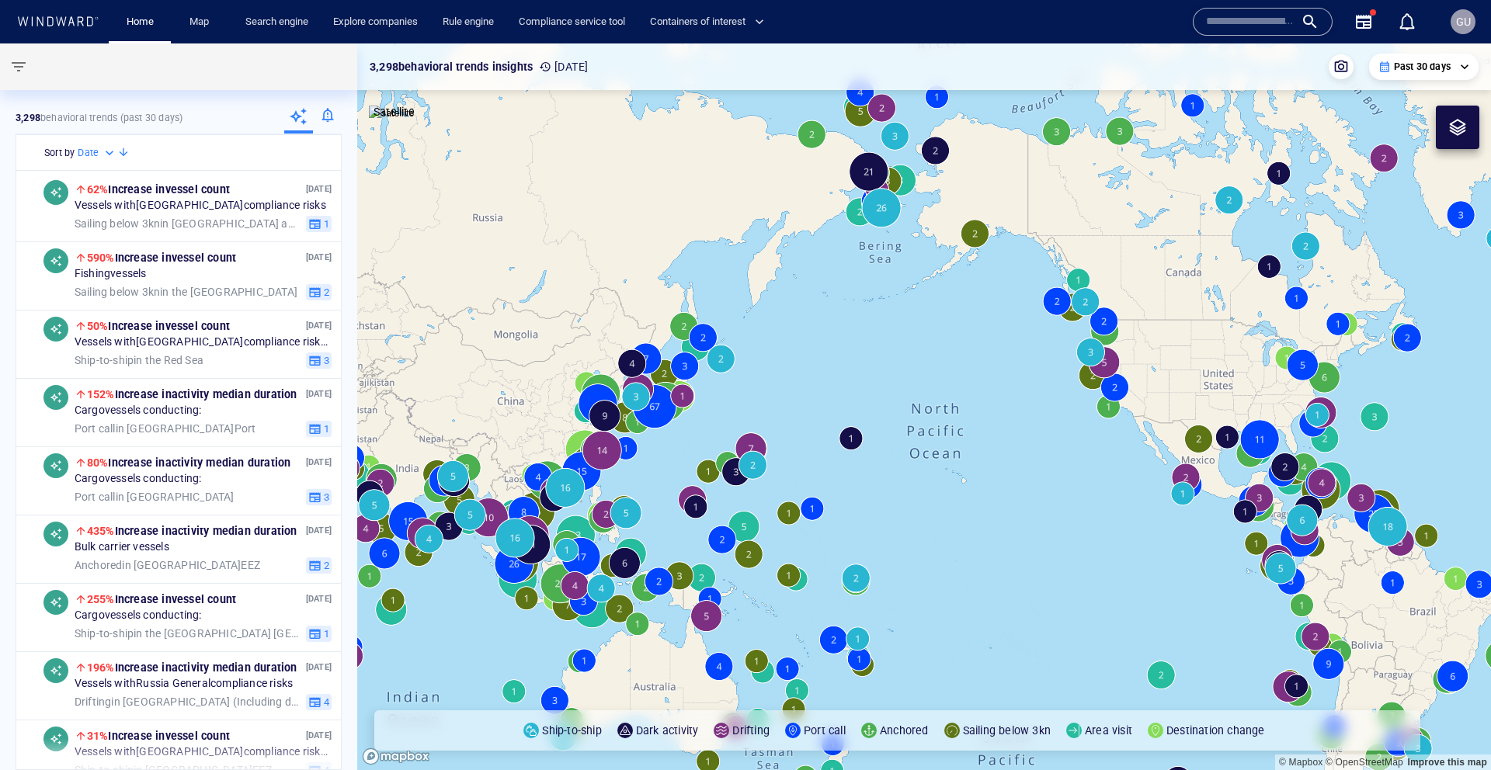
drag, startPoint x: 799, startPoint y: 324, endPoint x: 627, endPoint y: 319, distance: 171.7
click at [660, 319] on canvas "Map" at bounding box center [924, 406] width 1134 height 727
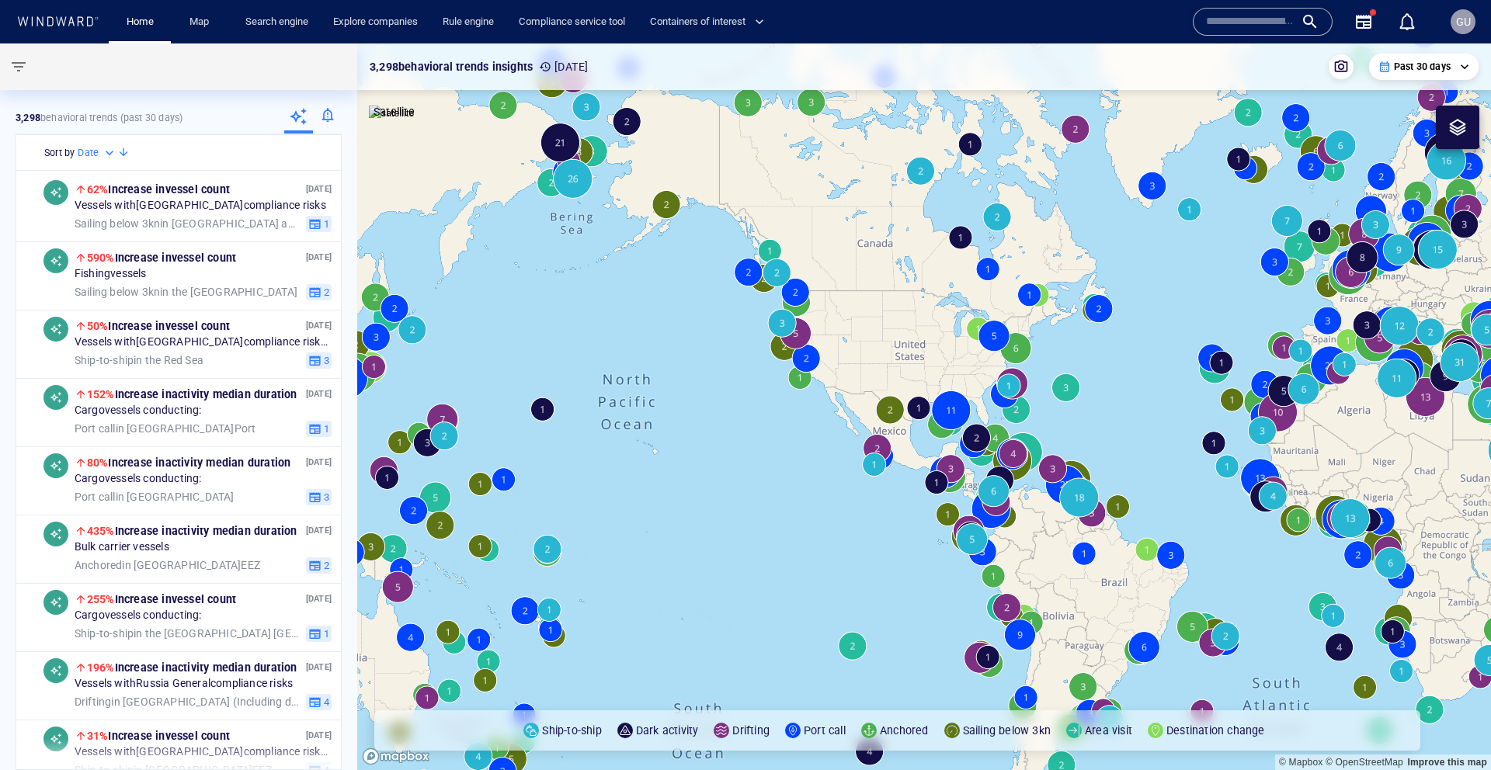
click at [327, 116] on div at bounding box center [327, 118] width 29 height 31
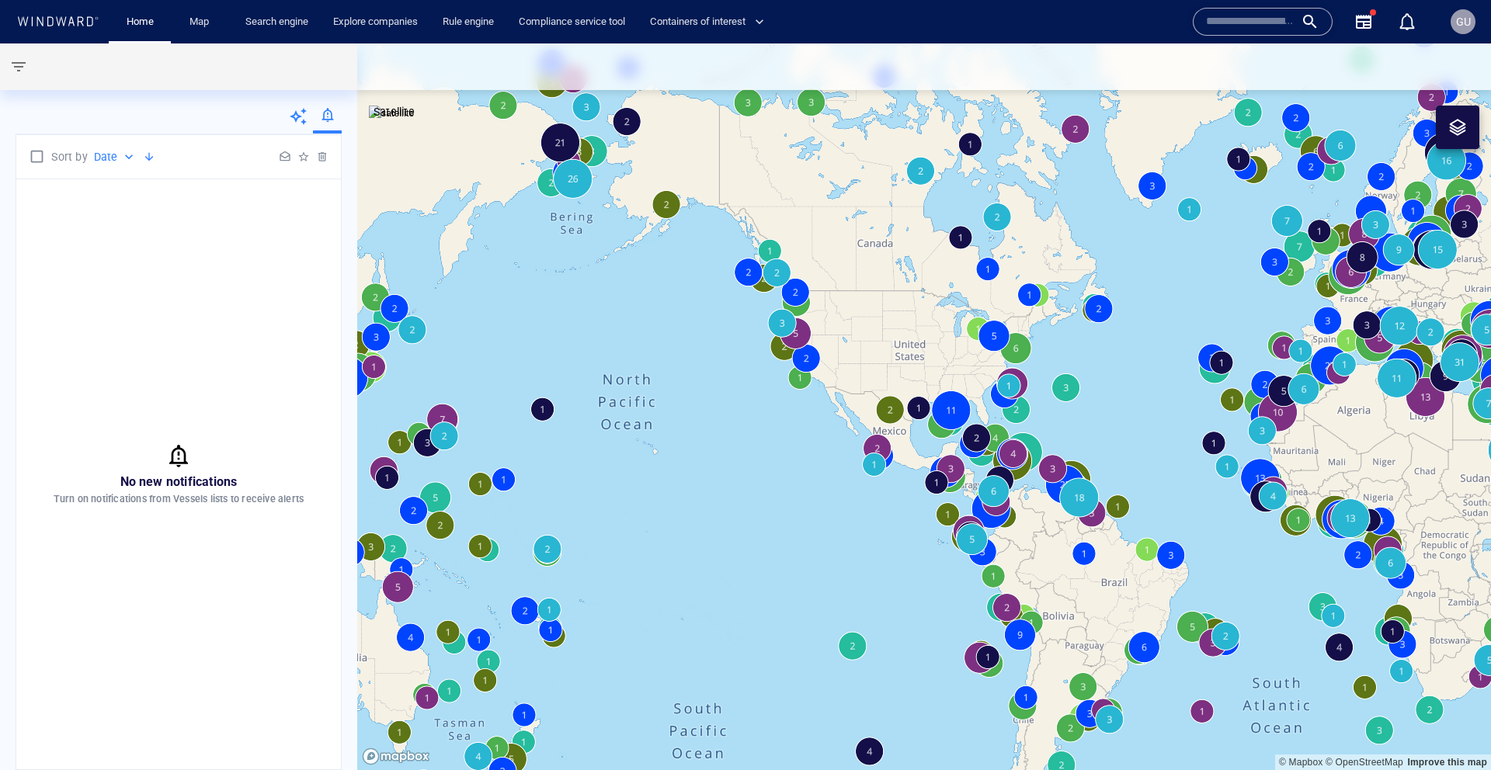
click at [281, 116] on div at bounding box center [179, 119] width 326 height 32
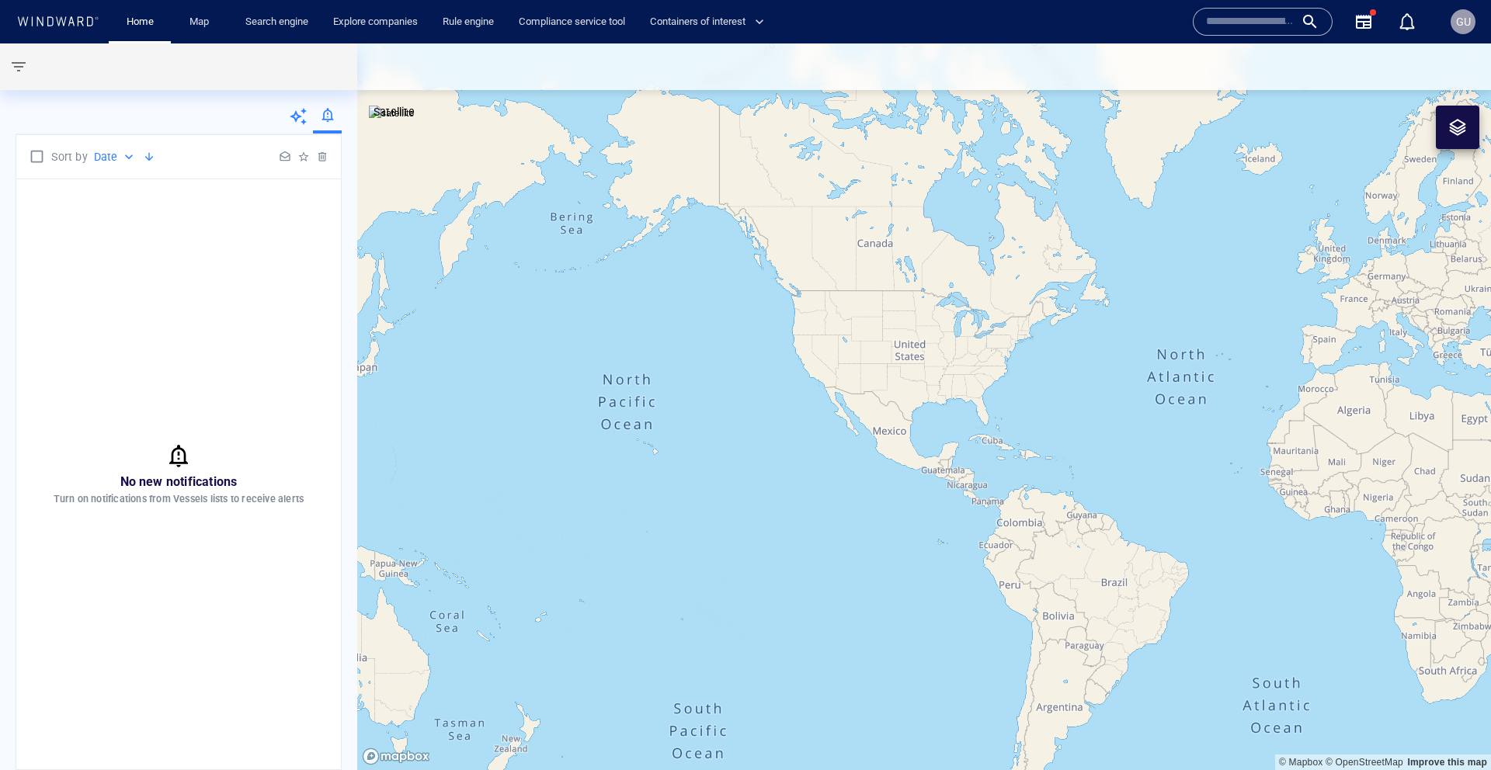
drag, startPoint x: 951, startPoint y: 418, endPoint x: 1024, endPoint y: 684, distance: 276.2
click at [1058, 423] on canvas "Map" at bounding box center [924, 406] width 1134 height 727
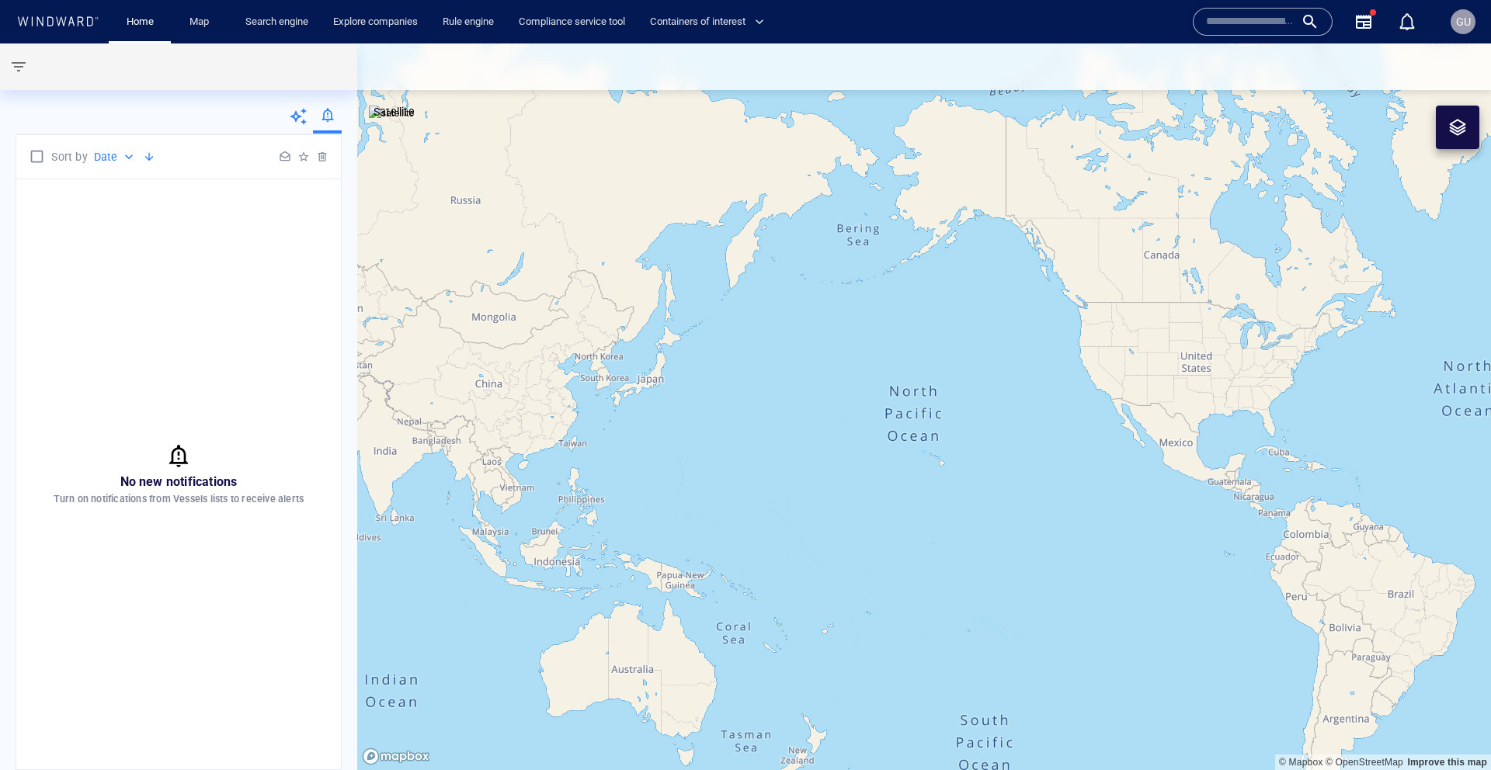
drag, startPoint x: 246, startPoint y: 191, endPoint x: 110, endPoint y: 77, distance: 177.5
click at [245, 191] on div "No new notifications Turn on notifications from Vessels lists to receive alerts" at bounding box center [178, 474] width 325 height 590
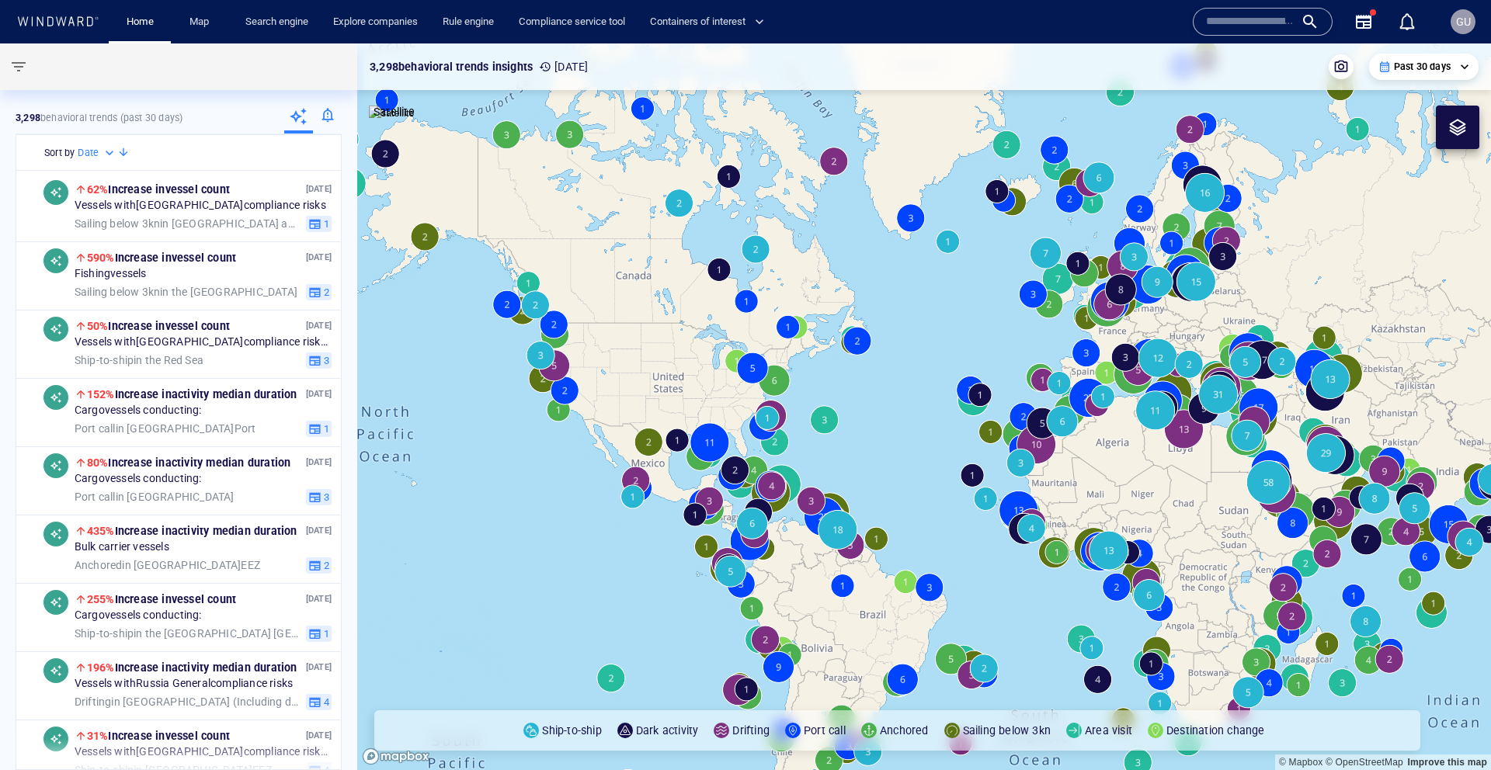
click at [329, 116] on div at bounding box center [327, 118] width 29 height 31
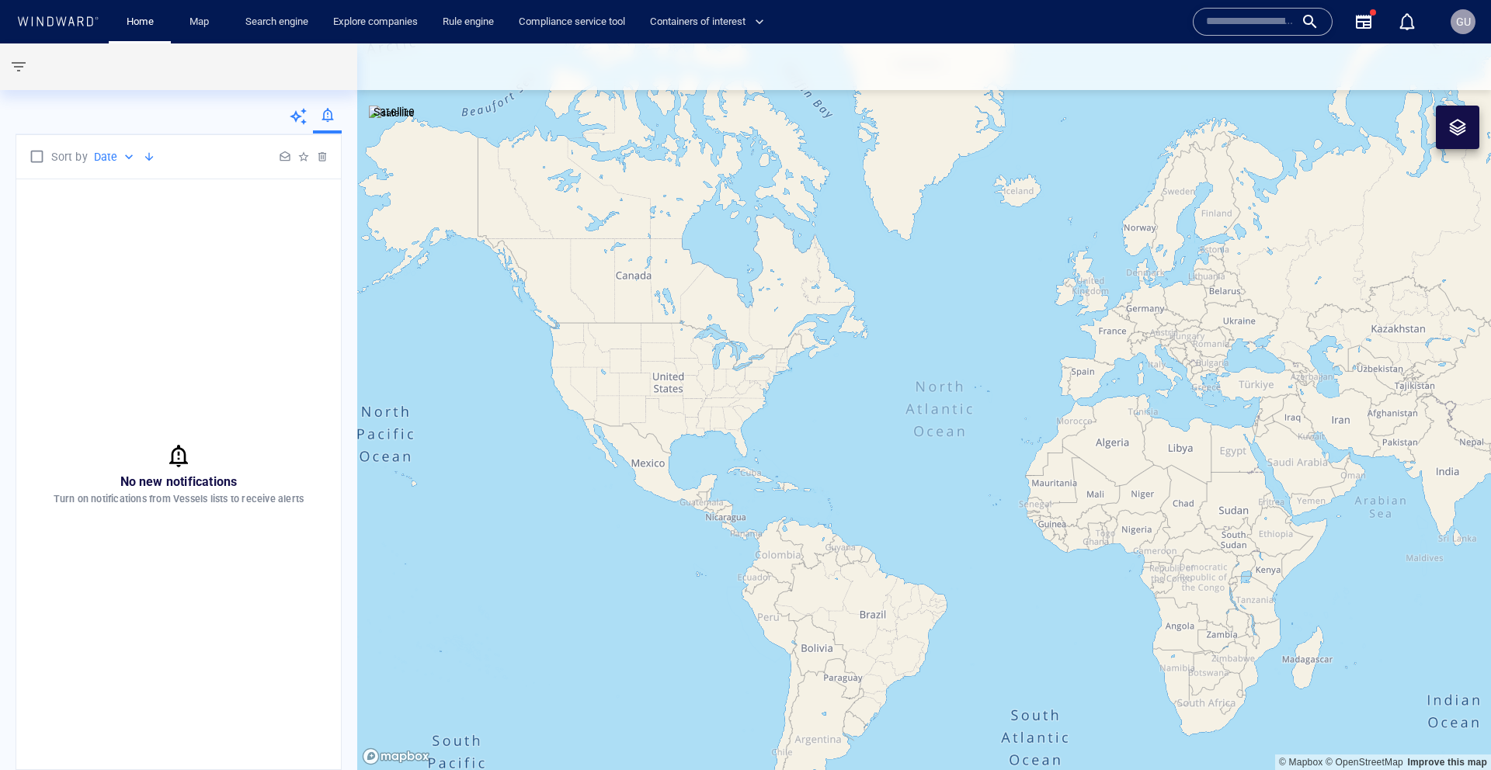
click at [241, 322] on div "No new notifications Turn on notifications from Vessels lists to receive alerts" at bounding box center [178, 474] width 325 height 590
click at [235, 254] on div "No new notifications Turn on notifications from Vessels lists to receive alerts" at bounding box center [178, 474] width 325 height 590
click at [1451, 18] on div "GU" at bounding box center [1463, 21] width 25 height 25
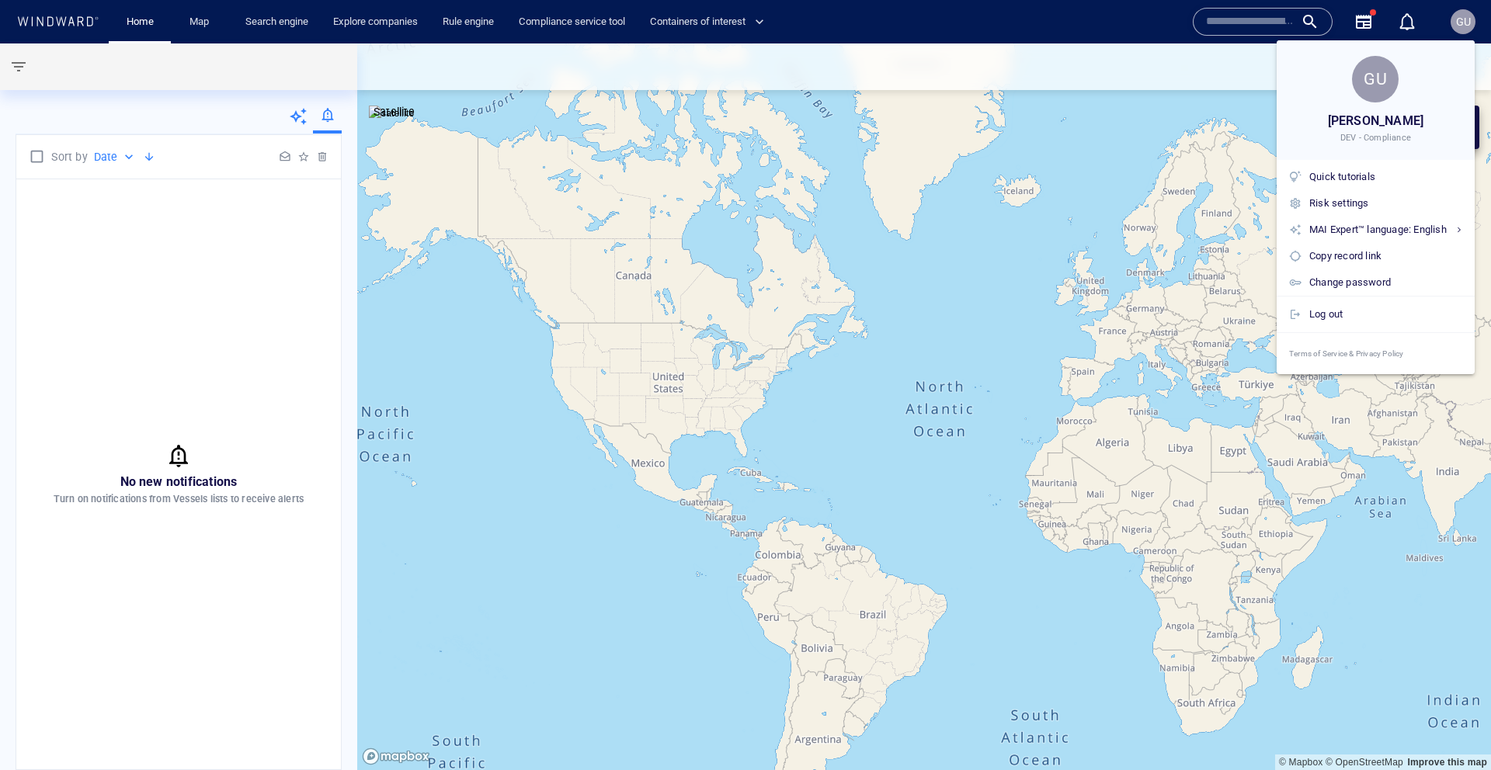
click at [1461, 19] on div at bounding box center [745, 385] width 1491 height 770
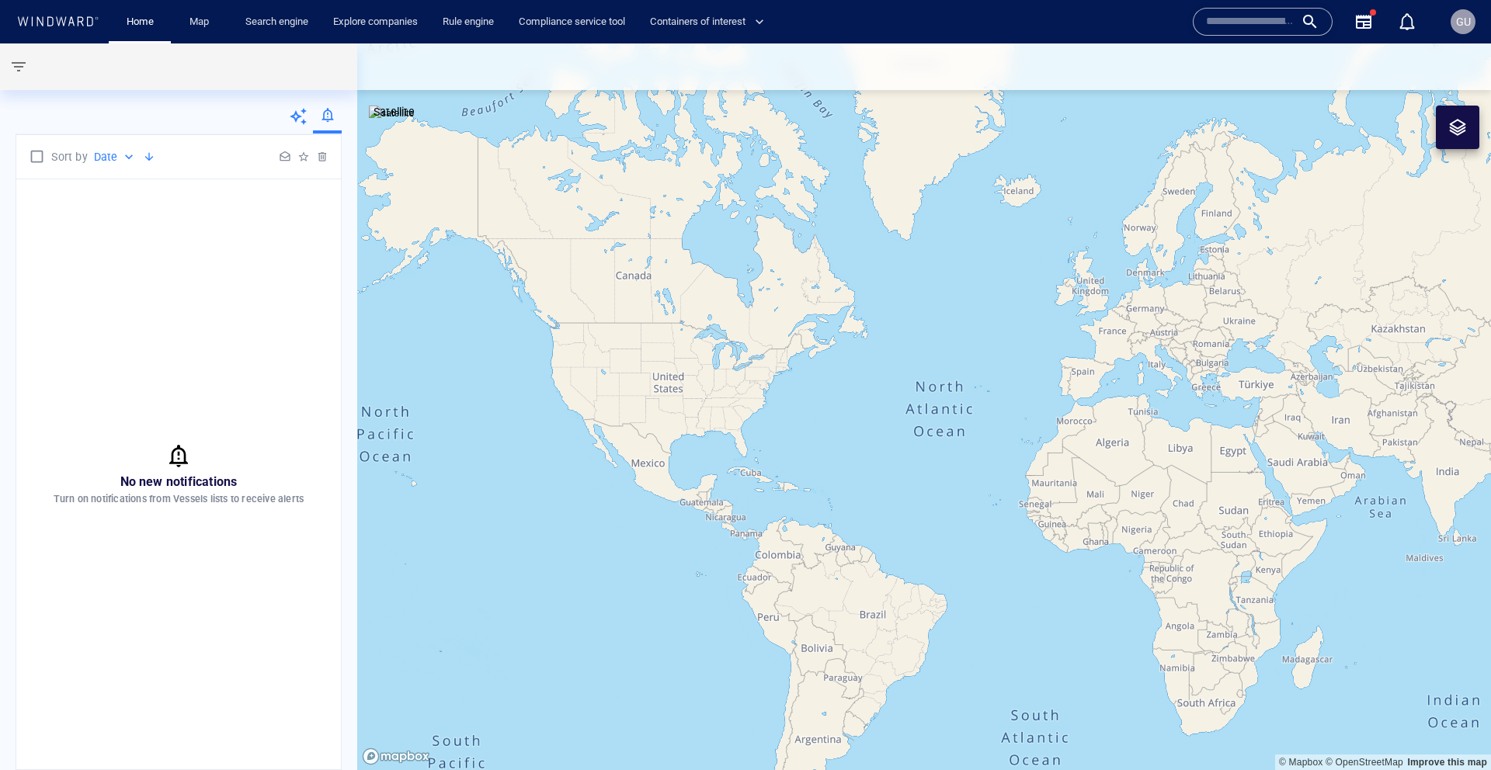
click at [1361, 23] on icon "button" at bounding box center [1363, 21] width 19 height 19
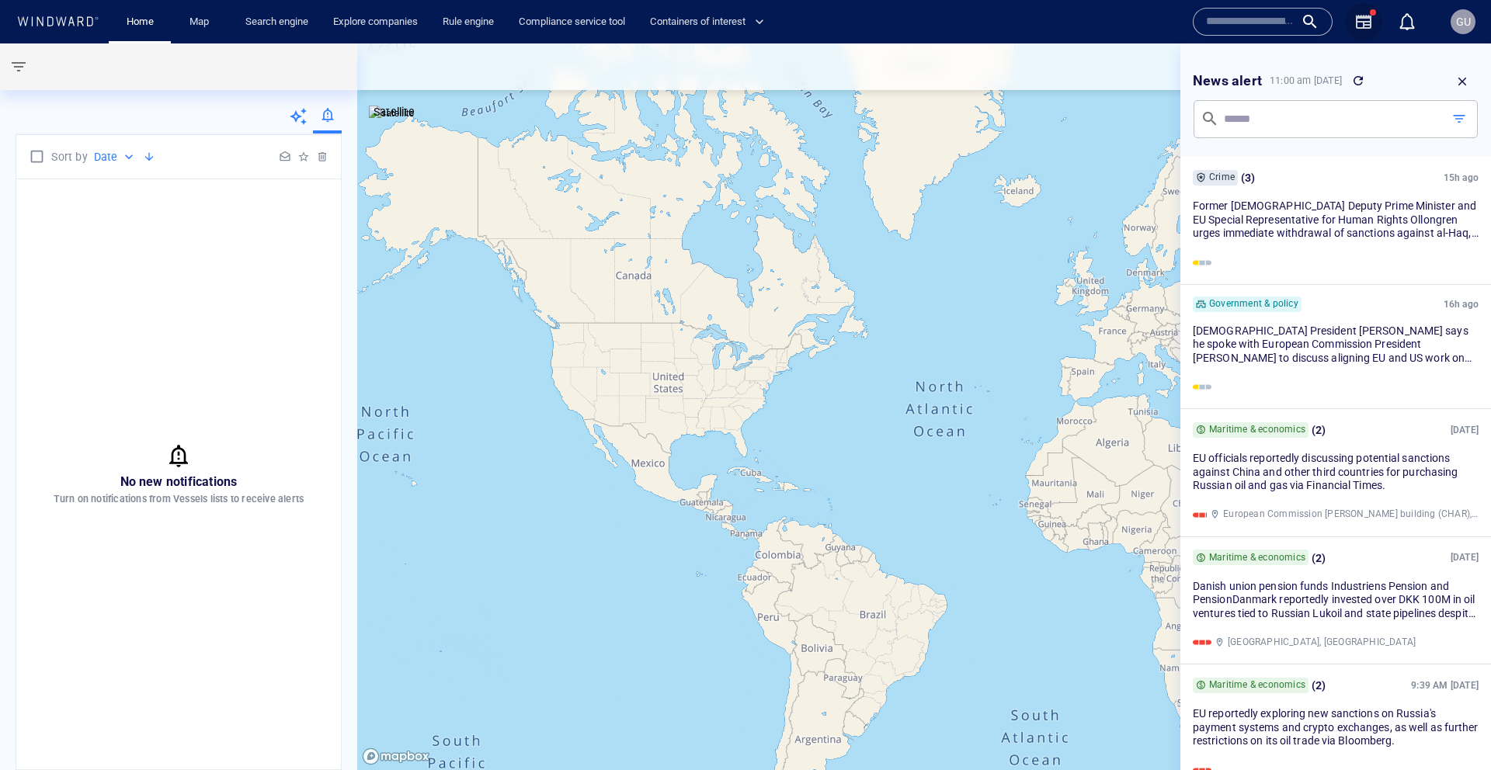
click at [1363, 23] on icon "button" at bounding box center [1363, 21] width 19 height 19
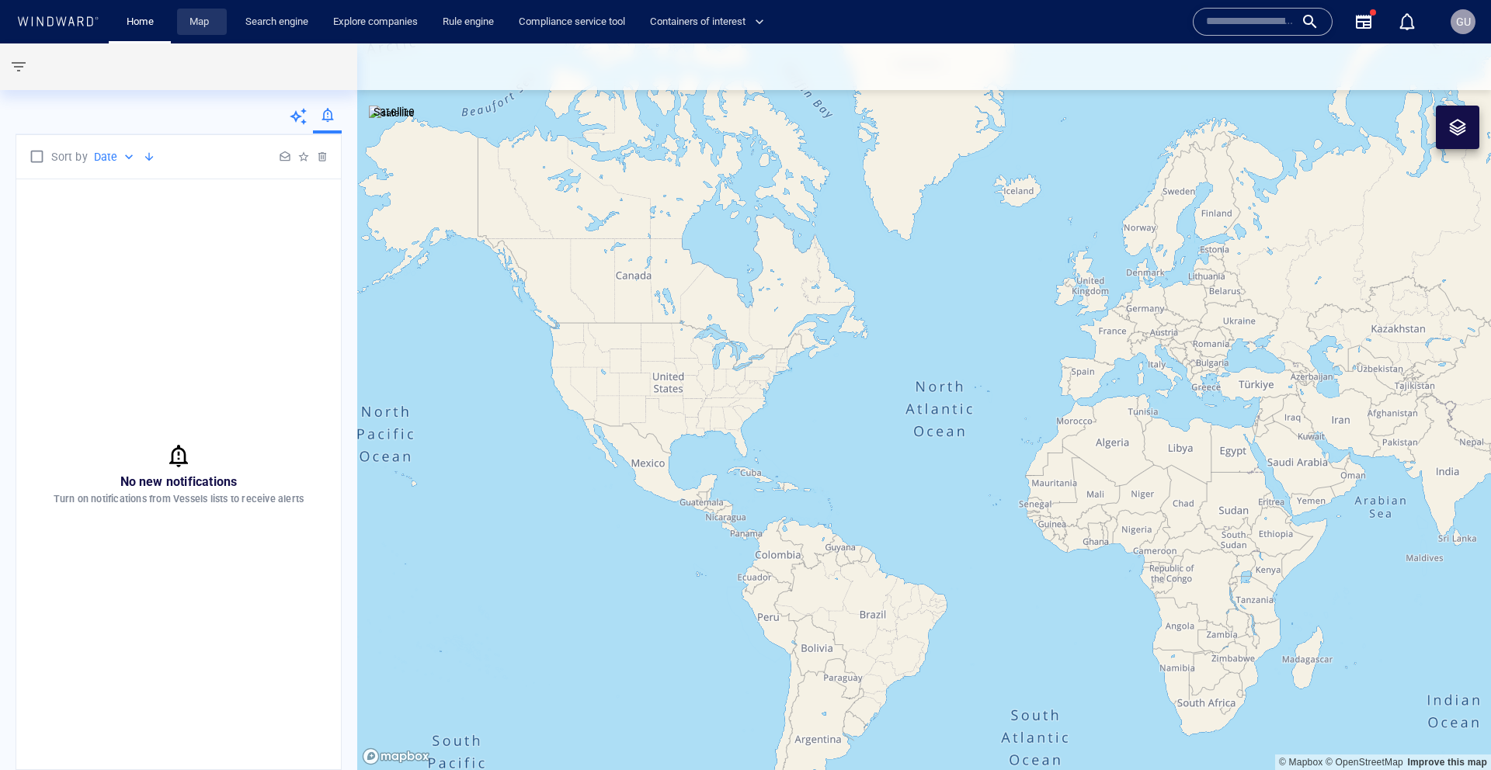
click at [219, 27] on link "Map" at bounding box center [201, 22] width 37 height 27
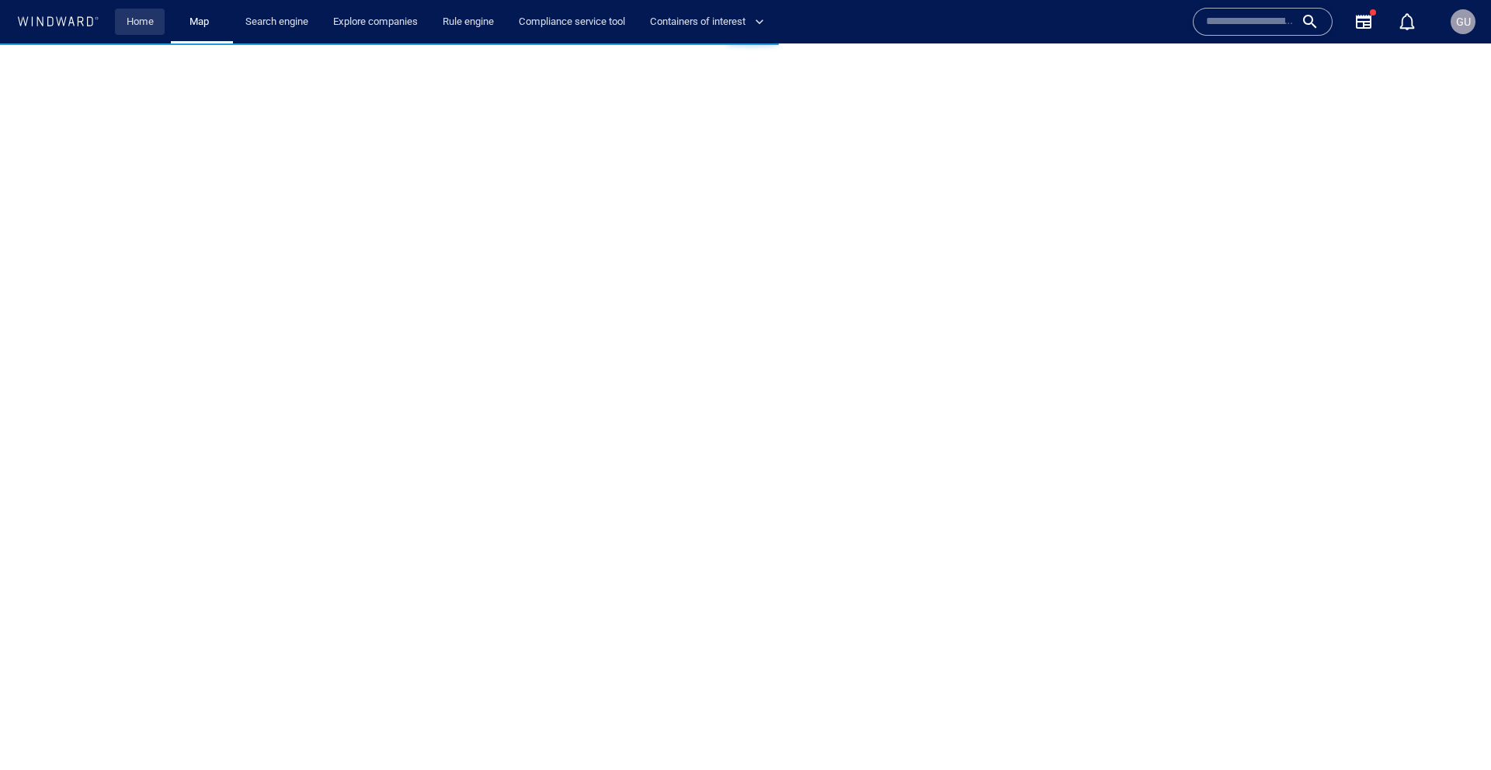
click at [148, 28] on link "Home" at bounding box center [140, 22] width 40 height 27
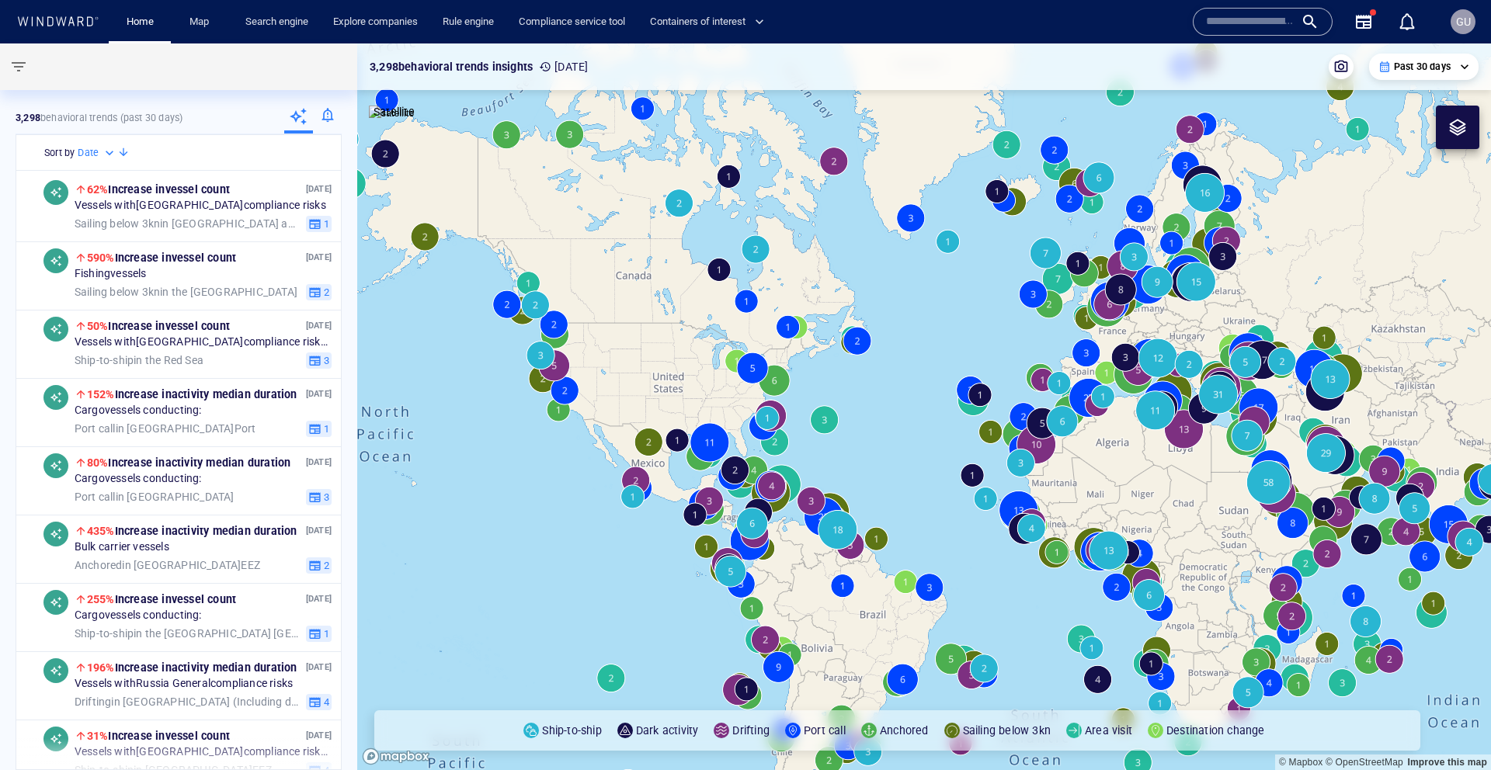
click at [324, 123] on div at bounding box center [327, 118] width 29 height 31
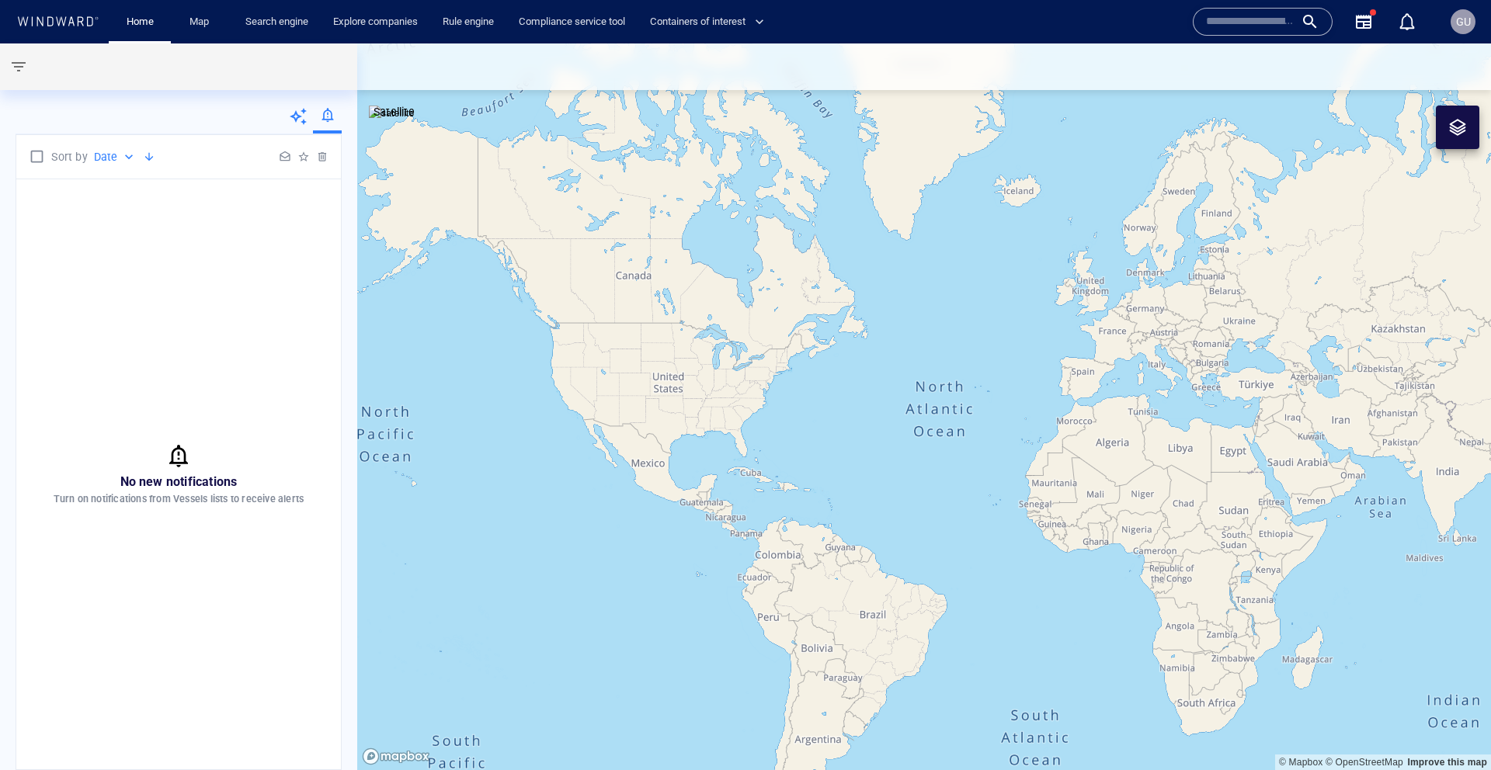
click at [19, 67] on span "button" at bounding box center [18, 66] width 19 height 19
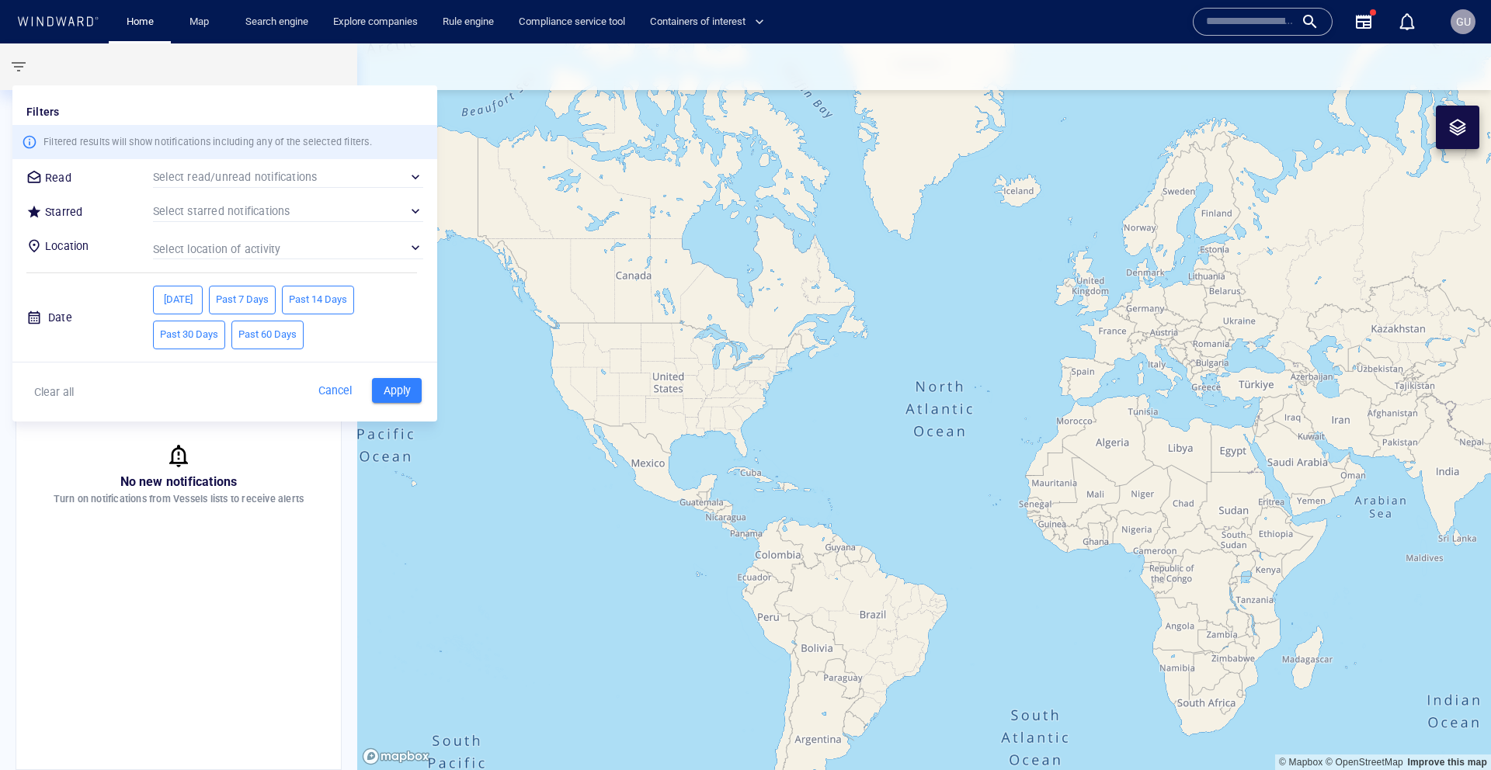
click at [271, 342] on span "Past 60 Days" at bounding box center [267, 335] width 58 height 18
click at [396, 395] on span "Apply" at bounding box center [397, 390] width 34 height 19
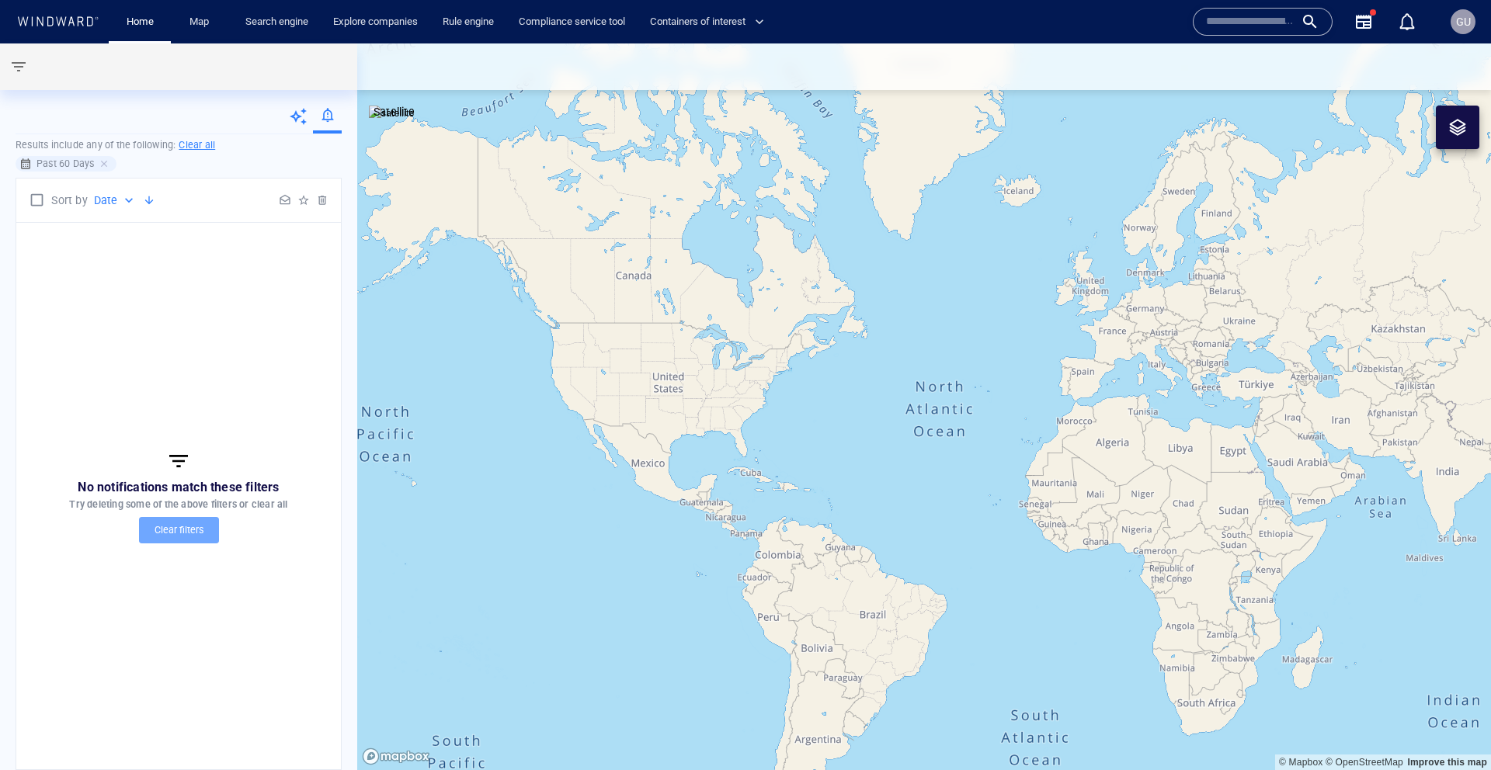
click at [192, 533] on p "Clear filters" at bounding box center [179, 530] width 49 height 14
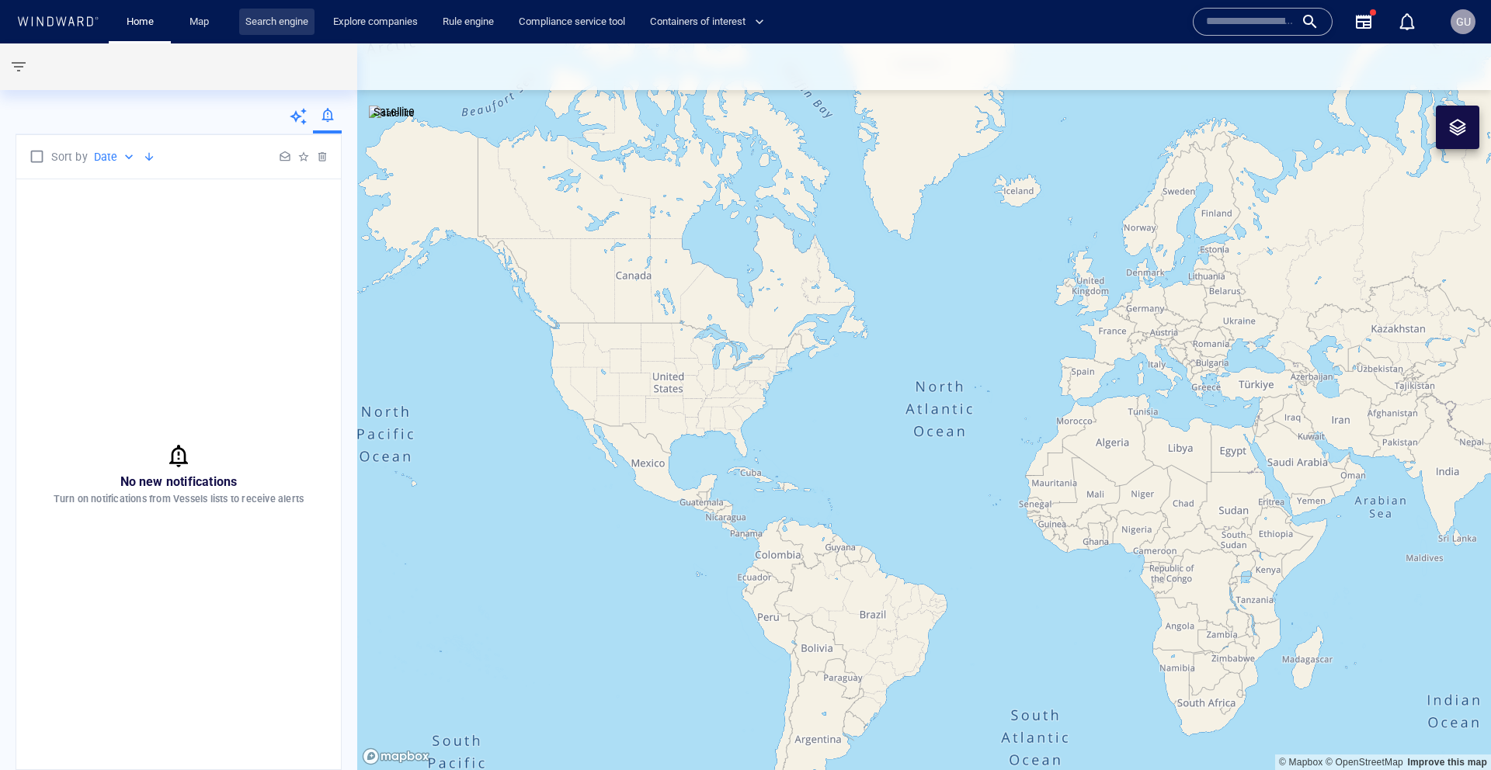
click at [260, 24] on link "Search engine" at bounding box center [276, 22] width 75 height 27
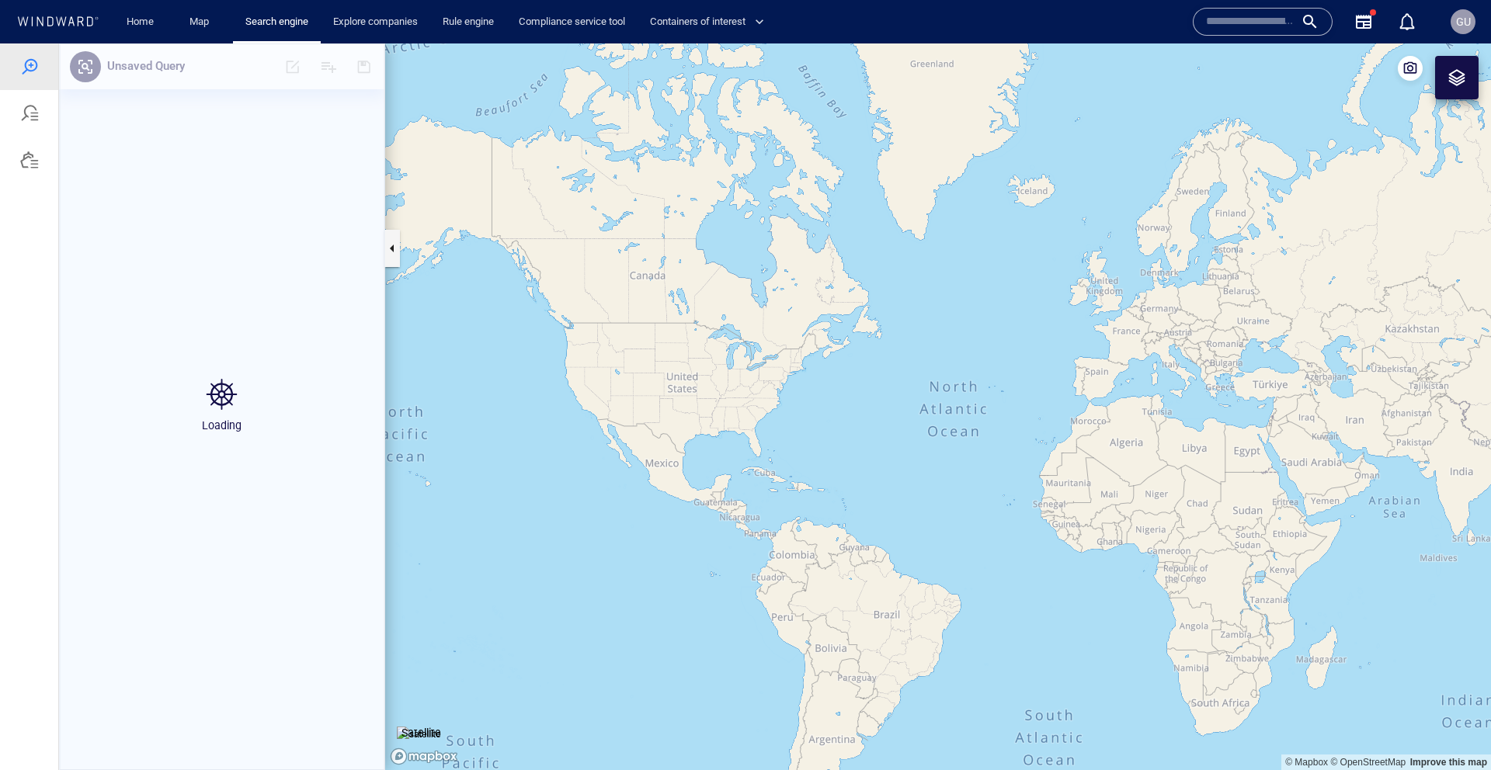
click at [22, 173] on div at bounding box center [29, 160] width 58 height 47
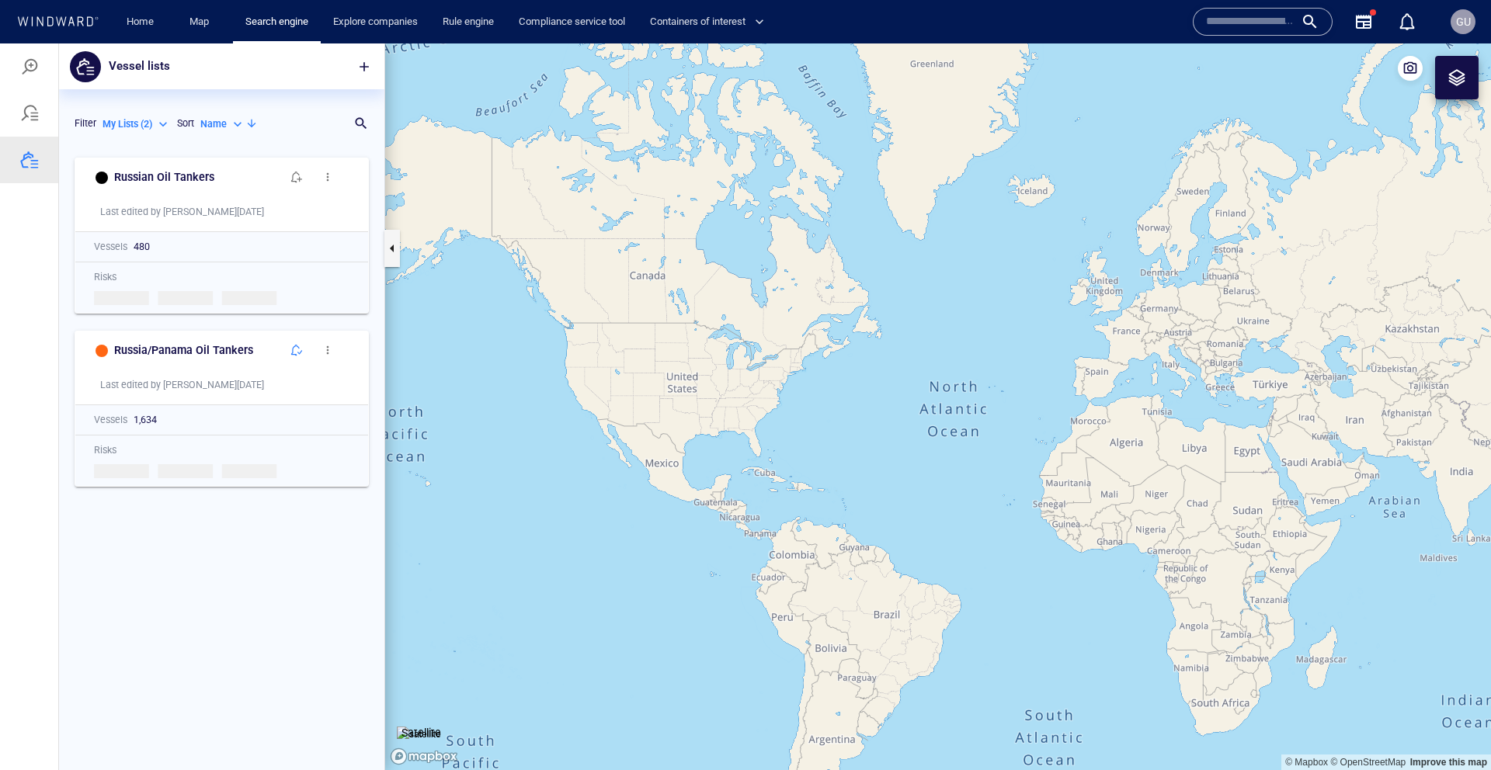
scroll to position [621, 325]
click at [1472, 18] on div "GU" at bounding box center [1463, 21] width 25 height 25
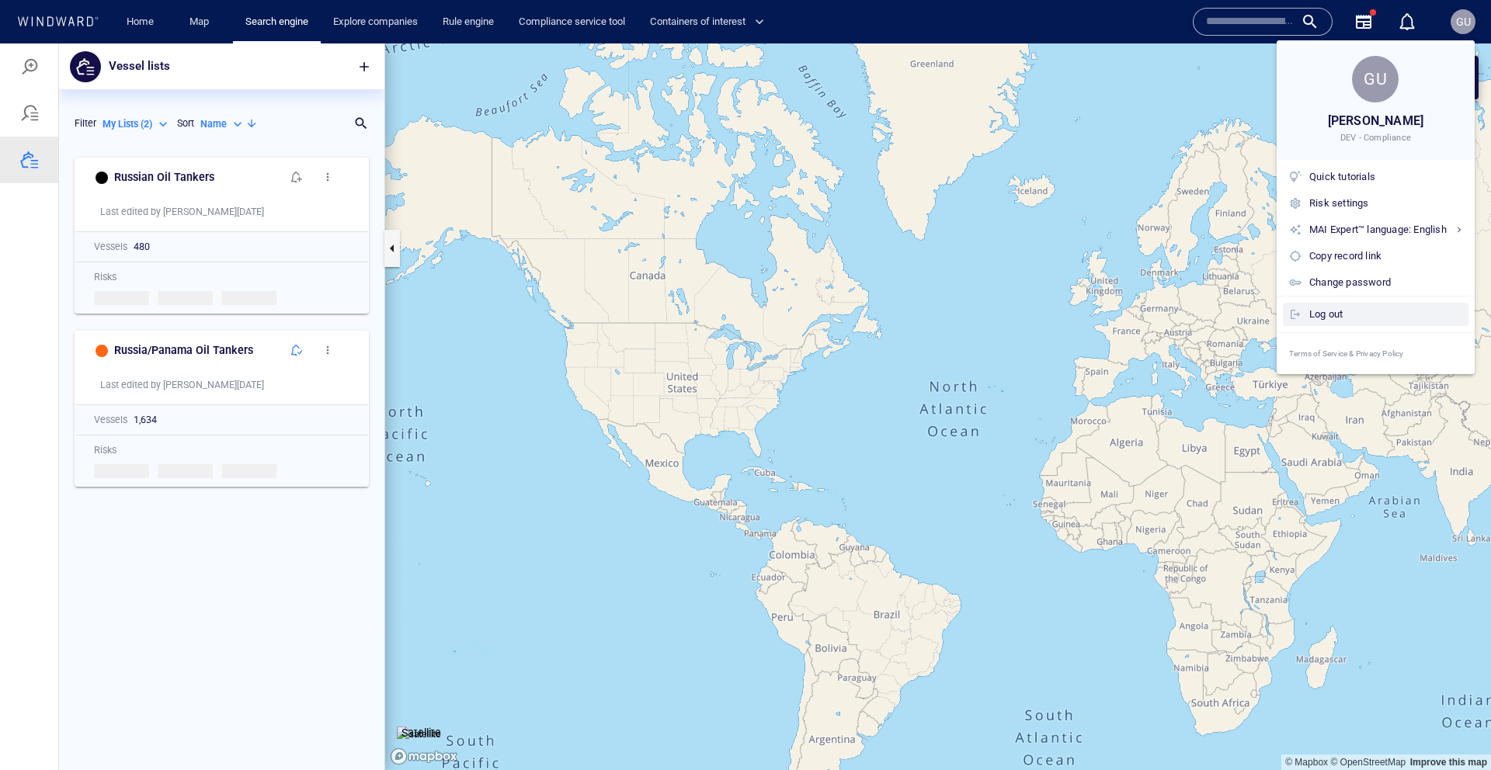
click at [1370, 315] on div "Log out" at bounding box center [1385, 314] width 153 height 17
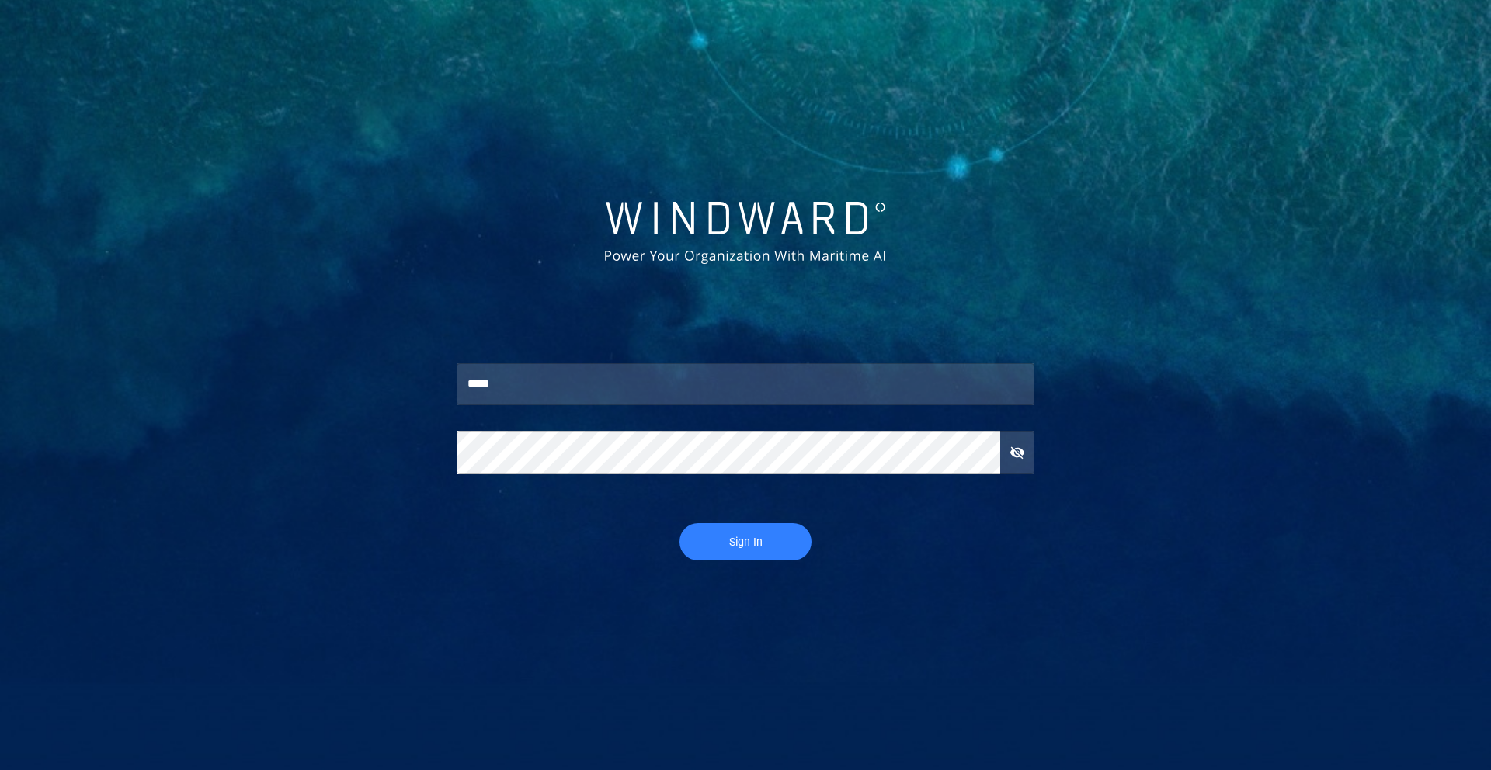
click at [677, 399] on input "*****" at bounding box center [746, 384] width 578 height 42
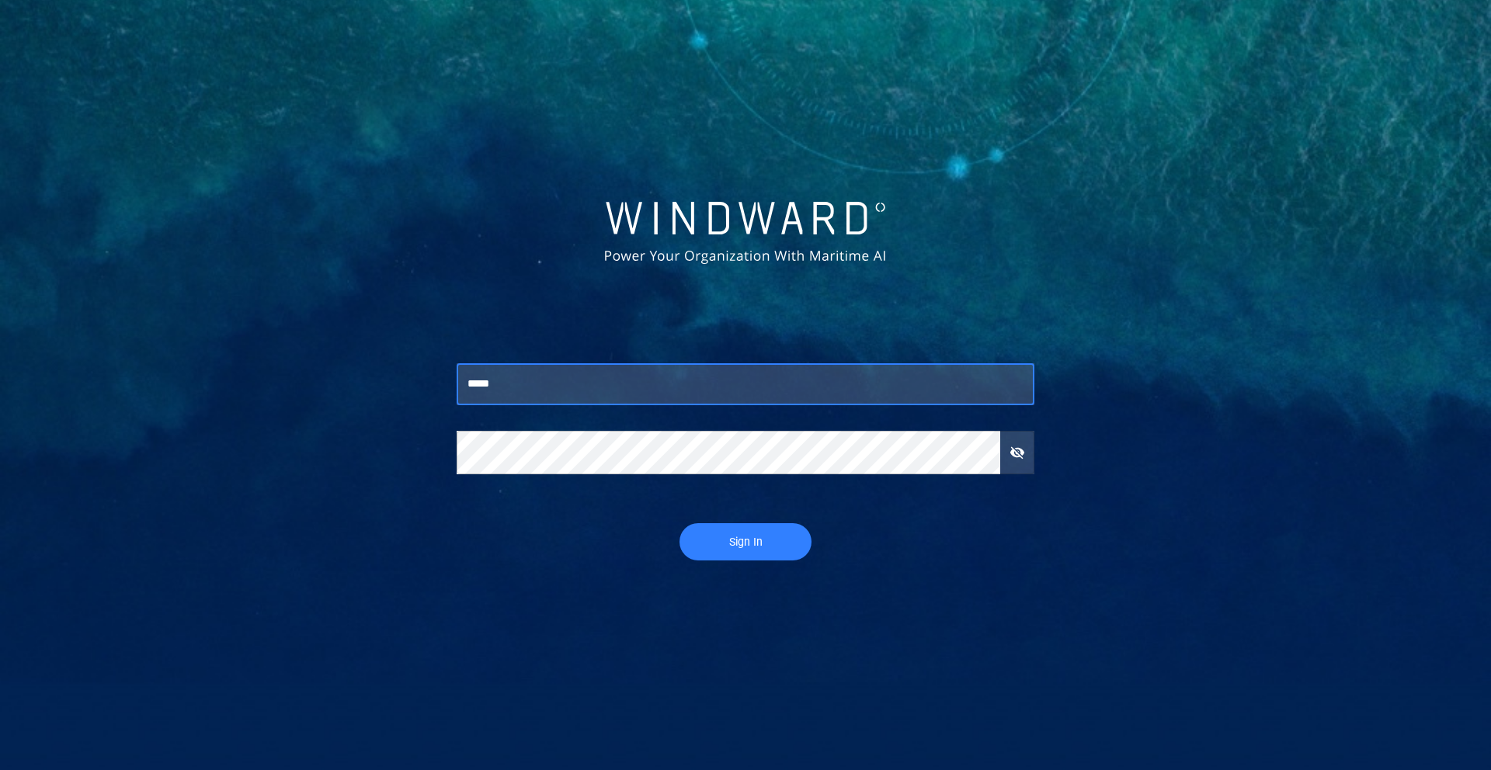
click at [678, 386] on input "*****" at bounding box center [746, 384] width 578 height 42
type input "**********"
click at [737, 548] on span "Sign In" at bounding box center [745, 542] width 101 height 19
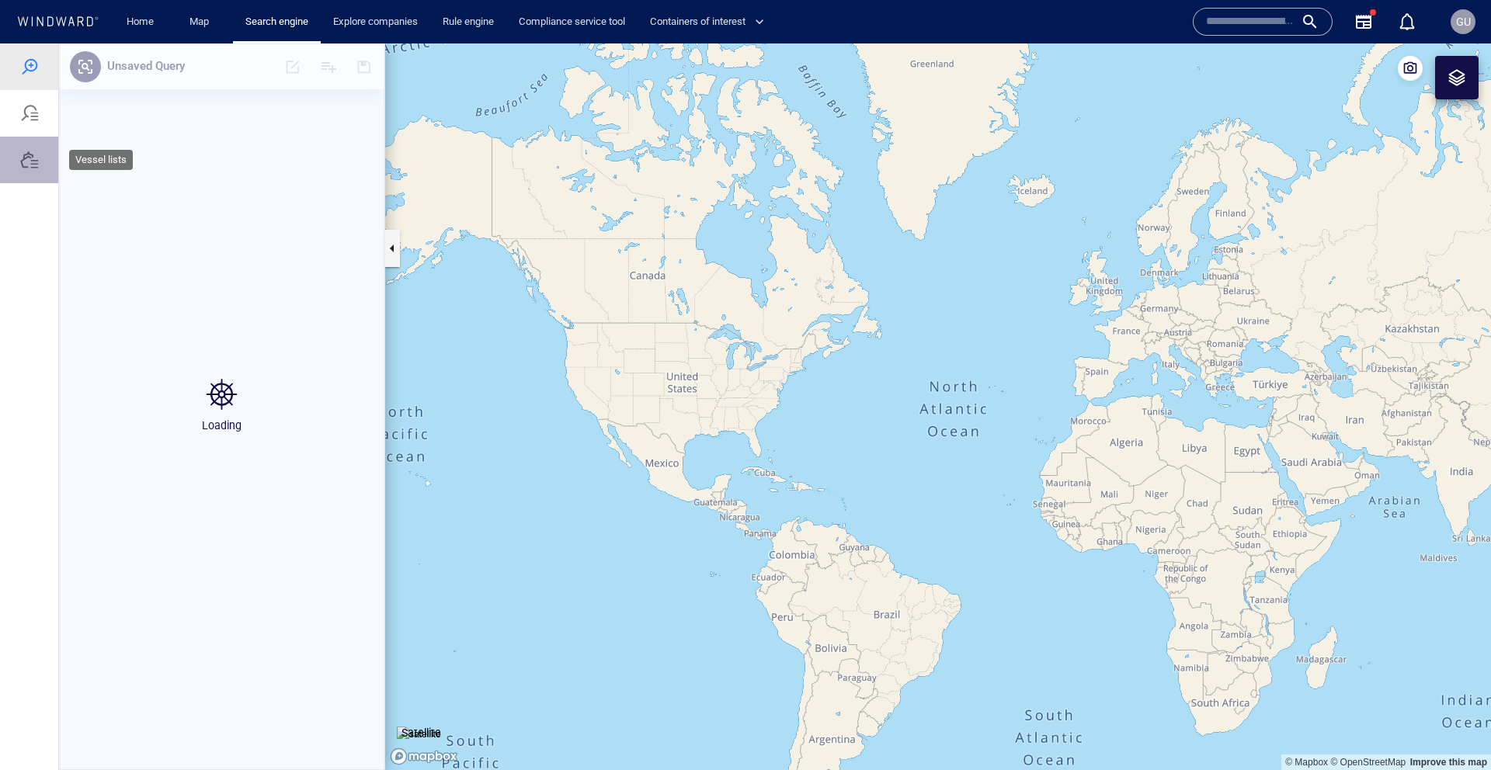
click at [33, 161] on div at bounding box center [29, 160] width 19 height 19
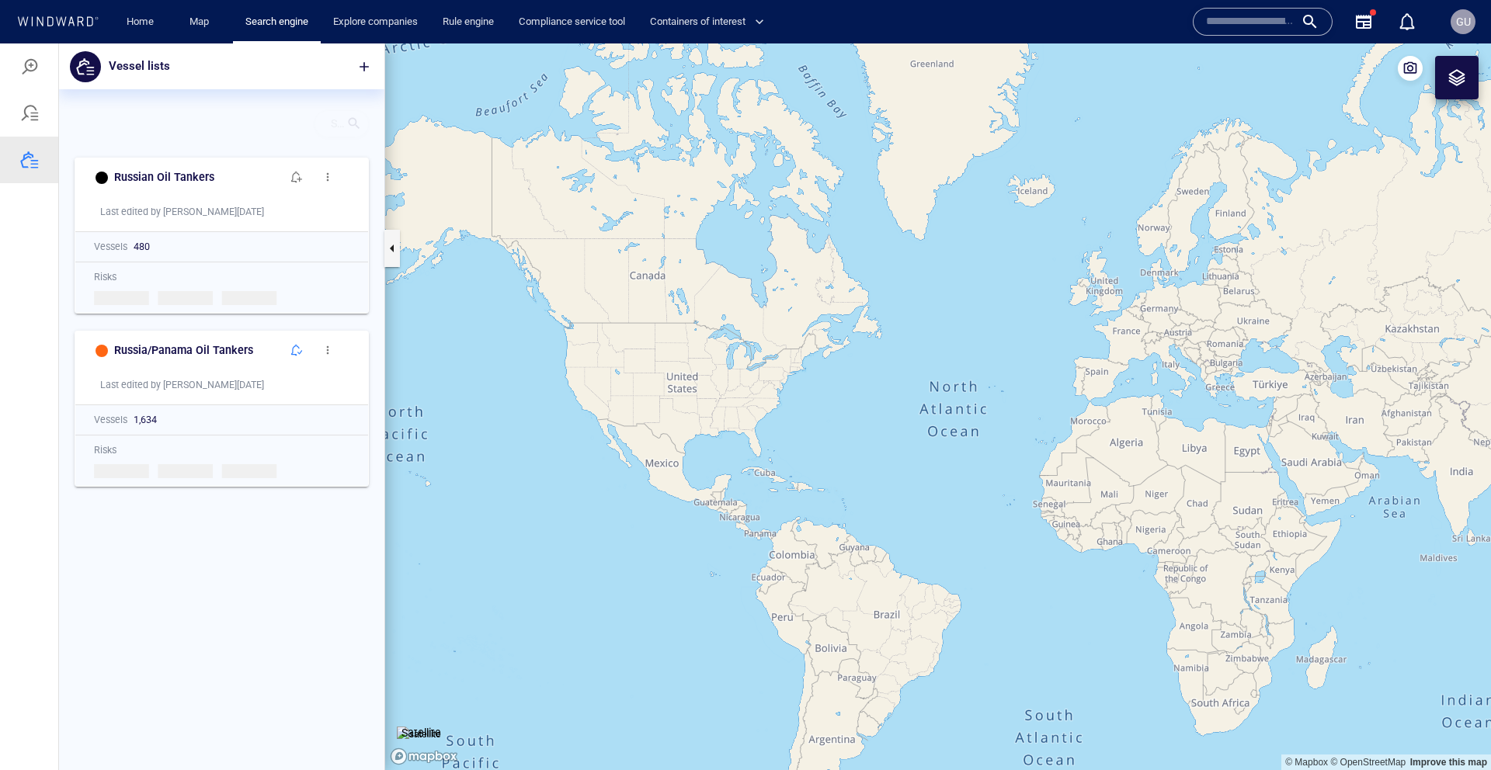
scroll to position [621, 325]
click at [149, 127] on p "My Lists ( 2 )" at bounding box center [128, 124] width 50 height 14
click at [144, 146] on p "All Lists ( 330 )" at bounding box center [144, 149] width 58 height 14
type input "***"
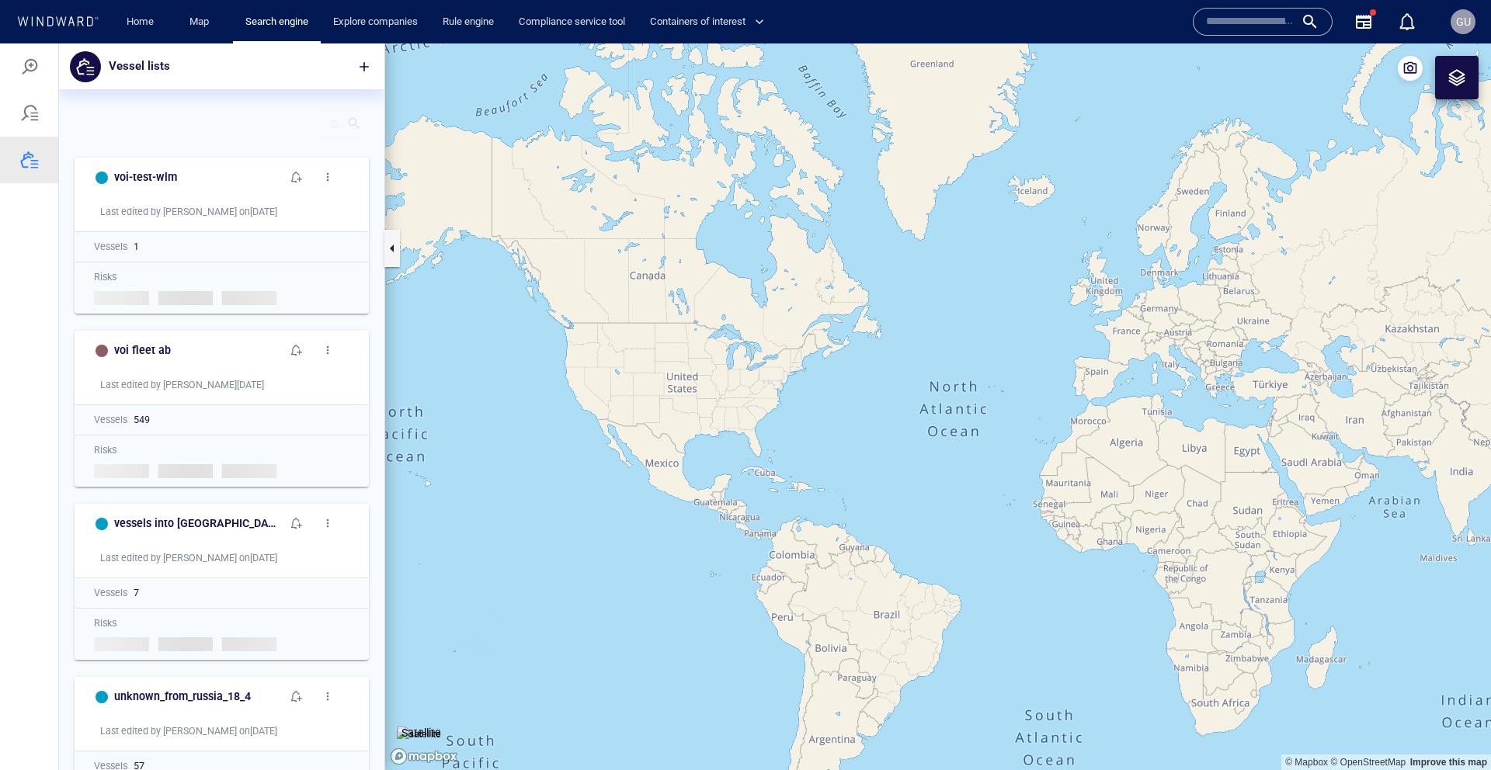
click at [362, 122] on div "Search for a list name" at bounding box center [342, 123] width 54 height 27
click at [351, 126] on div at bounding box center [354, 124] width 16 height 16
click at [349, 114] on div at bounding box center [354, 124] width 16 height 23
click at [345, 150] on div "voi-test-wlm Last edited by Guycomp on 14/03/2024 Vessels 1 Risks Loading risks…" at bounding box center [221, 236] width 325 height 173
click at [255, 142] on div "Filter All Lists ( 330 ) *** Sort Name **** 0 results available. Use Up and Dow…" at bounding box center [221, 119] width 325 height 61
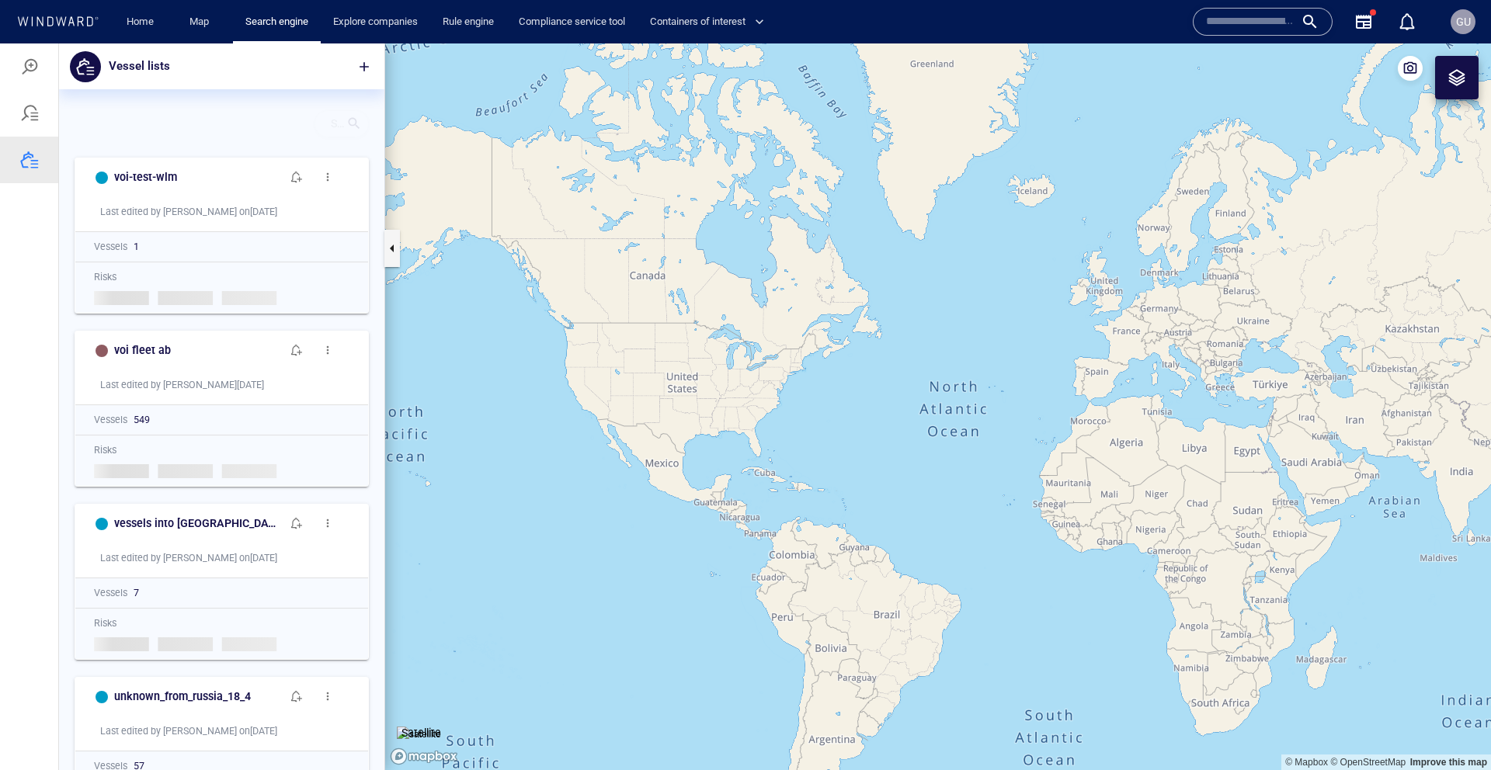
click at [357, 123] on div at bounding box center [354, 124] width 16 height 16
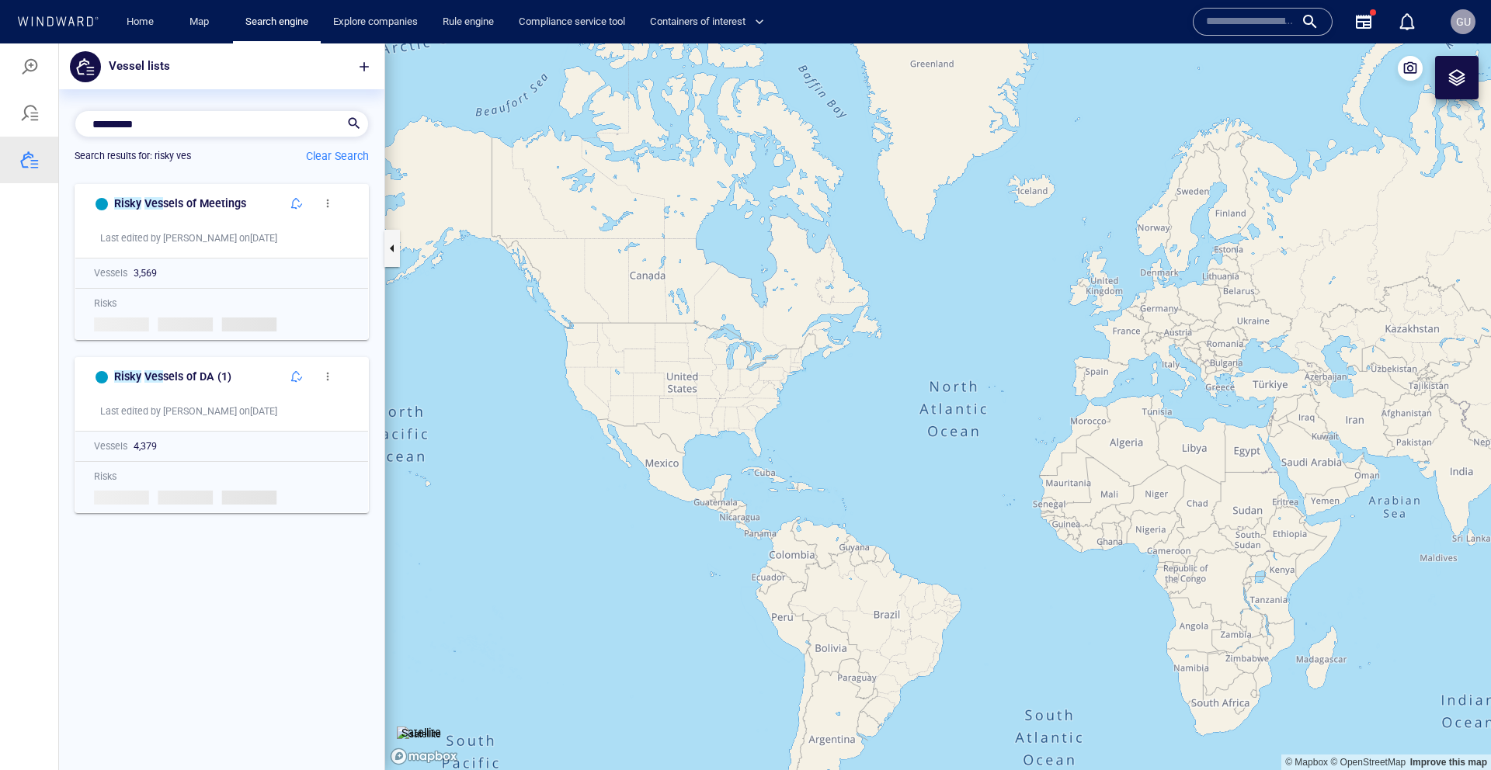
scroll to position [593, 325]
type input "*********"
click at [300, 207] on span "button" at bounding box center [296, 203] width 12 height 12
click at [1465, 30] on div "GU" at bounding box center [1463, 21] width 15 height 19
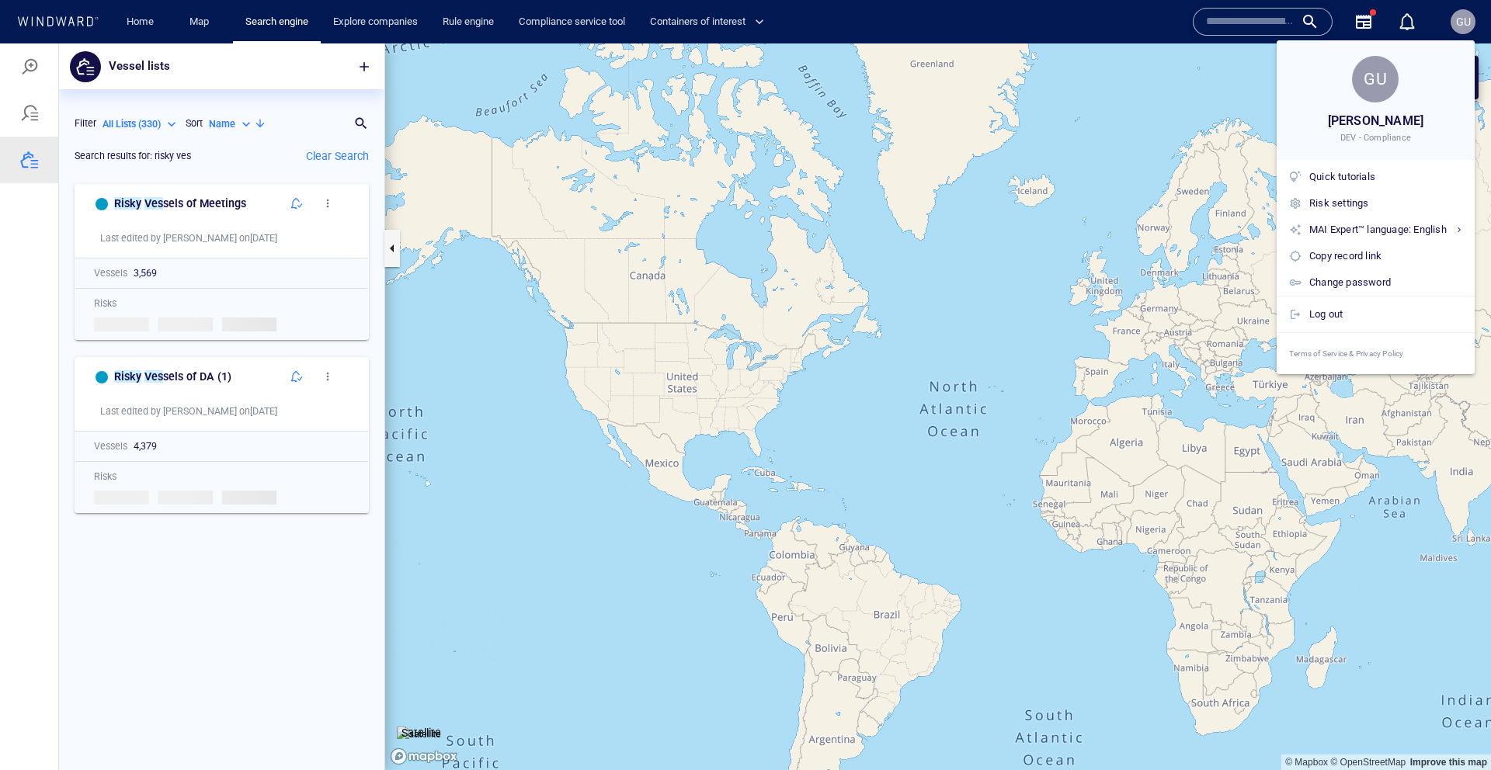
click at [1466, 32] on div at bounding box center [745, 385] width 1491 height 770
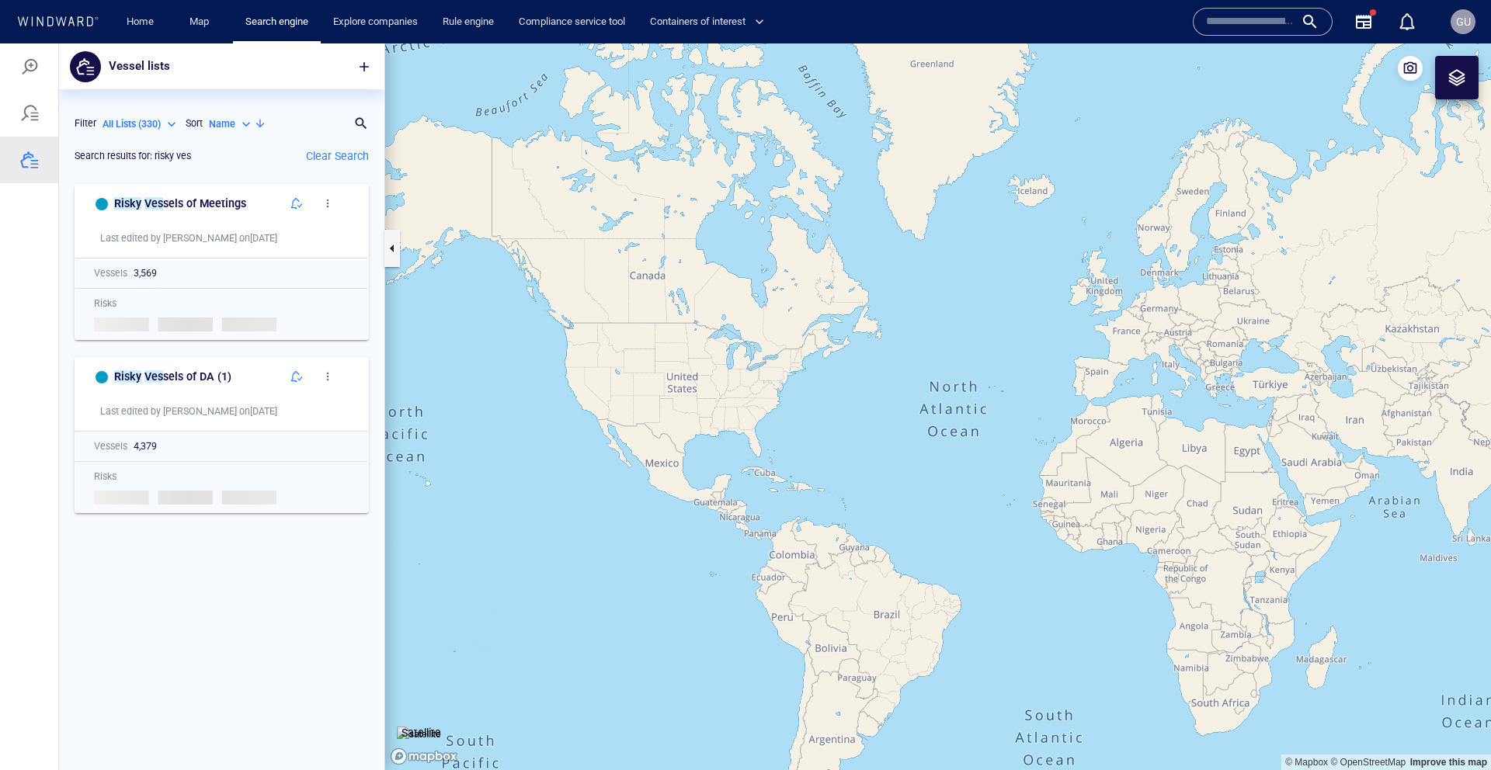
click at [1466, 26] on body "Home Map Search engine Explore companies Rule engine Compliance service tool Co…" at bounding box center [745, 385] width 1491 height 770
click at [1465, 27] on span "GU" at bounding box center [1463, 22] width 15 height 12
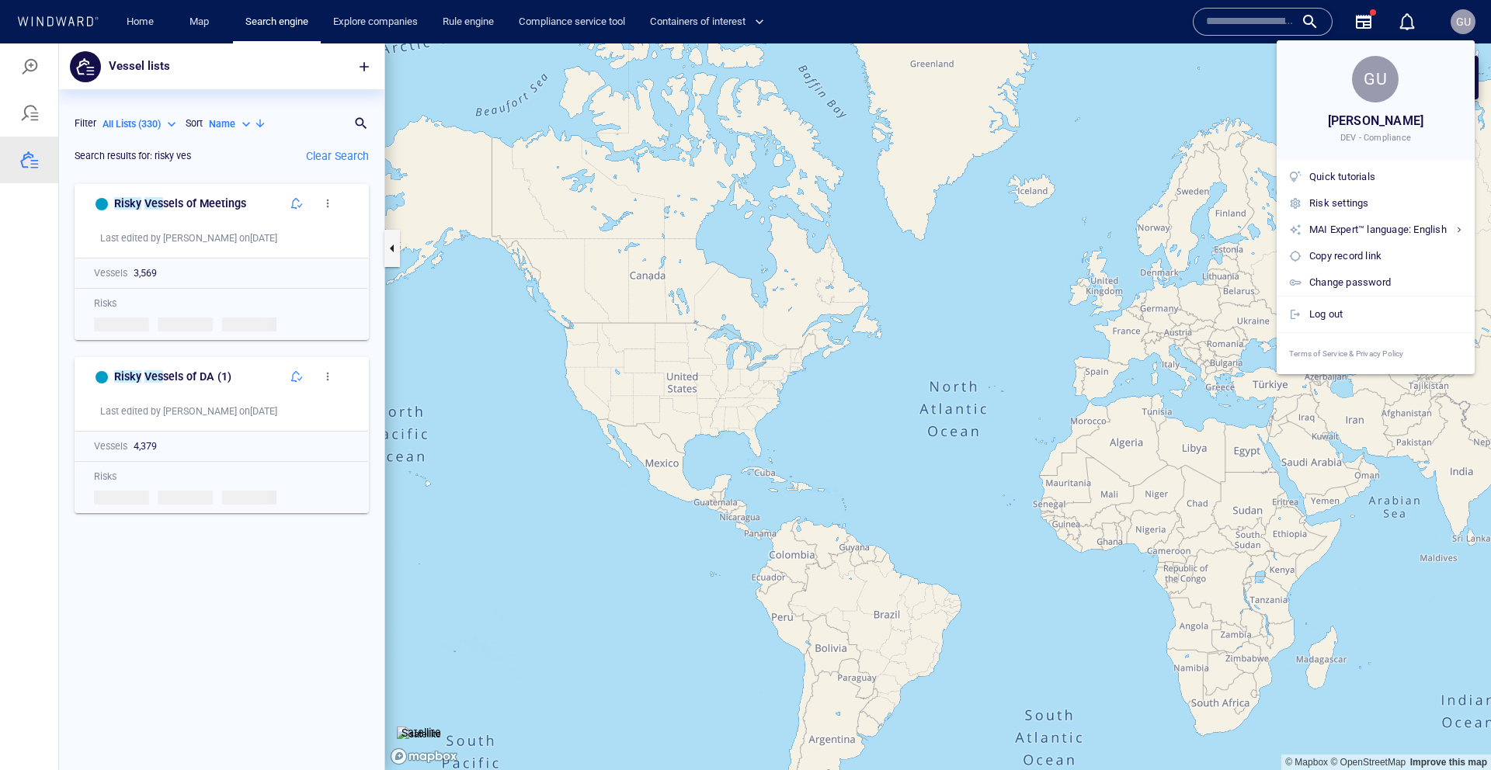
click at [1465, 27] on div at bounding box center [745, 385] width 1491 height 770
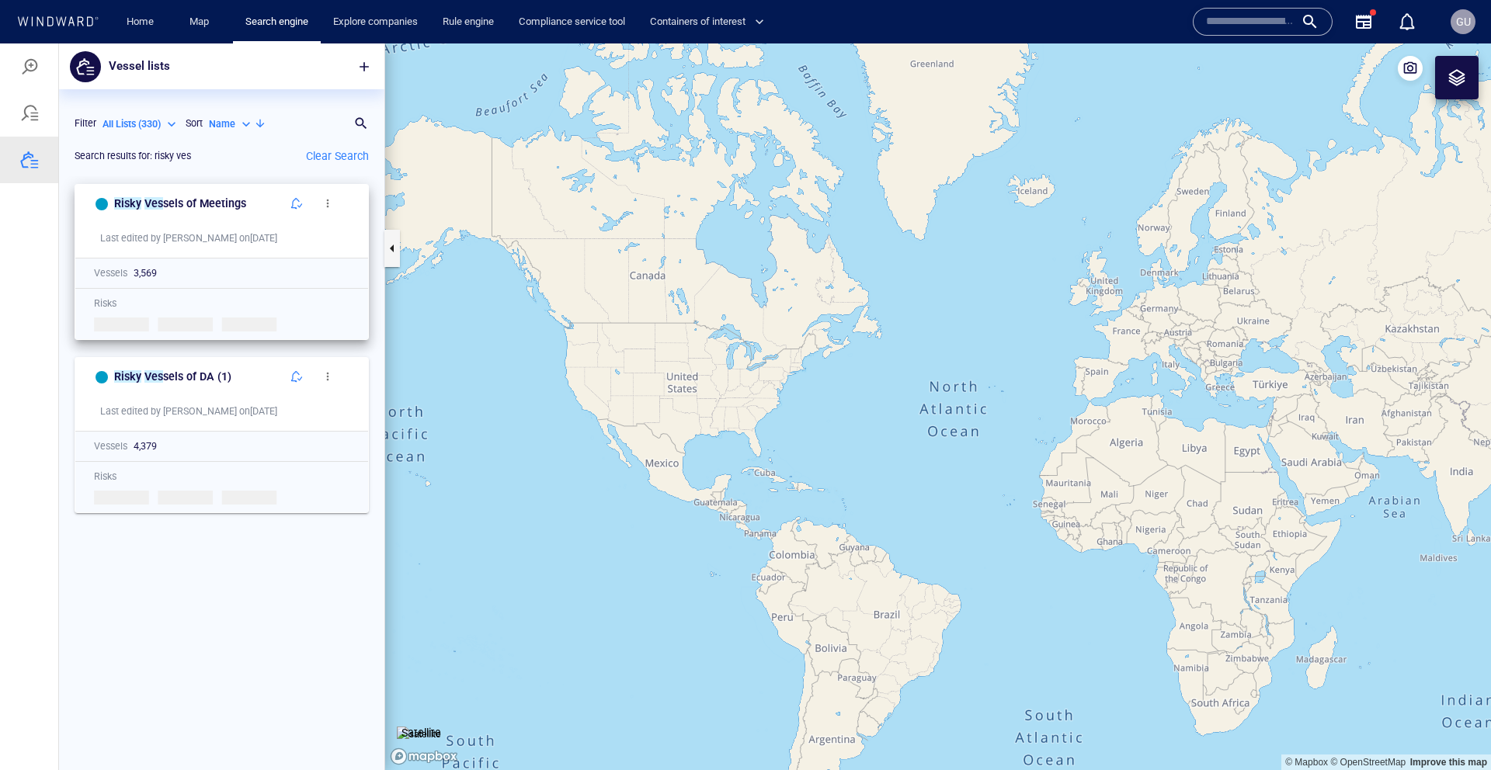
click at [333, 204] on span "button" at bounding box center [328, 203] width 12 height 12
click at [334, 203] on ul "Rename Delete" at bounding box center [411, 237] width 155 height 69
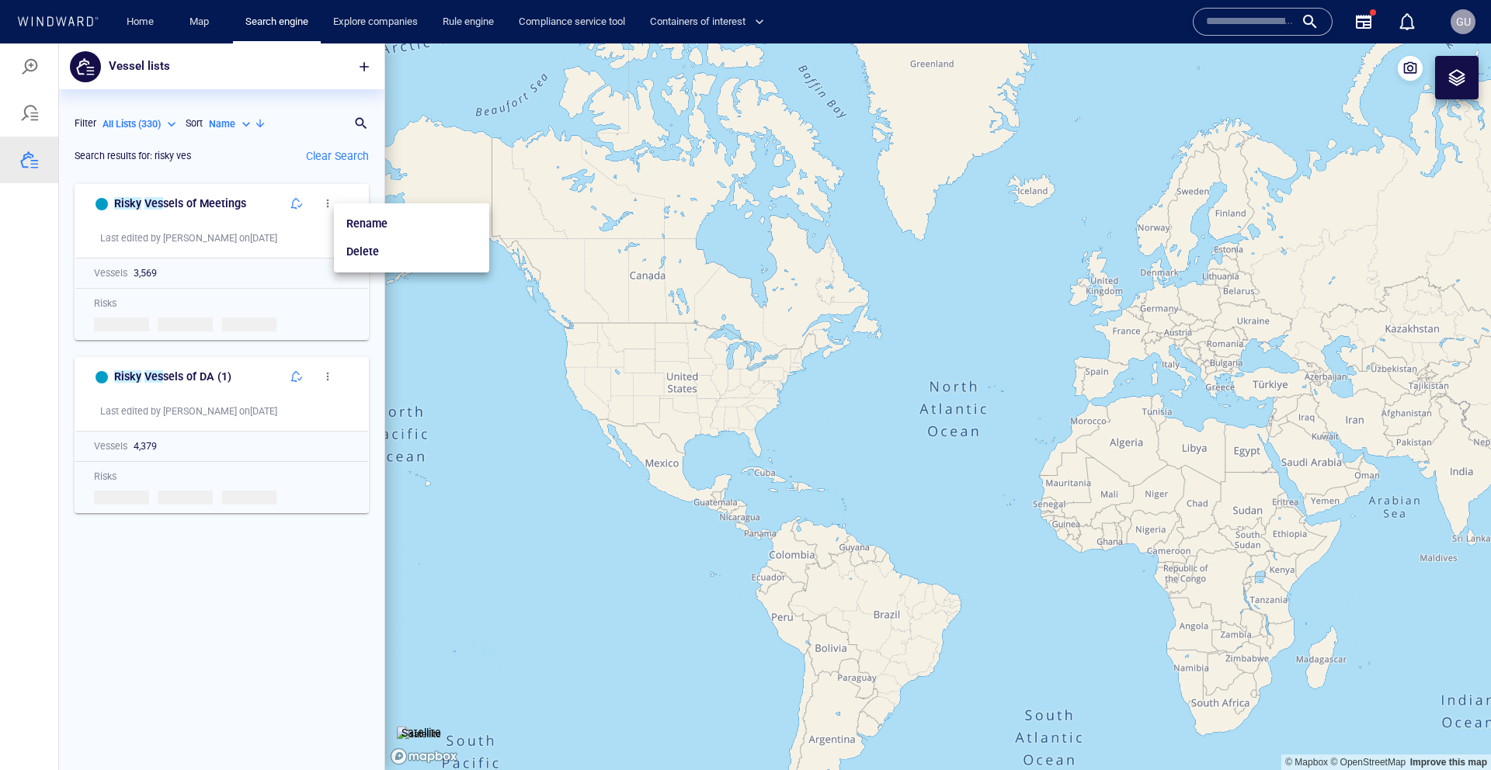
drag, startPoint x: 148, startPoint y: 25, endPoint x: 149, endPoint y: 52, distance: 27.2
click at [148, 25] on link "Home" at bounding box center [140, 22] width 40 height 27
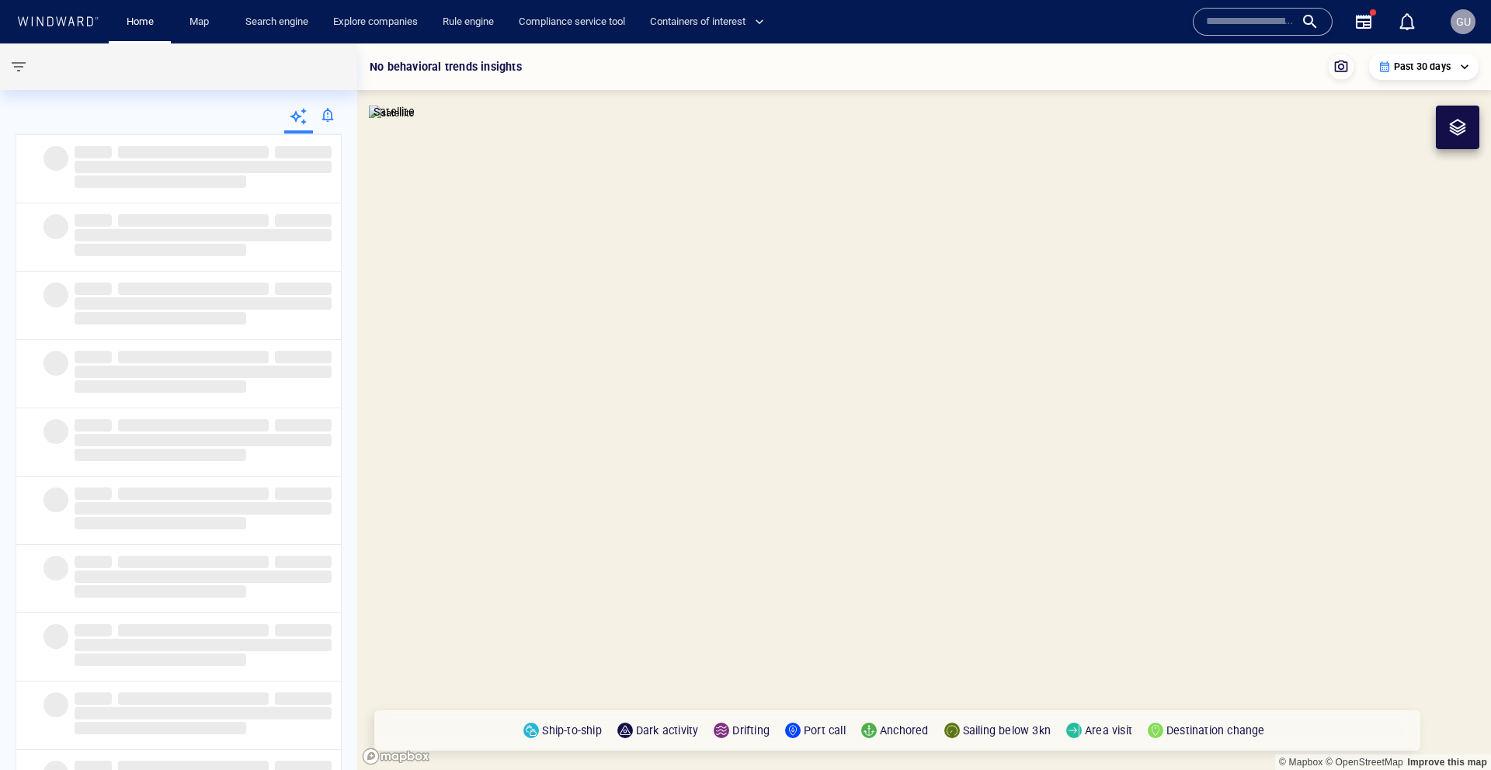
click at [323, 113] on div at bounding box center [327, 118] width 29 height 31
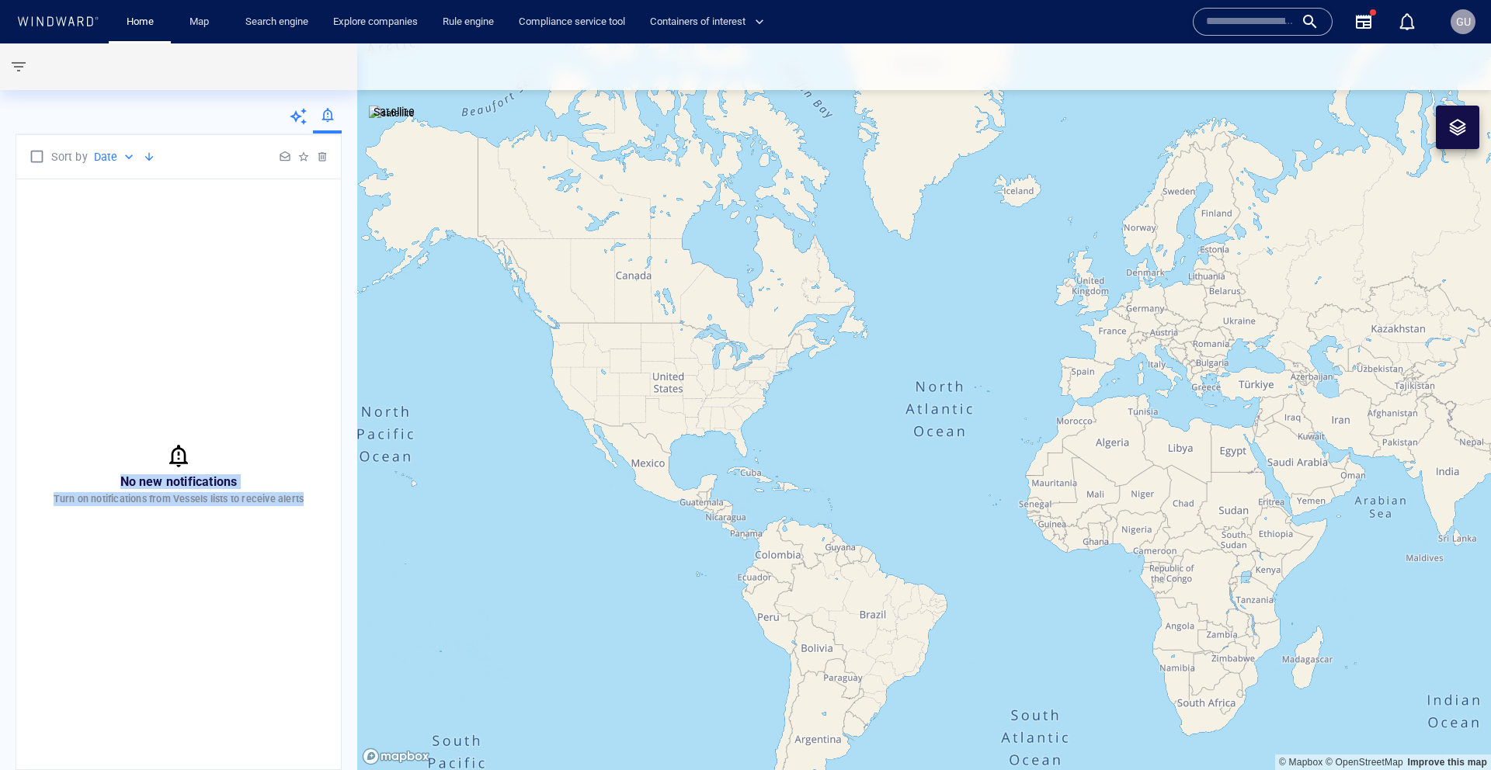
drag, startPoint x: 156, startPoint y: 421, endPoint x: 147, endPoint y: 341, distance: 80.5
click at [129, 387] on div "No new notifications Turn on notifications from Vessels lists to receive alerts" at bounding box center [178, 474] width 325 height 590
click at [157, 318] on div "No new notifications Turn on notifications from Vessels lists to receive alerts" at bounding box center [178, 474] width 325 height 590
click at [256, 236] on div "No new notifications Turn on notifications from Vessels lists to receive alerts" at bounding box center [178, 474] width 325 height 590
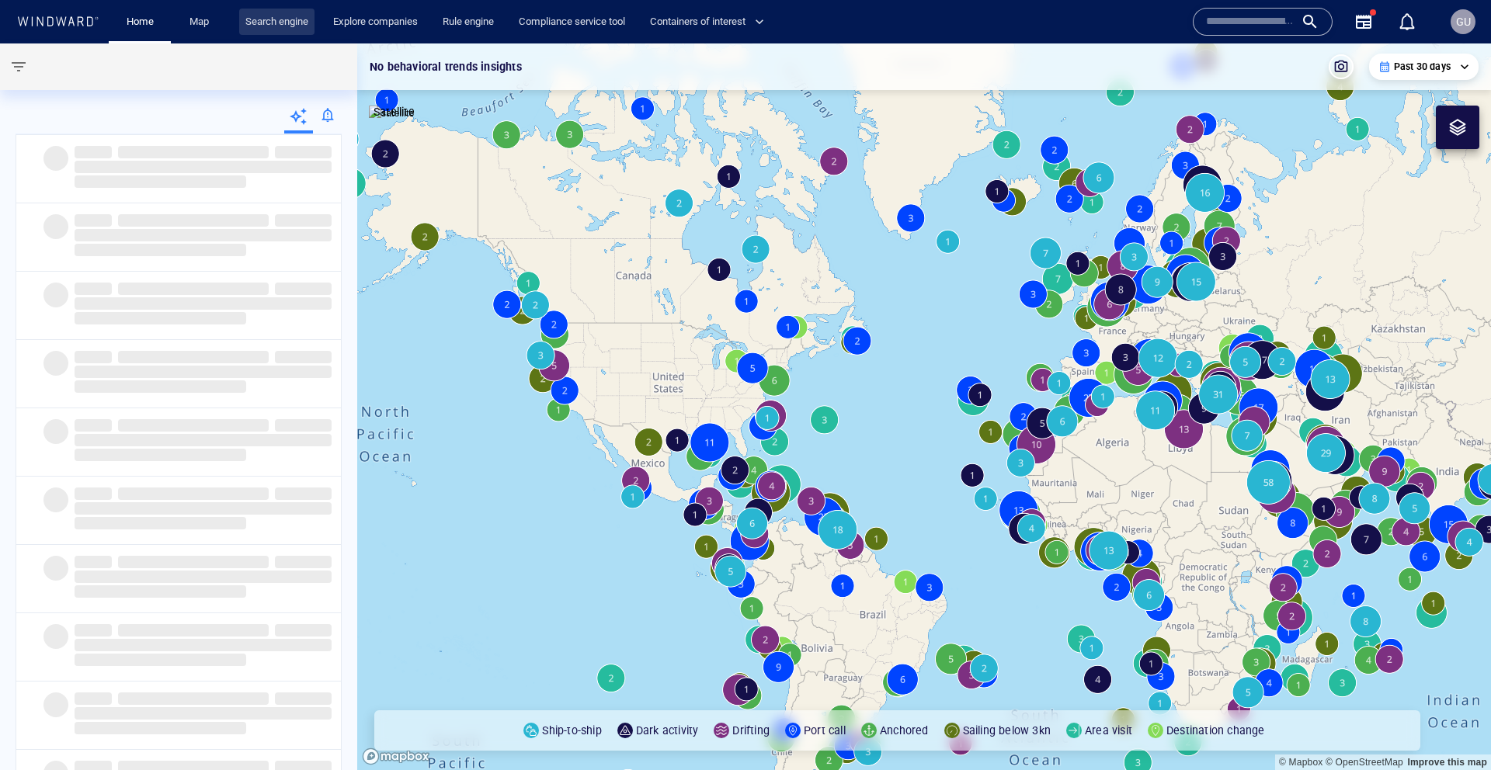
click at [267, 30] on link "Search engine" at bounding box center [276, 22] width 75 height 27
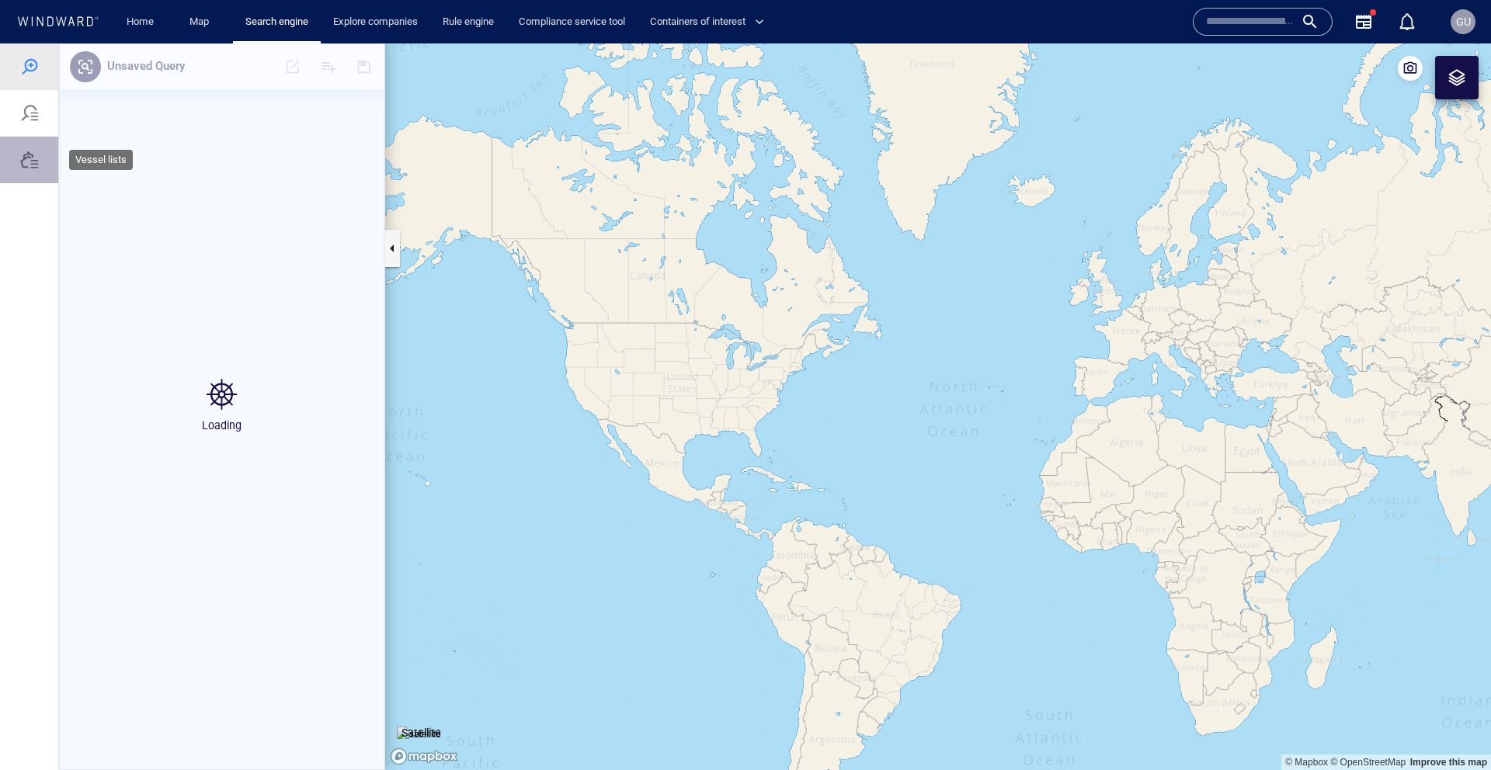
click at [39, 172] on div at bounding box center [29, 160] width 58 height 47
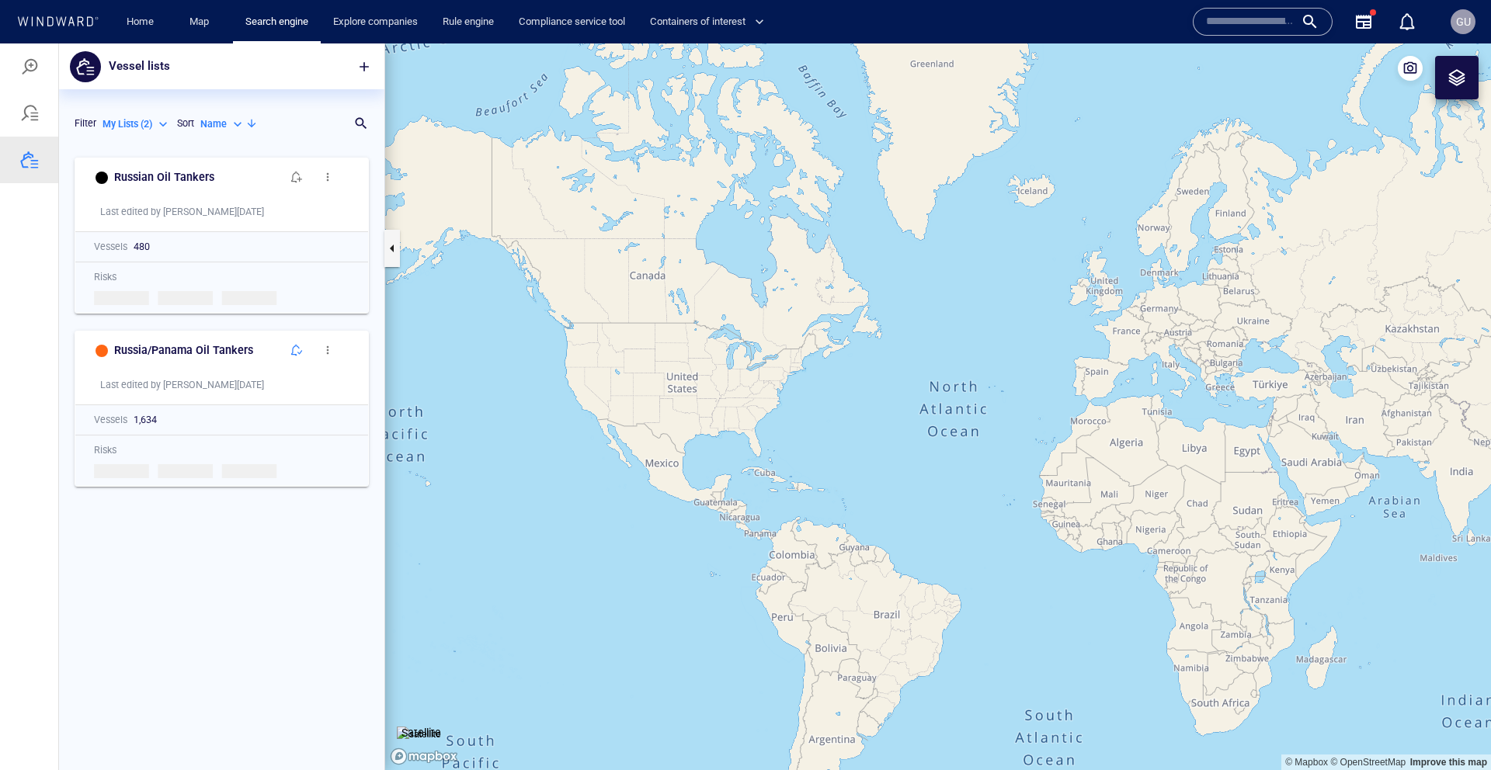
scroll to position [621, 325]
click at [142, 123] on p "My Lists ( 2 )" at bounding box center [128, 124] width 50 height 14
click at [146, 155] on p "All Lists ( 330 )" at bounding box center [144, 149] width 58 height 14
type input "***"
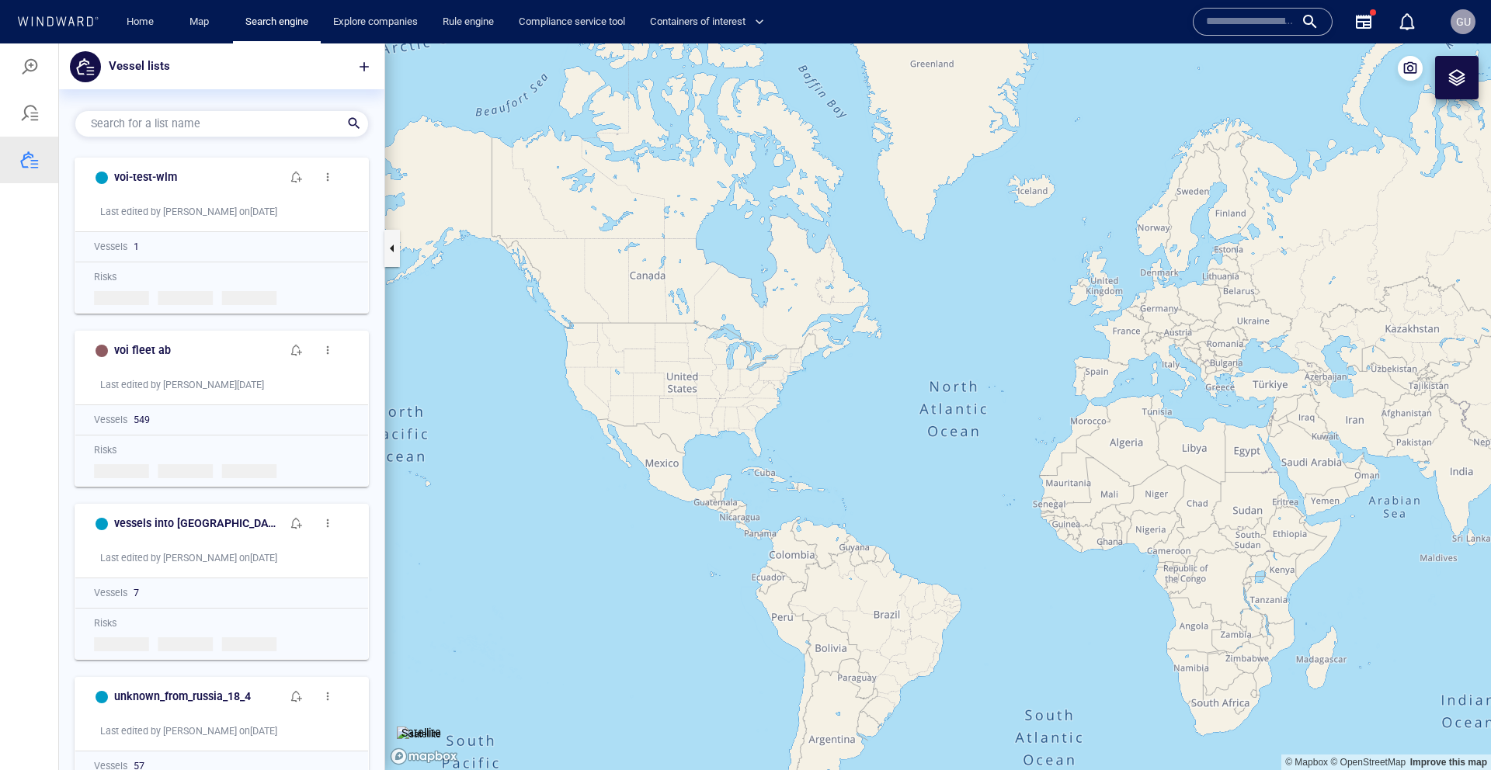
click at [315, 120] on div "Search for a list name" at bounding box center [216, 124] width 262 height 23
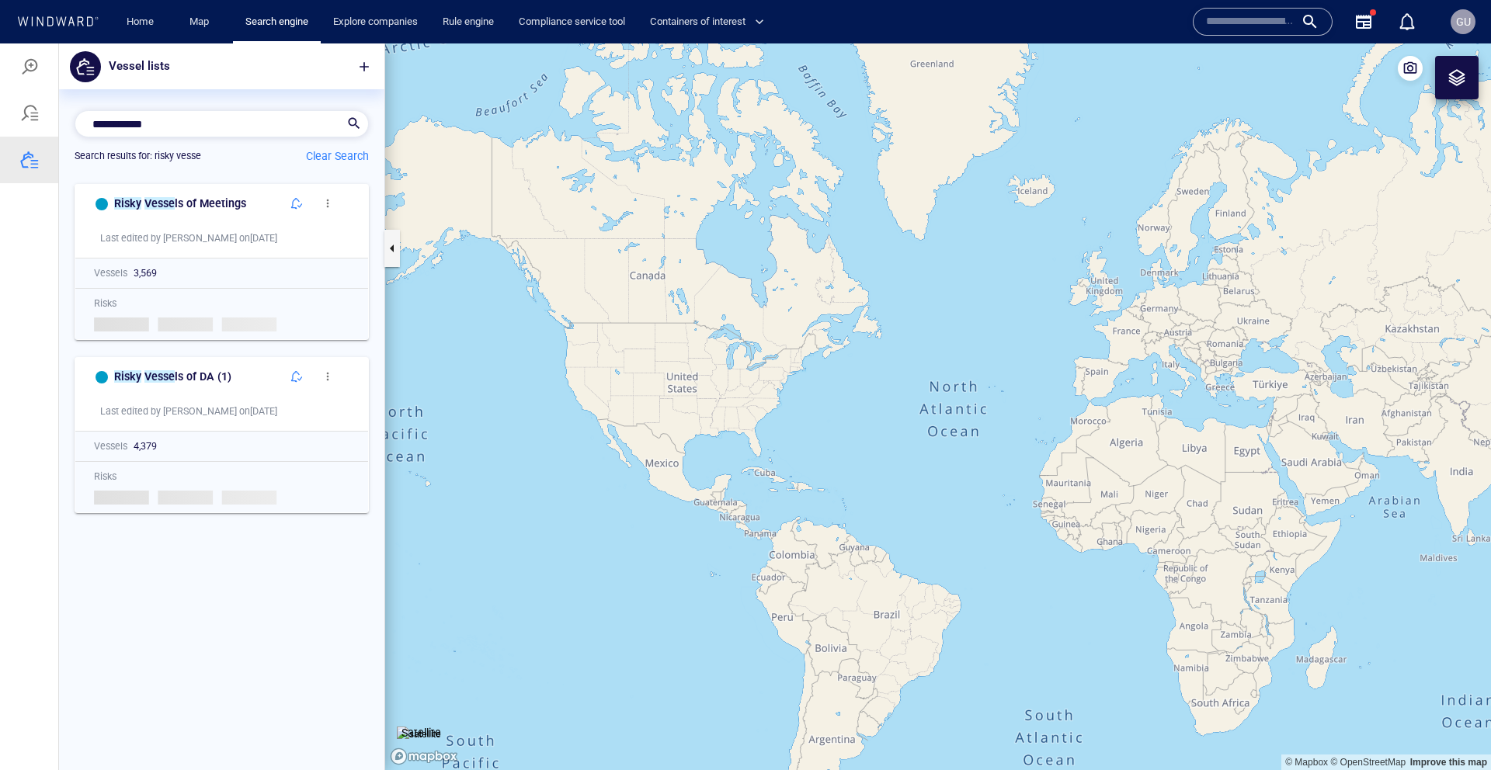
scroll to position [593, 325]
type input "**********"
click at [329, 207] on span "button" at bounding box center [328, 203] width 12 height 12
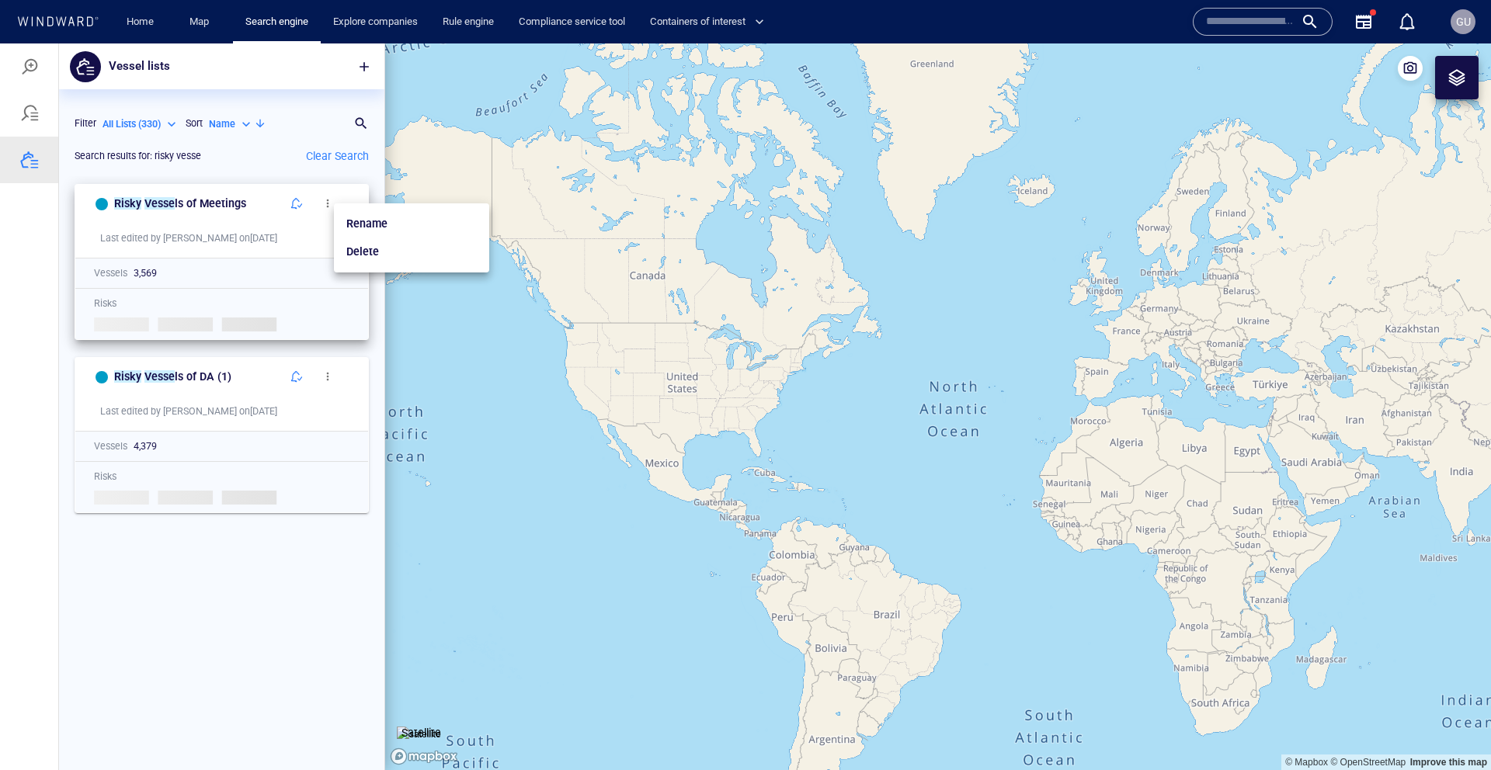
click at [329, 205] on div at bounding box center [745, 406] width 1491 height 727
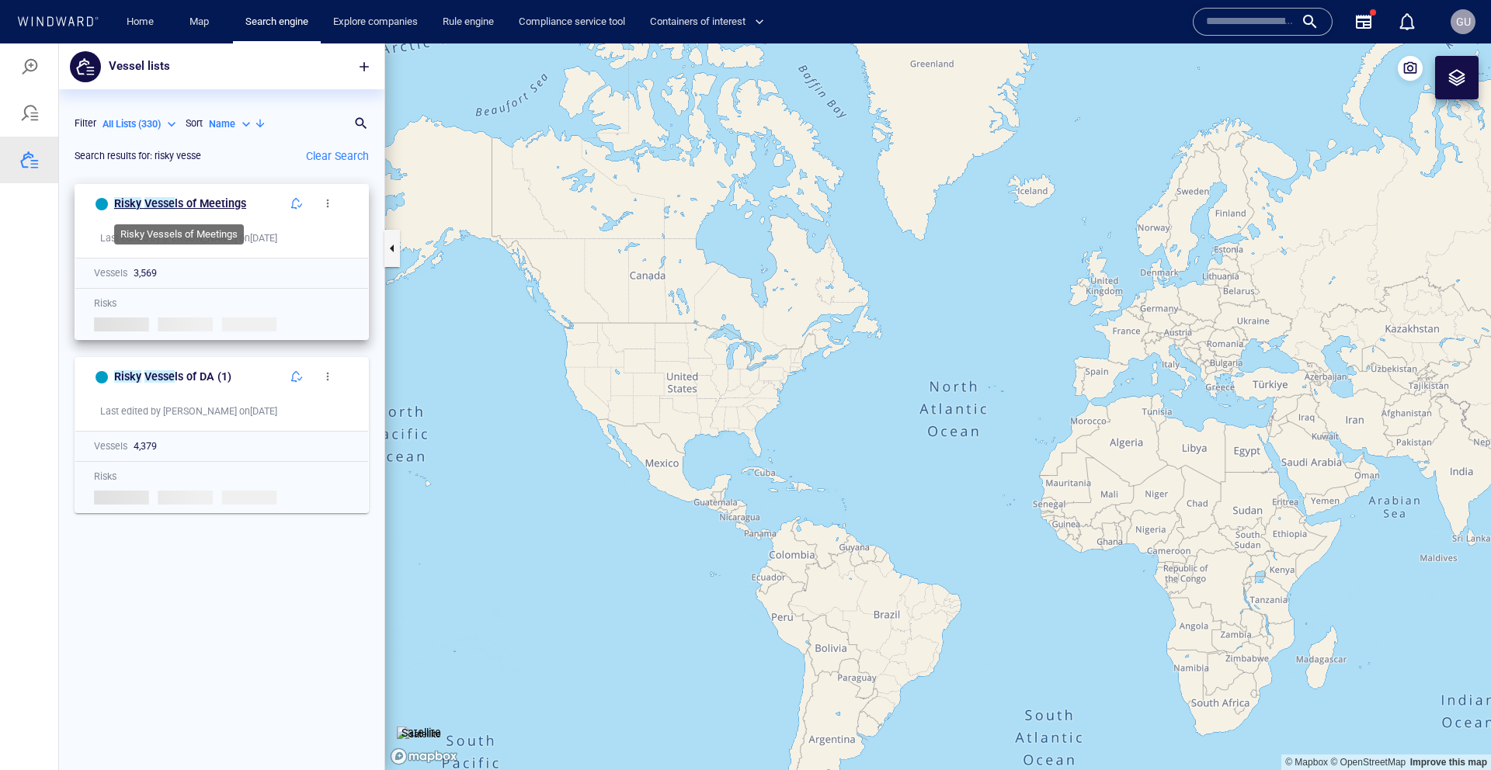
click at [218, 210] on h6 "Risky Vesse ls of Meetings" at bounding box center [180, 203] width 132 height 19
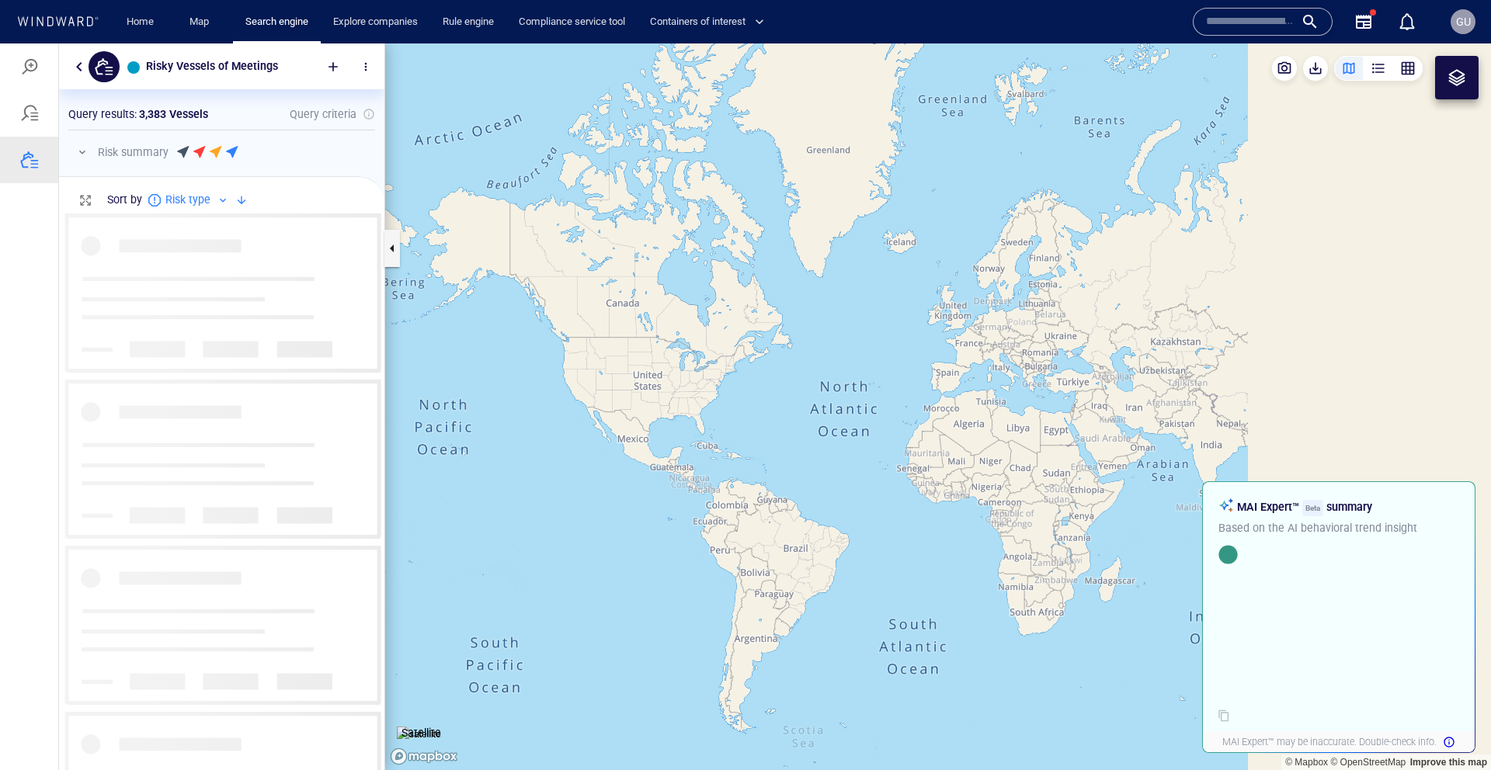
scroll to position [558, 325]
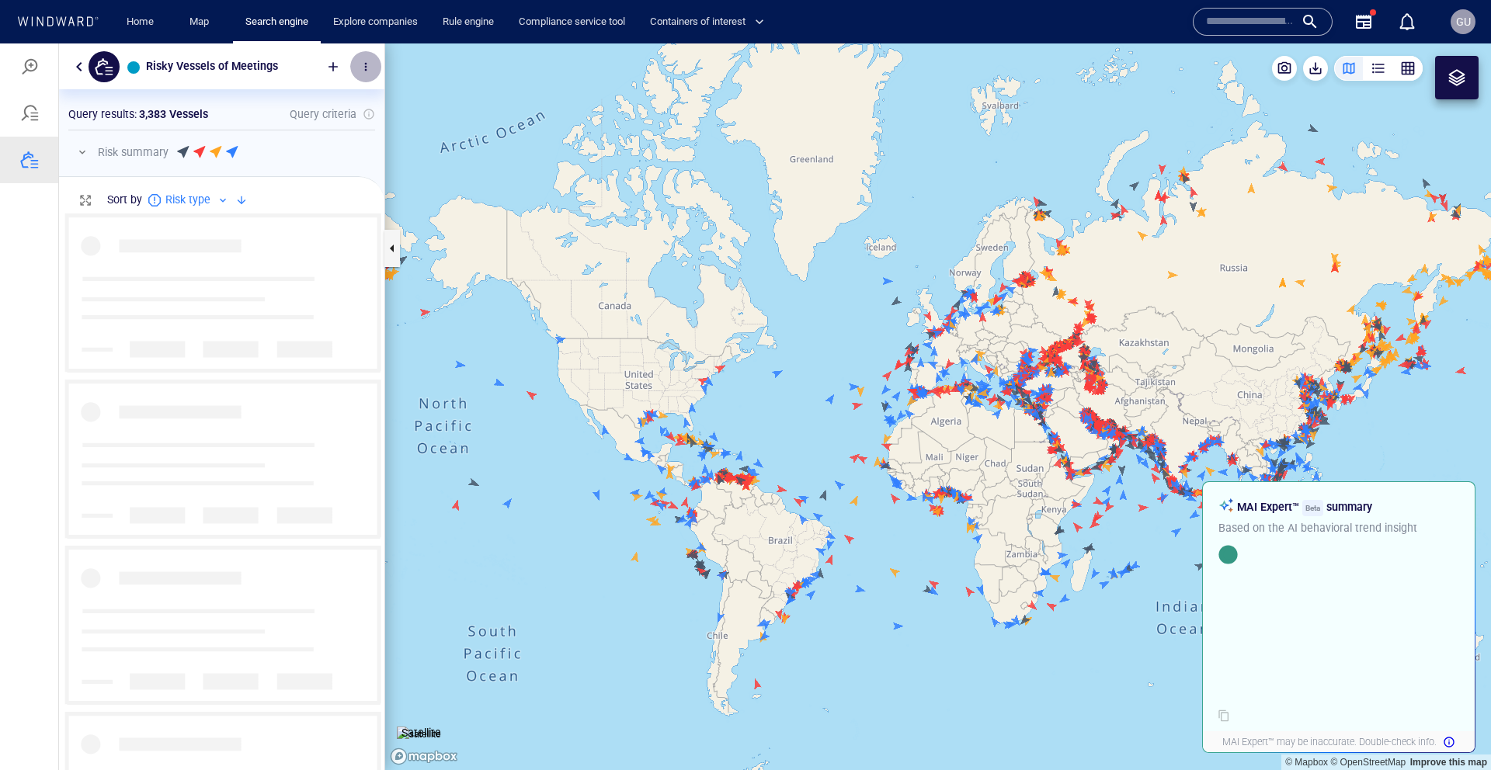
click at [363, 73] on button "button" at bounding box center [365, 66] width 31 height 31
click at [363, 73] on div at bounding box center [745, 406] width 1491 height 727
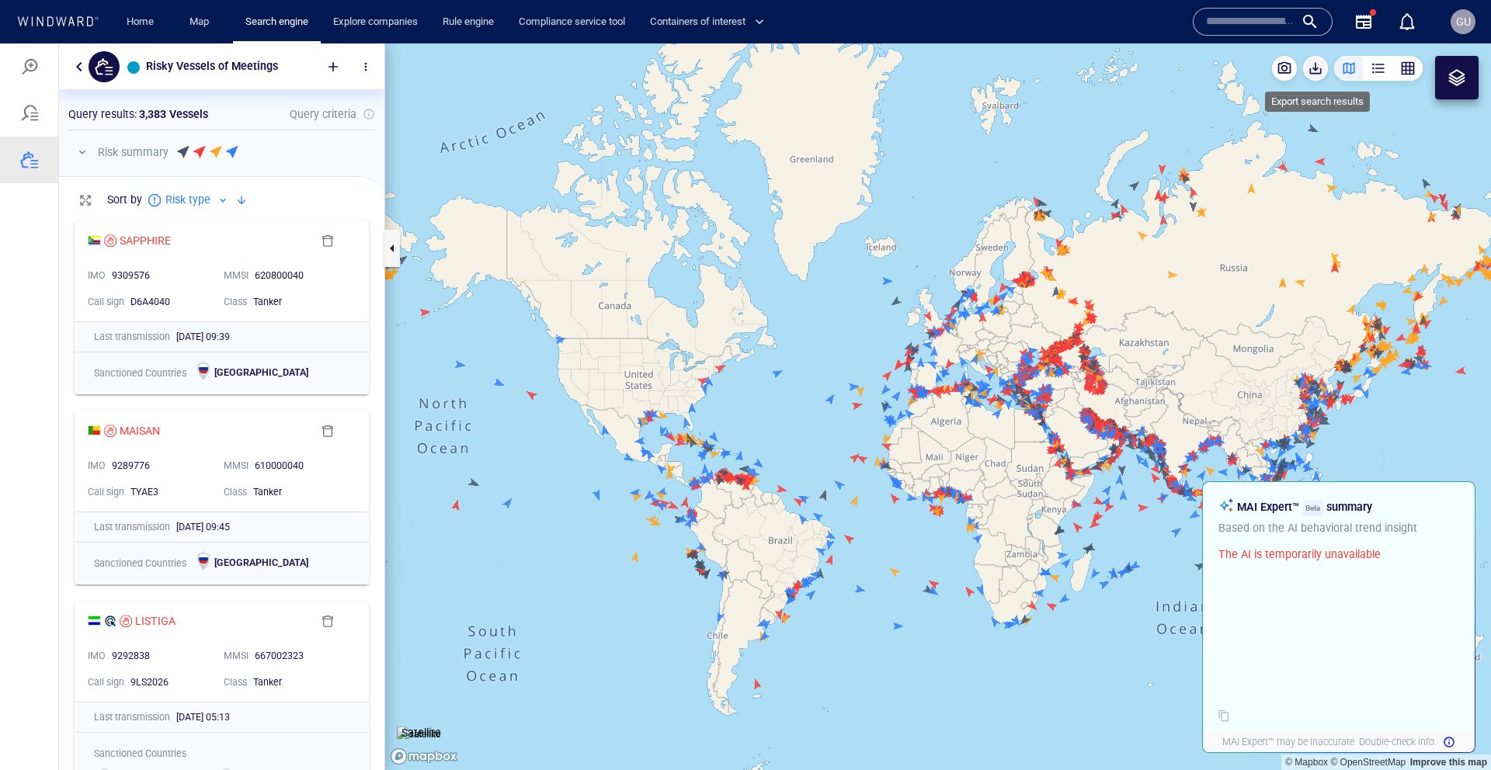
click at [1312, 69] on span "button" at bounding box center [1316, 69] width 16 height 16
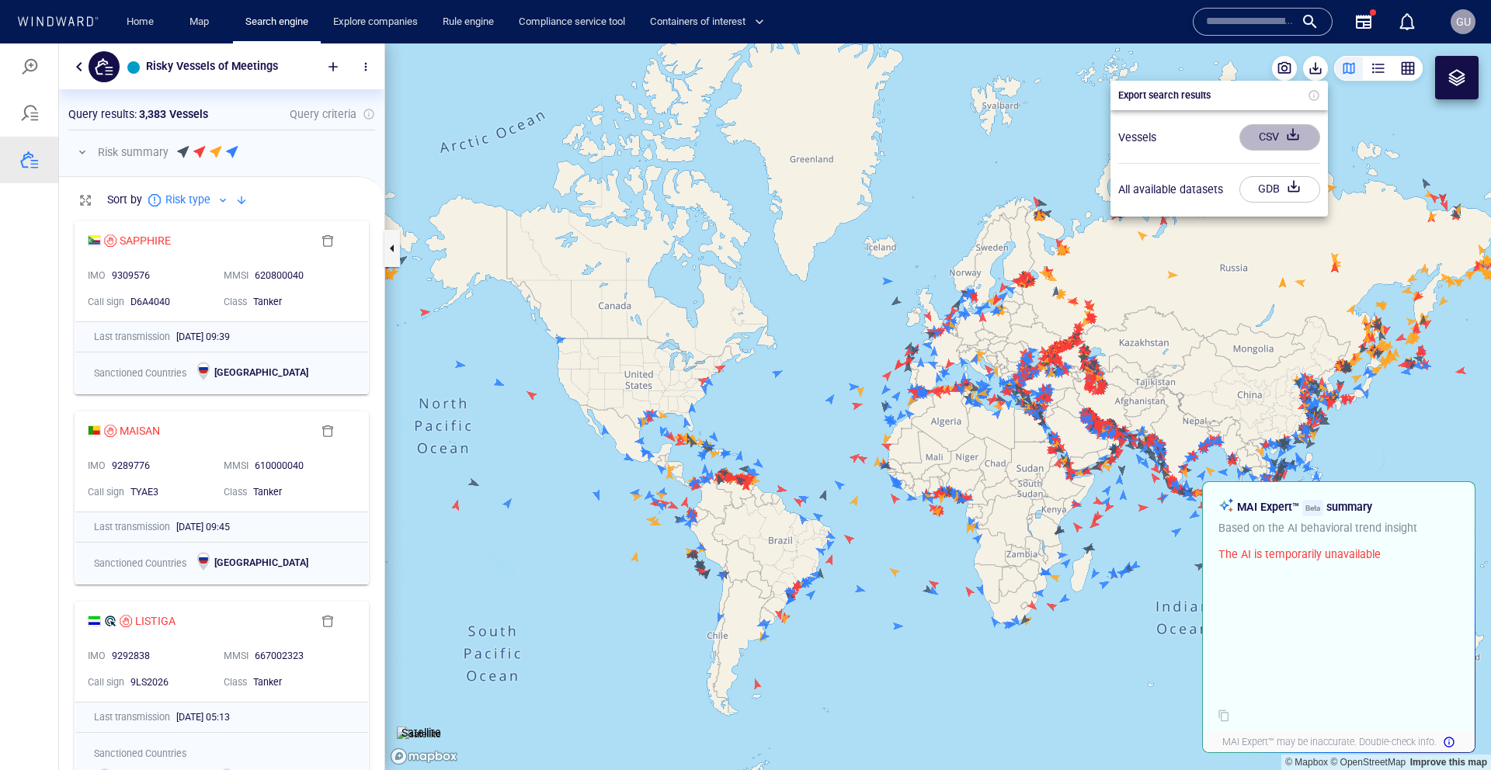
click at [1257, 137] on div "CSV" at bounding box center [1269, 137] width 26 height 26
